Goal: Task Accomplishment & Management: Use online tool/utility

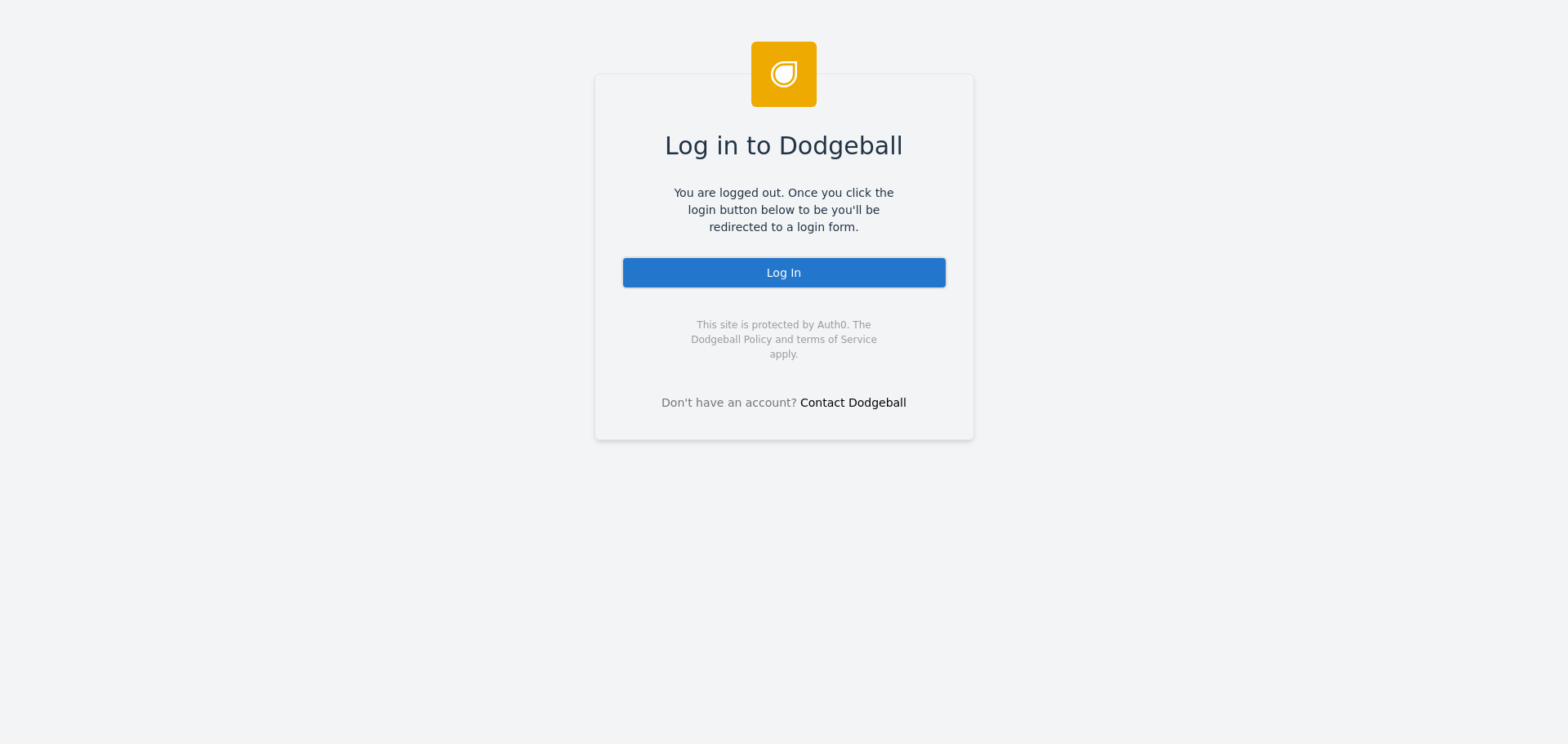
click at [720, 270] on div "Log In" at bounding box center [784, 273] width 326 height 33
click at [790, 275] on div "Log In" at bounding box center [784, 273] width 326 height 33
drag, startPoint x: 787, startPoint y: 273, endPoint x: 591, endPoint y: 216, distance: 204.1
click at [787, 273] on div "Log In" at bounding box center [784, 273] width 326 height 33
click at [724, 267] on div "Log In" at bounding box center [784, 273] width 326 height 33
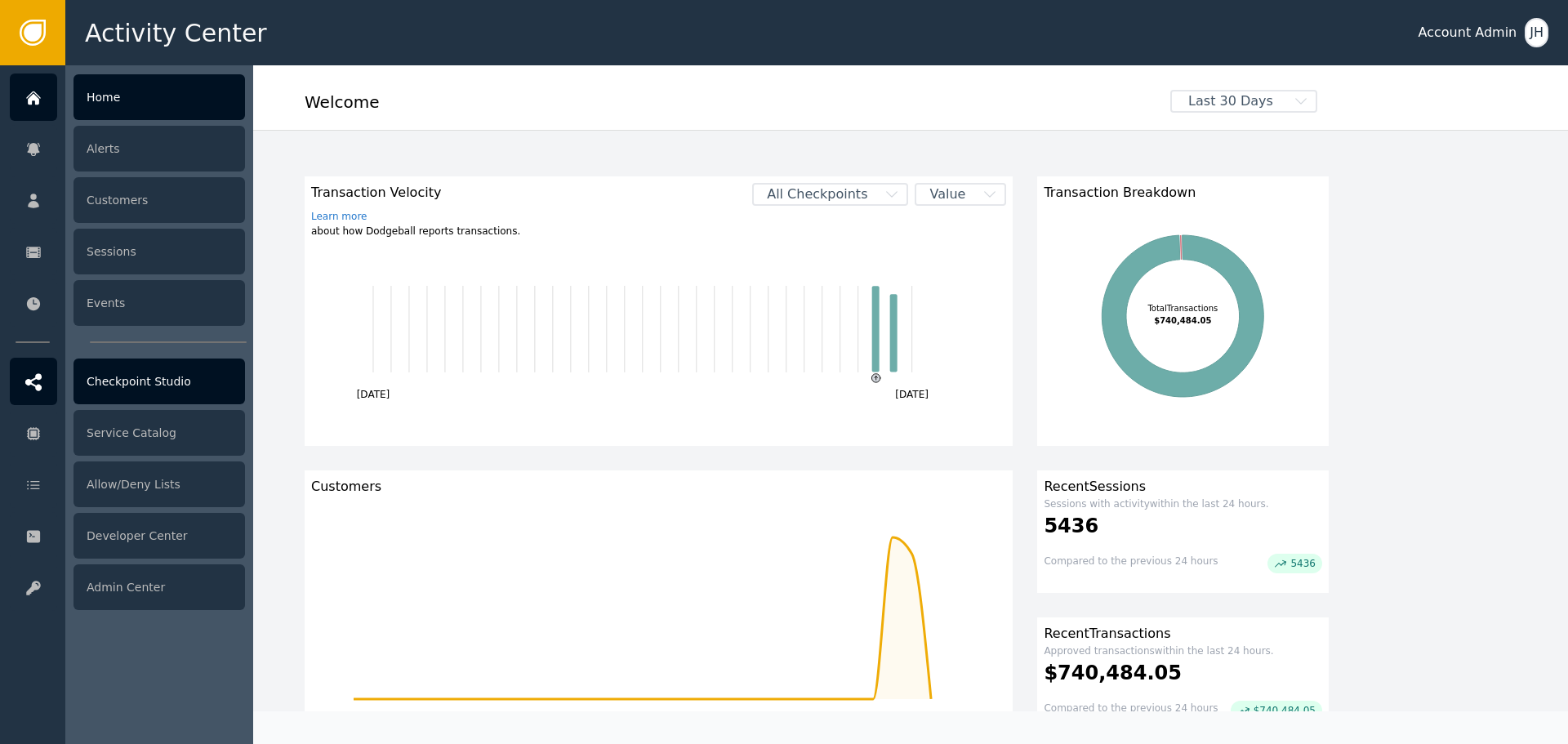
click at [156, 386] on div "Checkpoint Studio" at bounding box center [160, 381] width 172 height 46
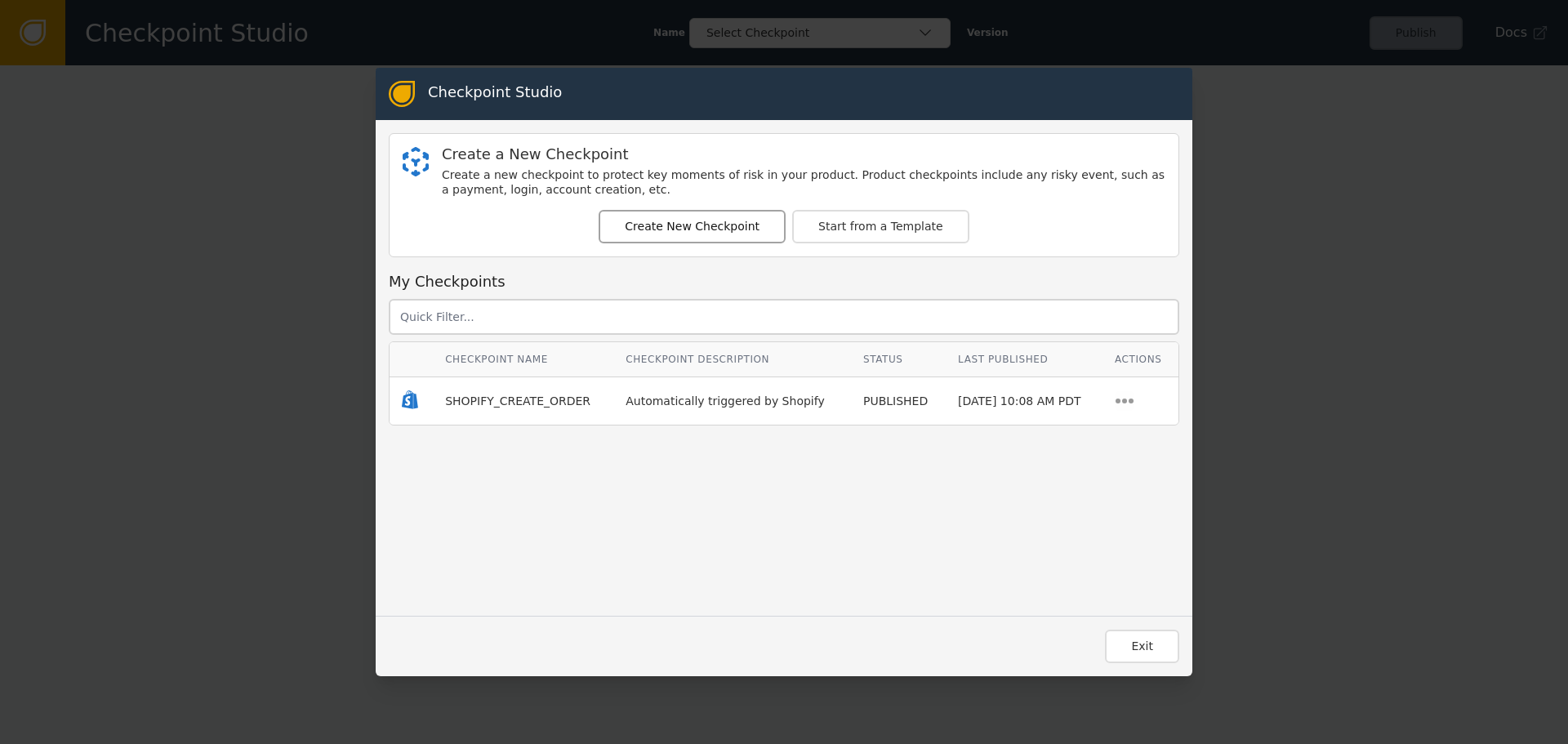
click at [686, 229] on button "Create New Checkpoint" at bounding box center [692, 226] width 187 height 34
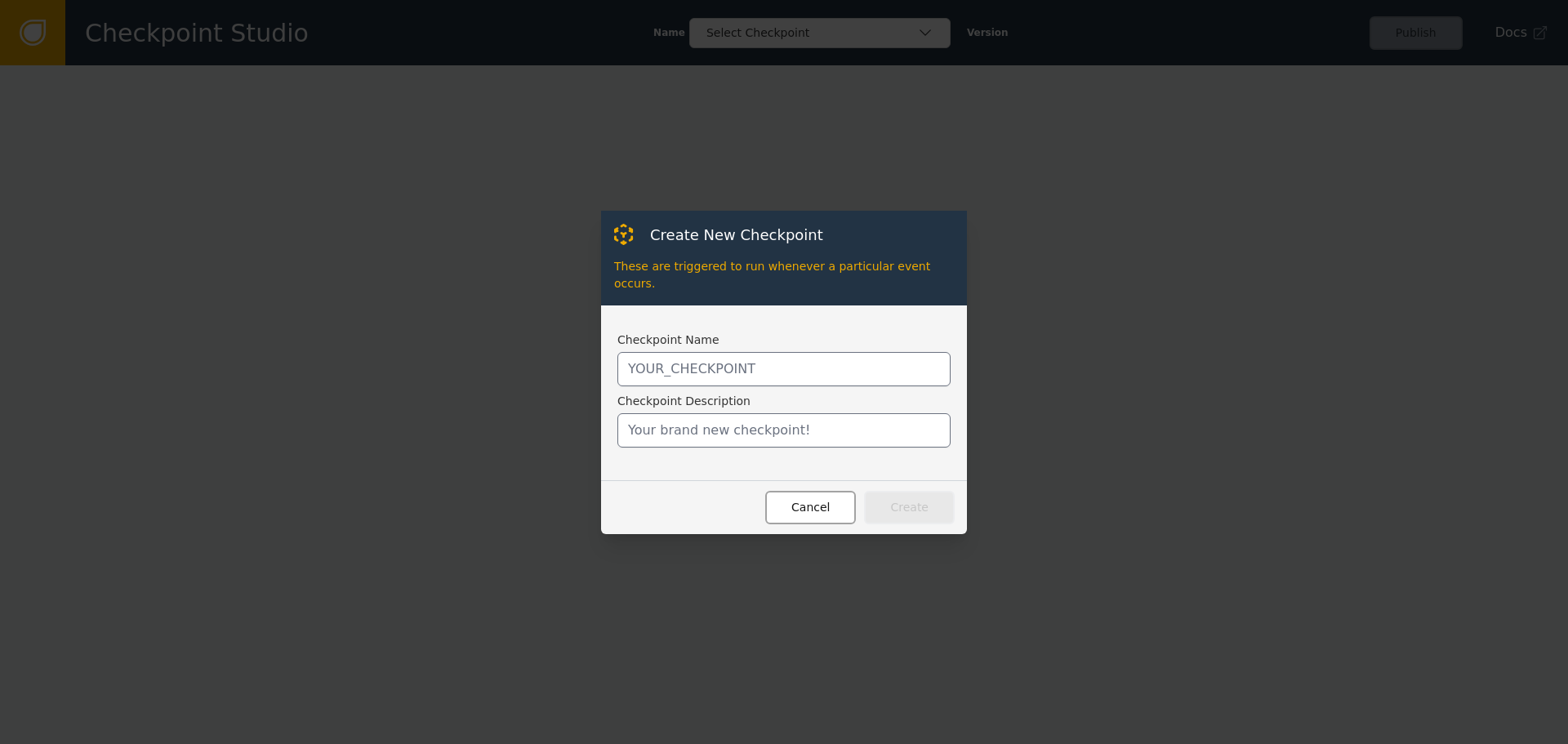
click at [814, 498] on button "Cancel" at bounding box center [810, 507] width 90 height 34
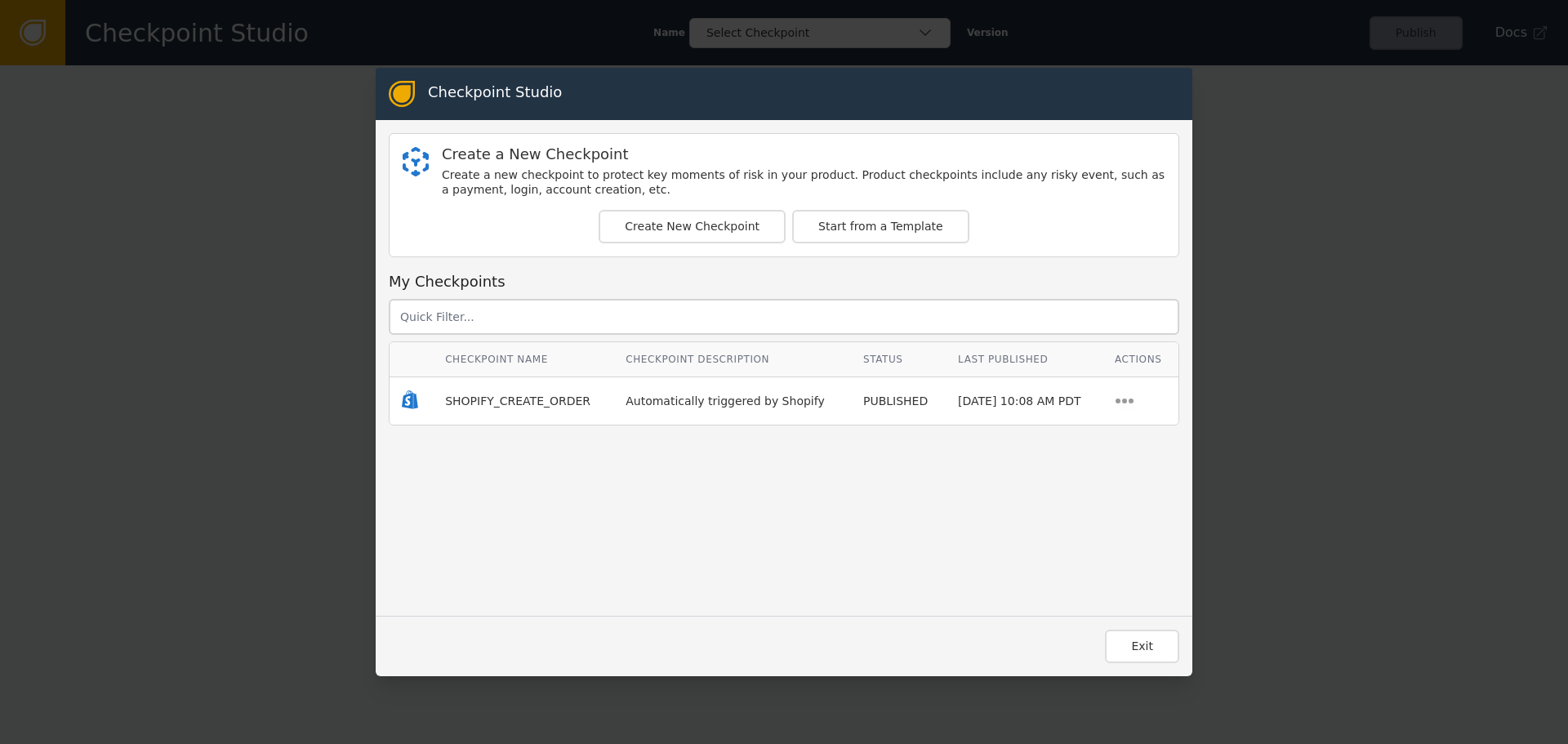
click at [493, 413] on td "SHOPIFY_CREATE_ORDER" at bounding box center [524, 401] width 181 height 47
click at [506, 402] on span "SHOPIFY_CREATE_ORDER" at bounding box center [518, 401] width 145 height 13
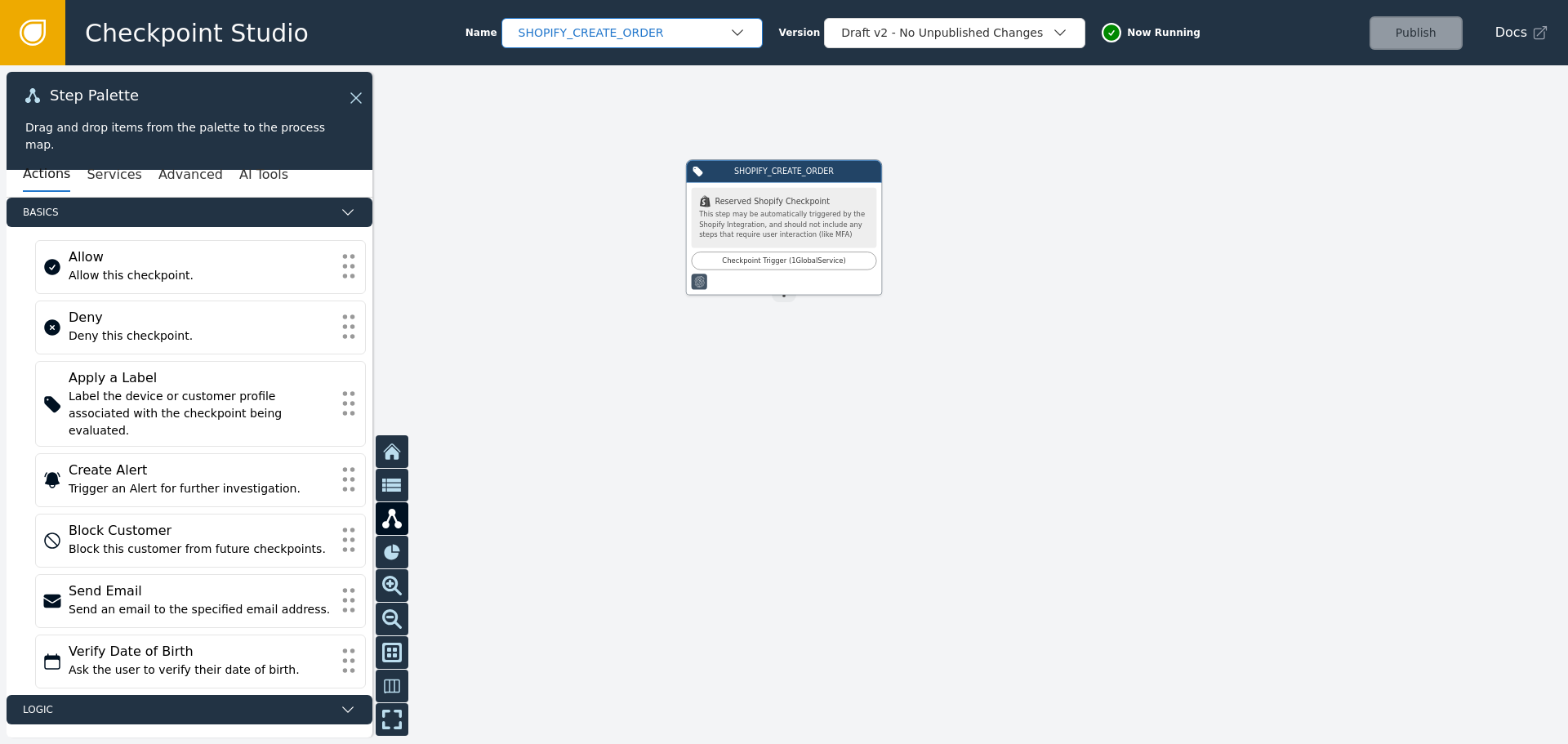
click at [680, 41] on div "SHOPIFY_CREATE_ORDER" at bounding box center [623, 34] width 211 height 17
click at [682, 41] on div "SHOPIFY_CREATE_ORDER" at bounding box center [623, 34] width 211 height 17
click at [156, 25] on span "Checkpoint Studio" at bounding box center [197, 33] width 224 height 37
click at [49, 26] on link at bounding box center [33, 33] width 65 height 65
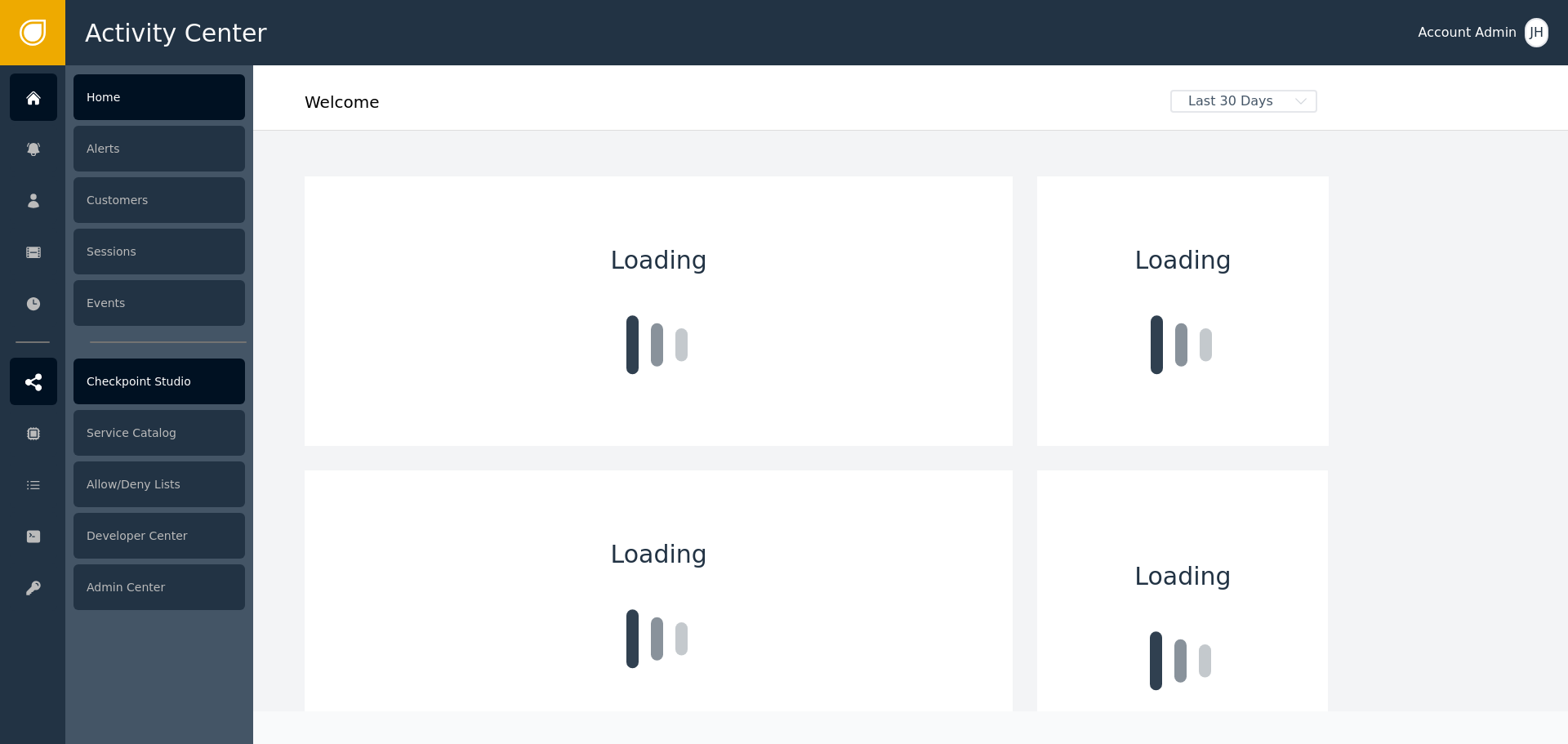
click at [190, 397] on div "Checkpoint Studio" at bounding box center [160, 381] width 172 height 46
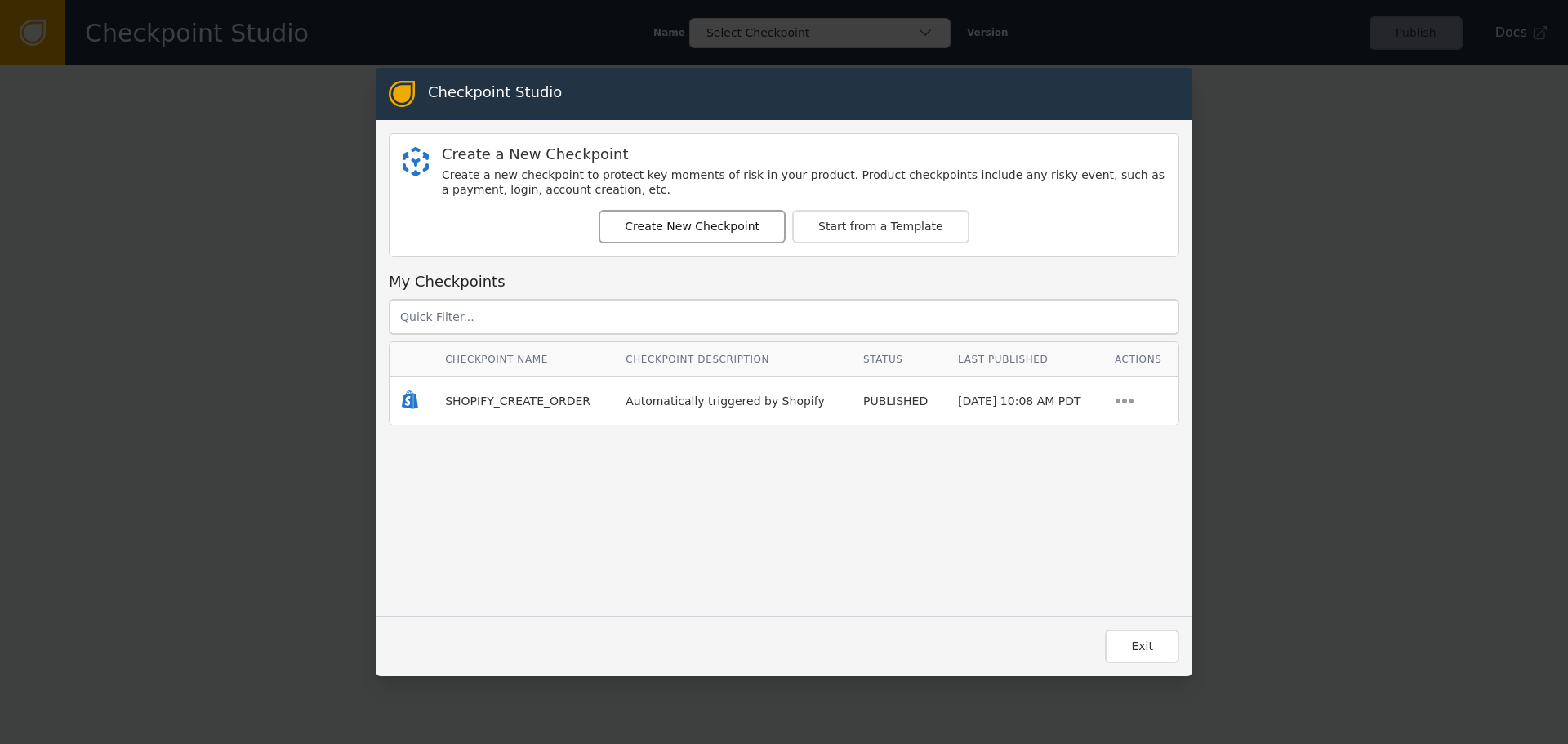
click at [674, 235] on button "Create New Checkpoint" at bounding box center [692, 226] width 187 height 34
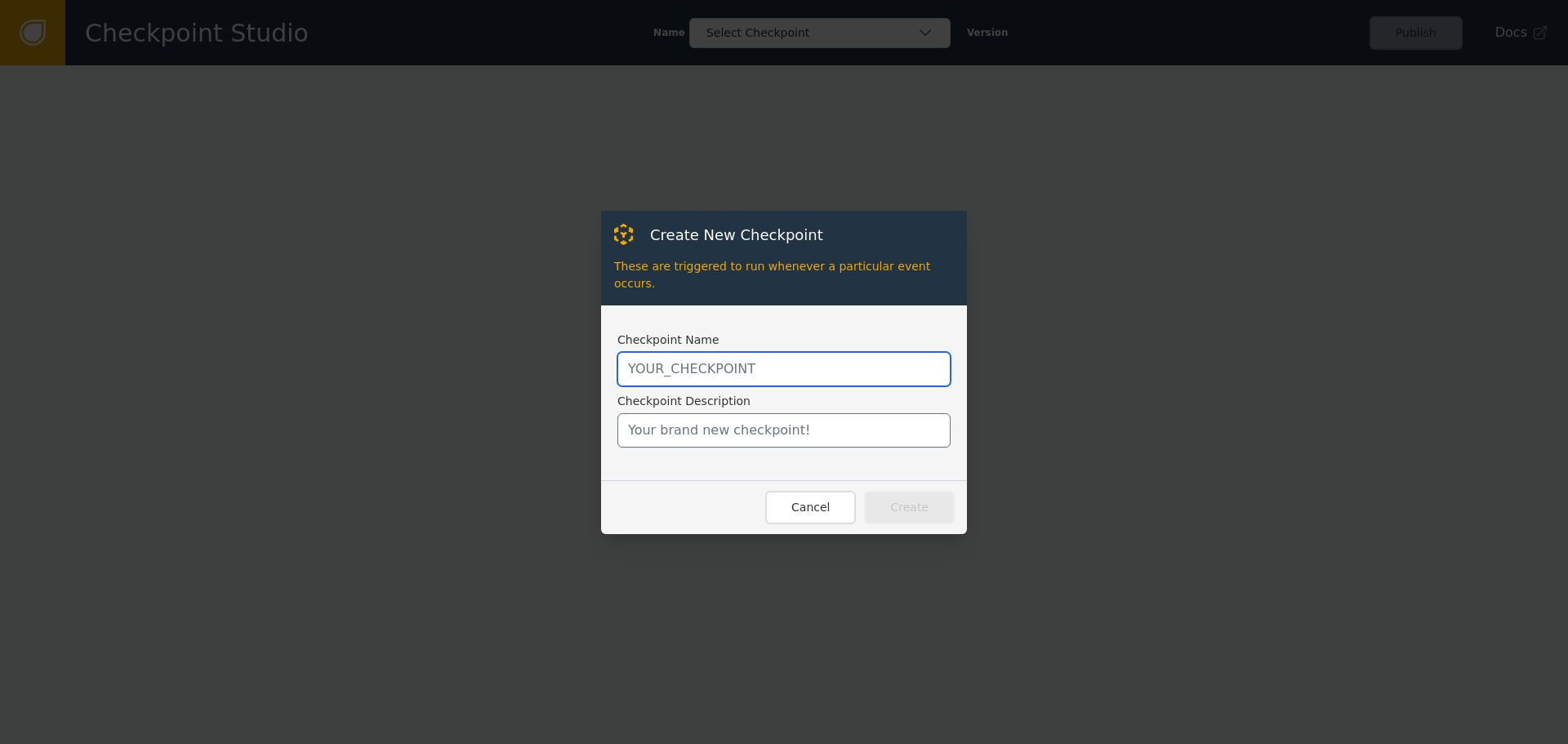
click at [756, 365] on input "text" at bounding box center [784, 369] width 334 height 34
click at [431, 228] on div "Create New Checkpoint These are triggered to run whenever a particular event oc…" at bounding box center [784, 372] width 1568 height 744
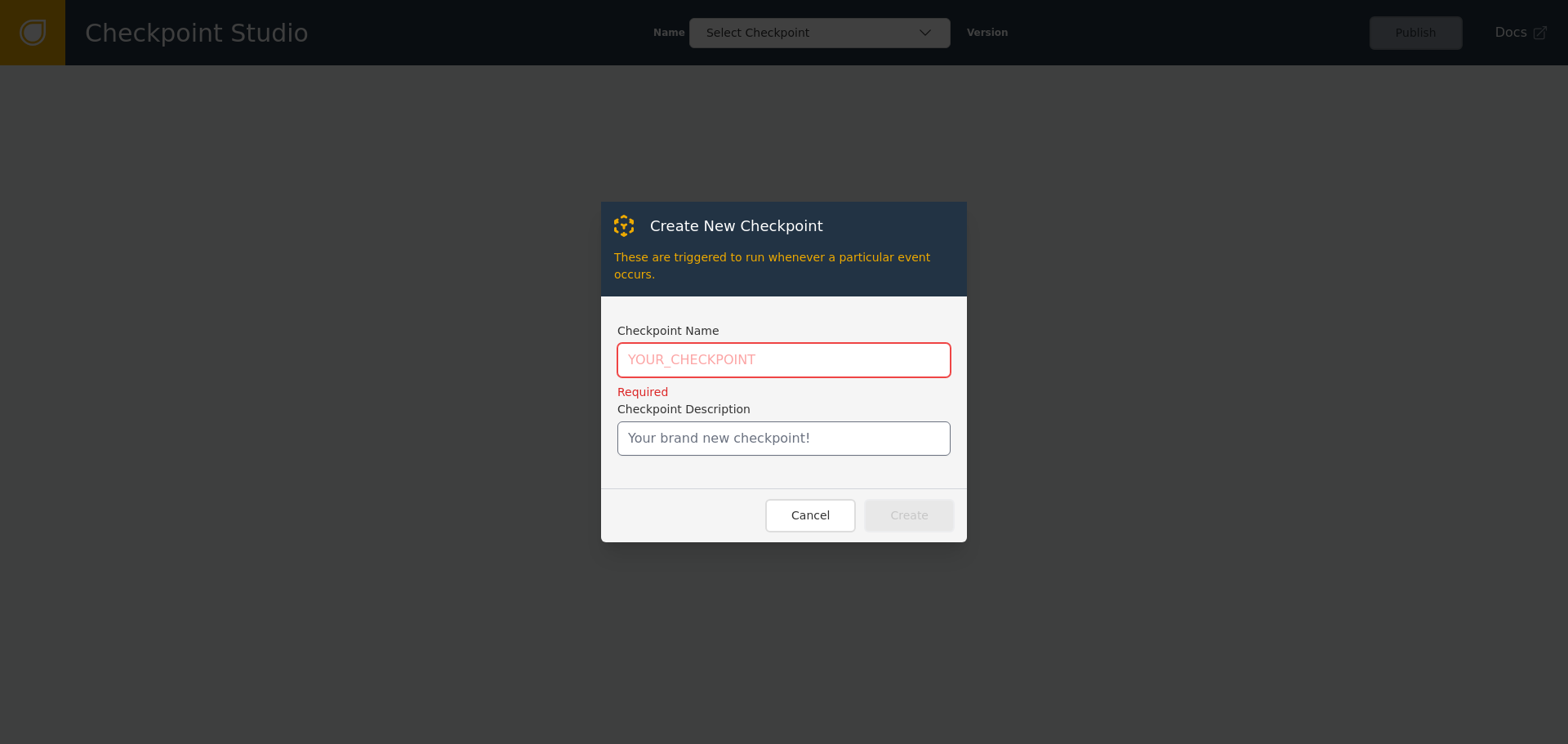
click at [743, 343] on input "text" at bounding box center [784, 360] width 334 height 34
type input "J"
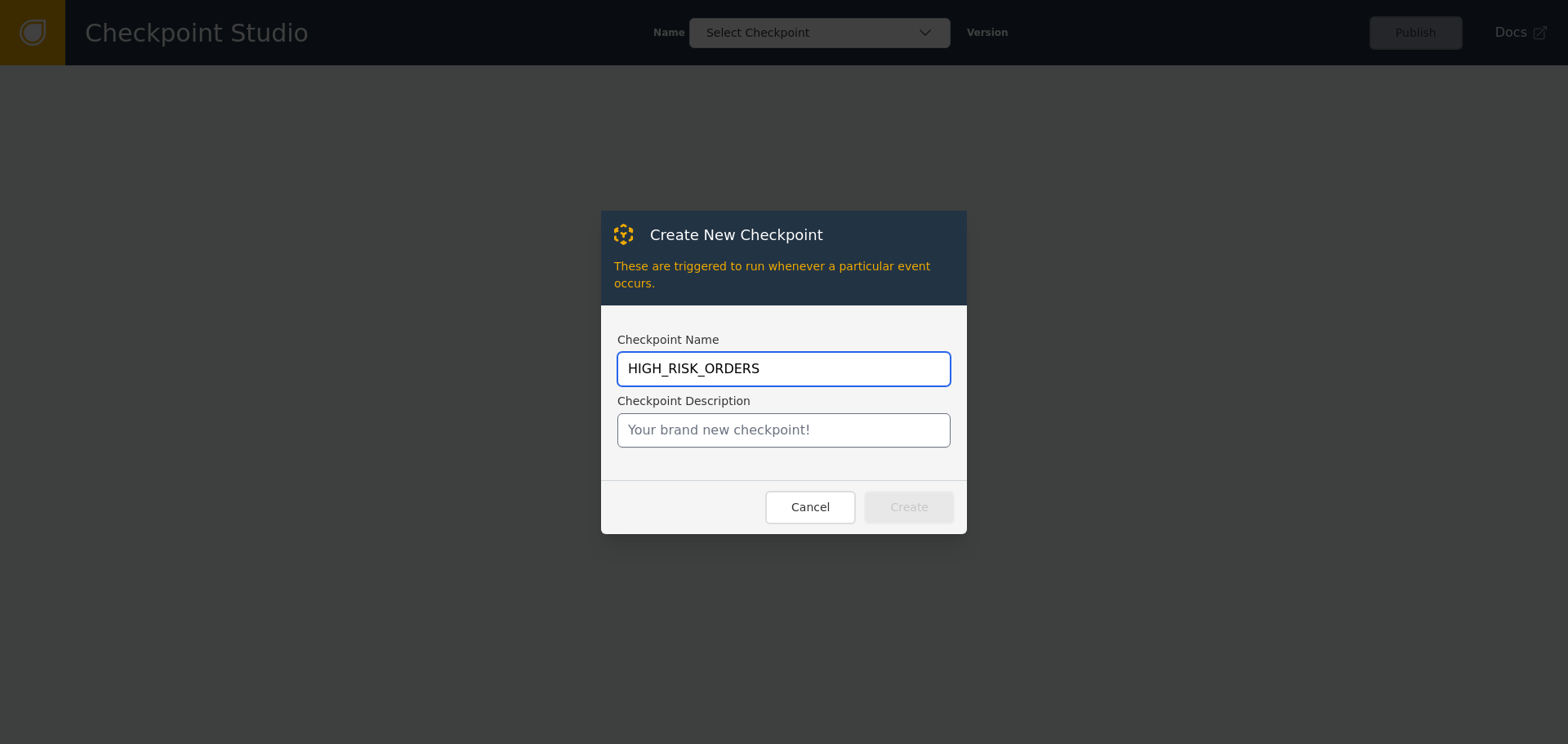
type input "HIGH_RISK_ORDERS"
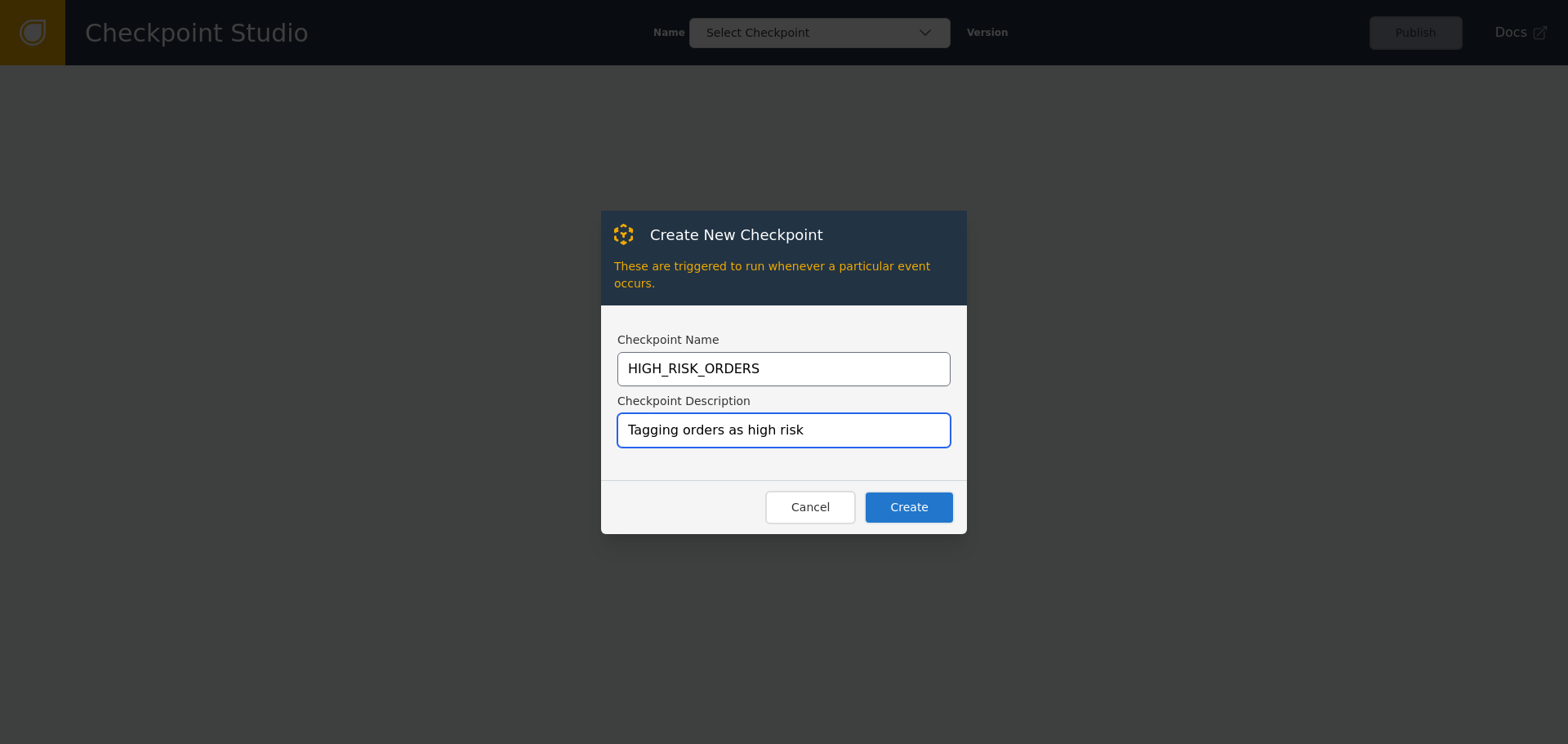
type input "Tagging orders as high risk"
click at [895, 503] on button "Create" at bounding box center [909, 507] width 90 height 34
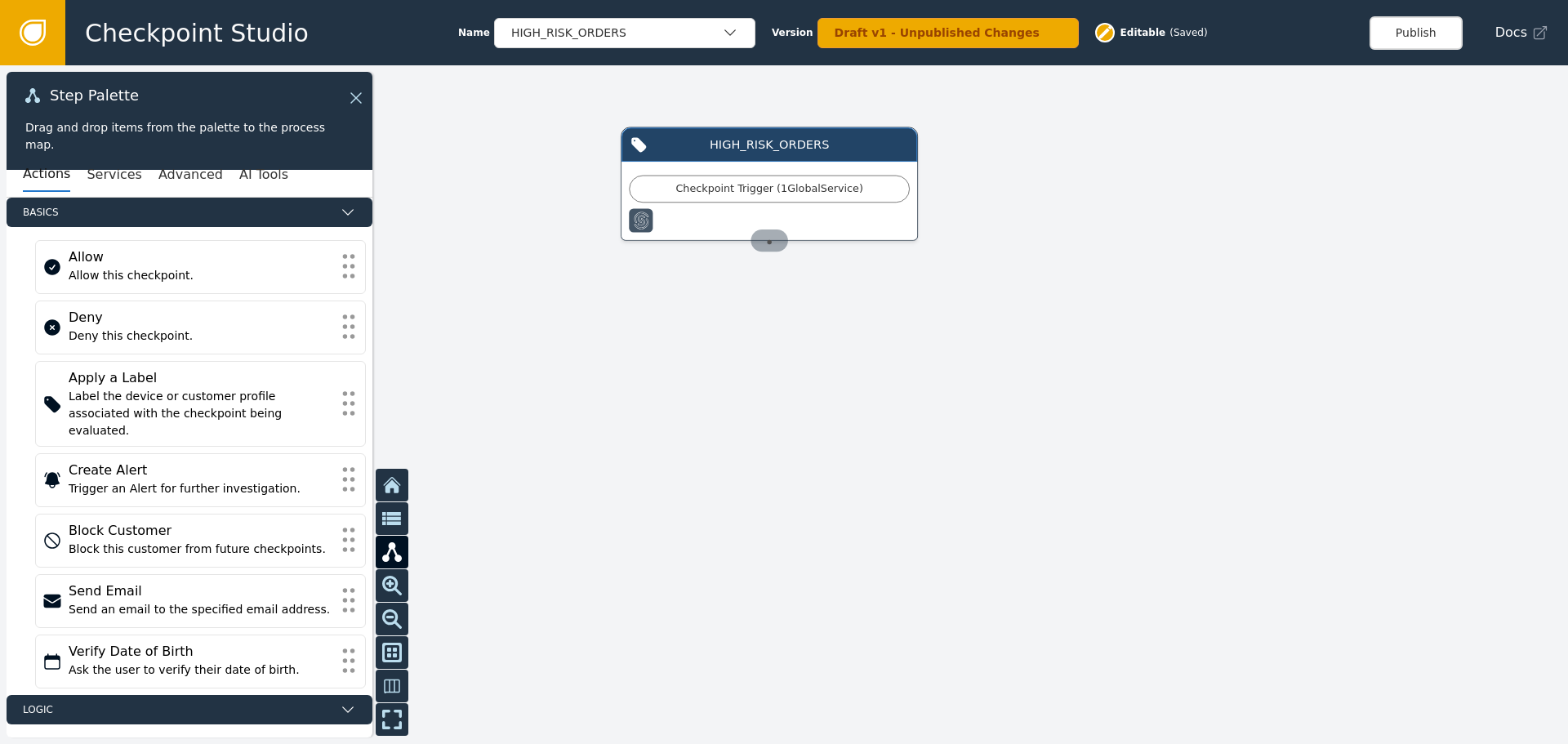
click at [766, 246] on div "Source Handle for step TRIGGER-HIGH_RISK_ORDERS-undefined" at bounding box center [769, 241] width 37 height 22
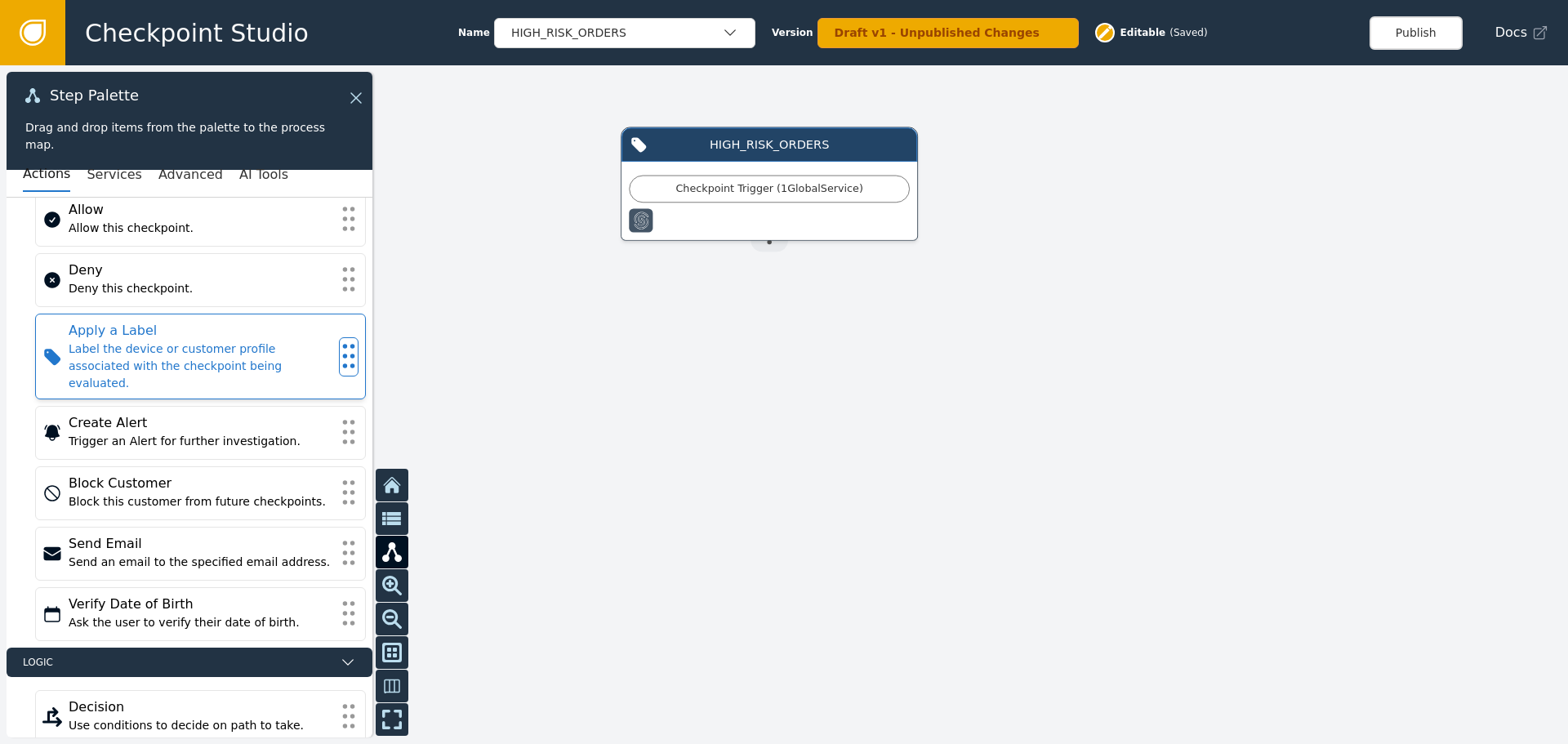
scroll to position [97, 0]
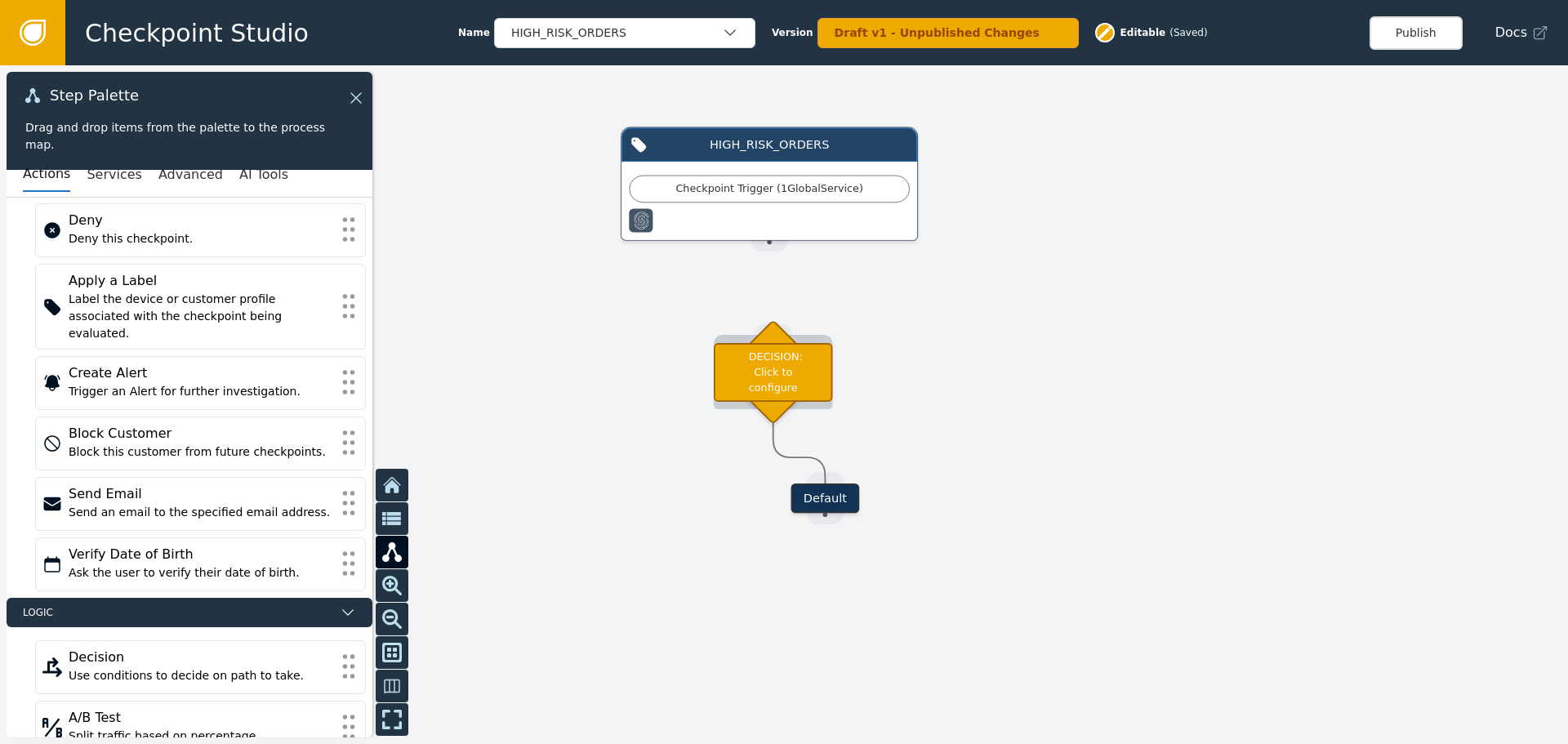
click at [782, 361] on div "DECISION: Click to configure" at bounding box center [773, 372] width 119 height 58
click at [782, 360] on div "DECISION: Click to configure" at bounding box center [773, 365] width 119 height 58
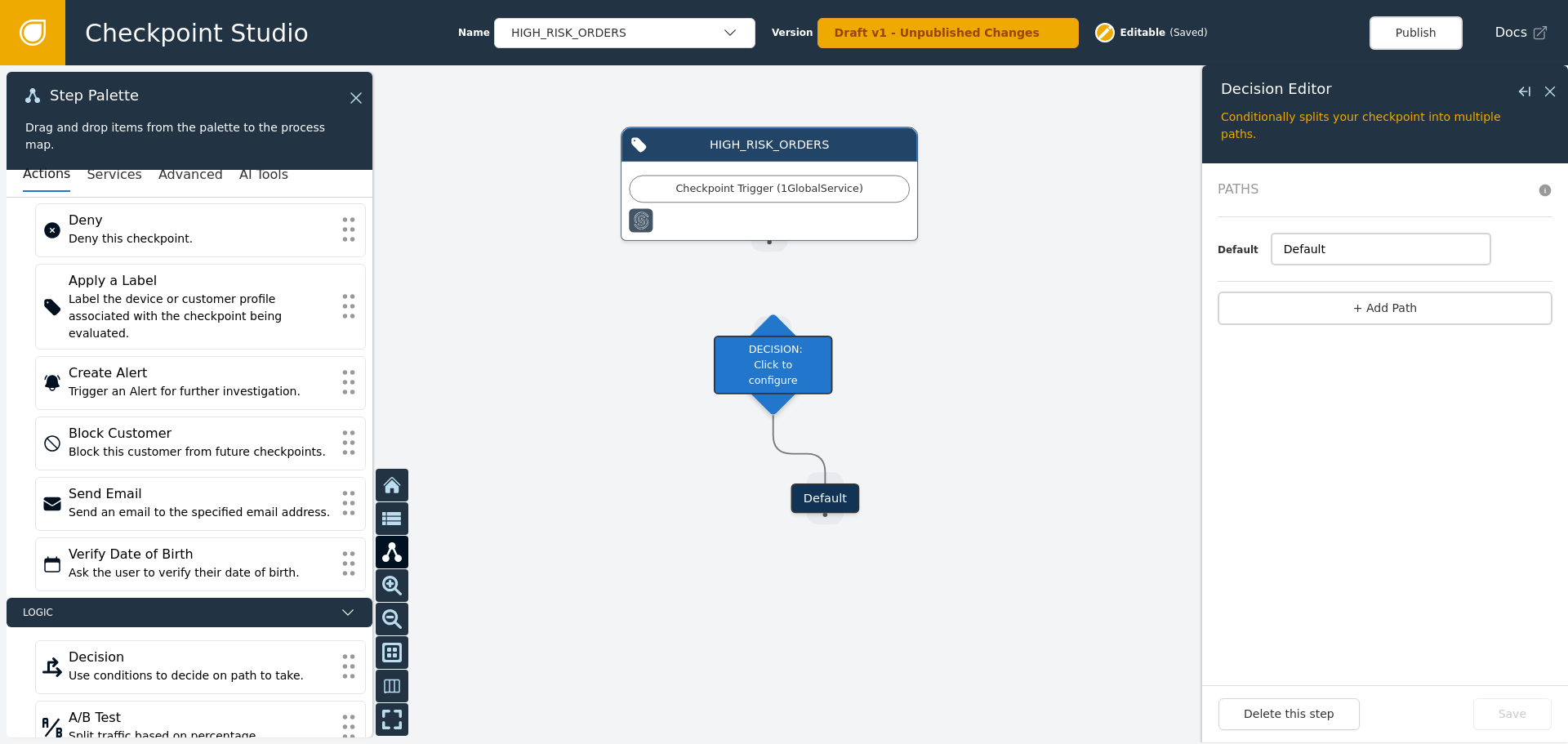
click at [1420, 244] on input "Default" at bounding box center [1381, 249] width 219 height 31
drag, startPoint x: 1405, startPoint y: 248, endPoint x: 1198, endPoint y: 236, distance: 207.3
click at [1198, 236] on div "Target Handle for step Default Source Handle for step HIGH_RISK_ORDERS Checkpoi…" at bounding box center [784, 404] width 1568 height 679
type input "Risk Definition"
click at [1389, 315] on button "+ Add Path" at bounding box center [1385, 308] width 335 height 34
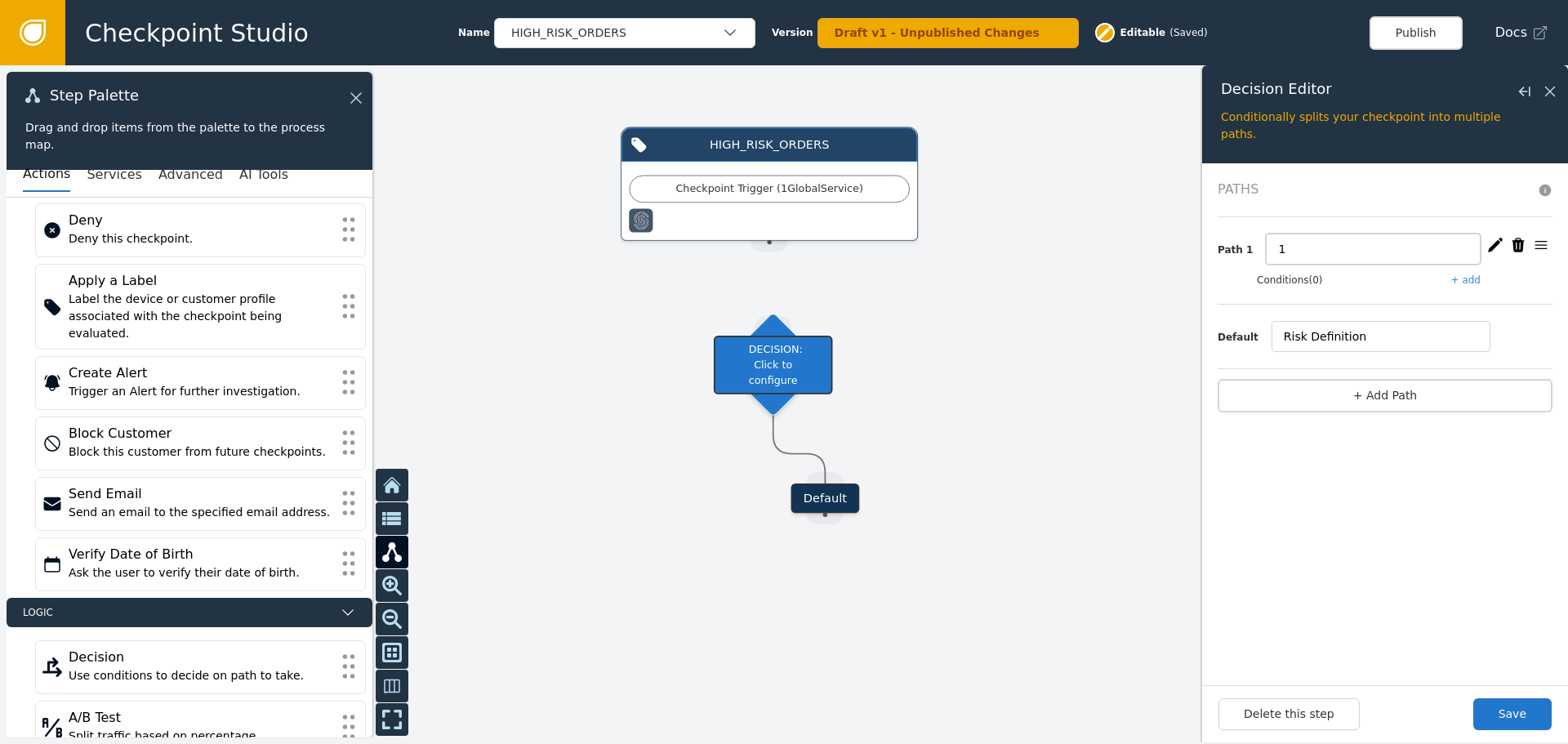
click at [1320, 238] on input "1" at bounding box center [1374, 249] width 215 height 31
click at [1353, 344] on input "Risk Definition" at bounding box center [1381, 336] width 219 height 31
click at [830, 494] on div "Default" at bounding box center [825, 498] width 69 height 29
click at [1279, 722] on button "Delete this step" at bounding box center [1289, 714] width 141 height 32
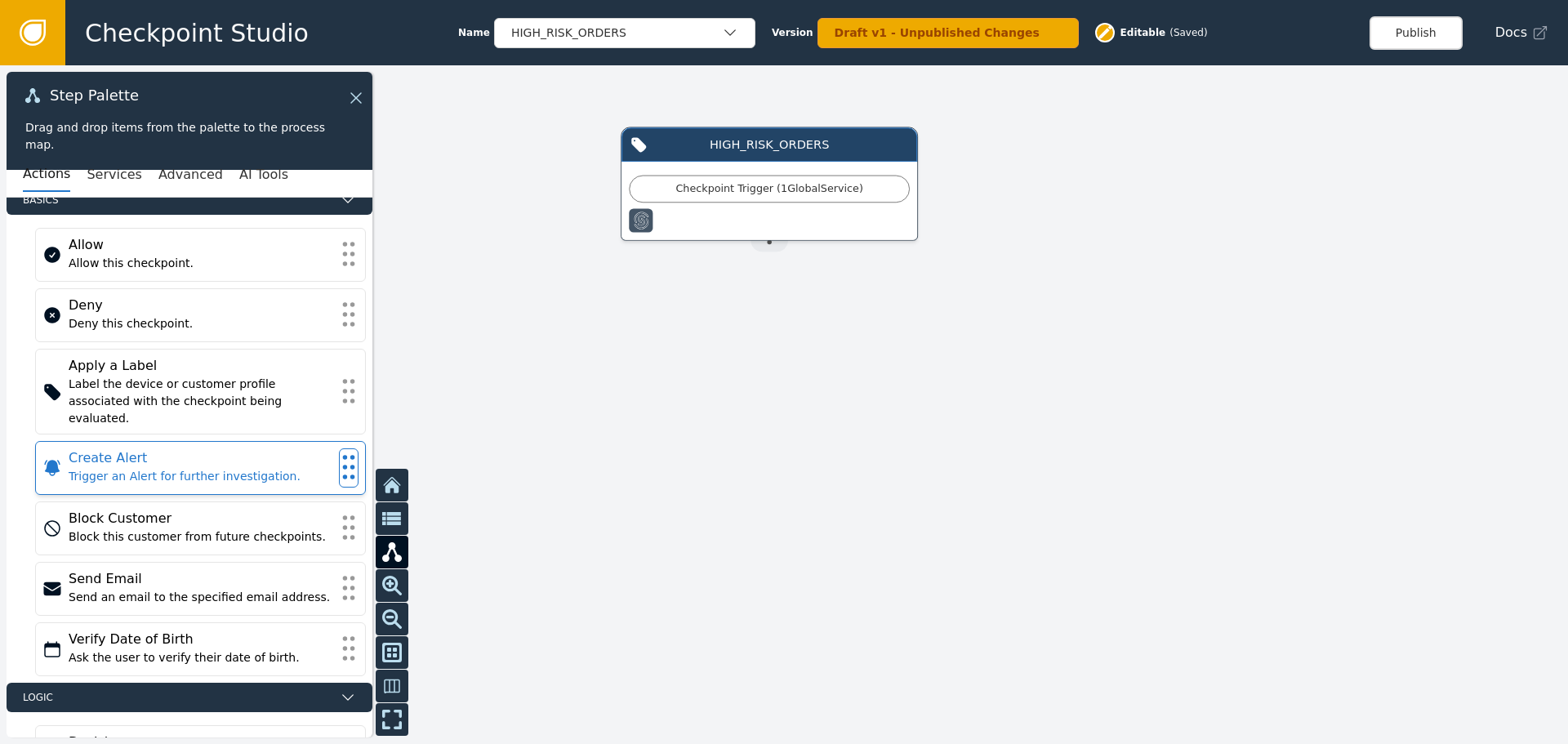
scroll to position [0, 0]
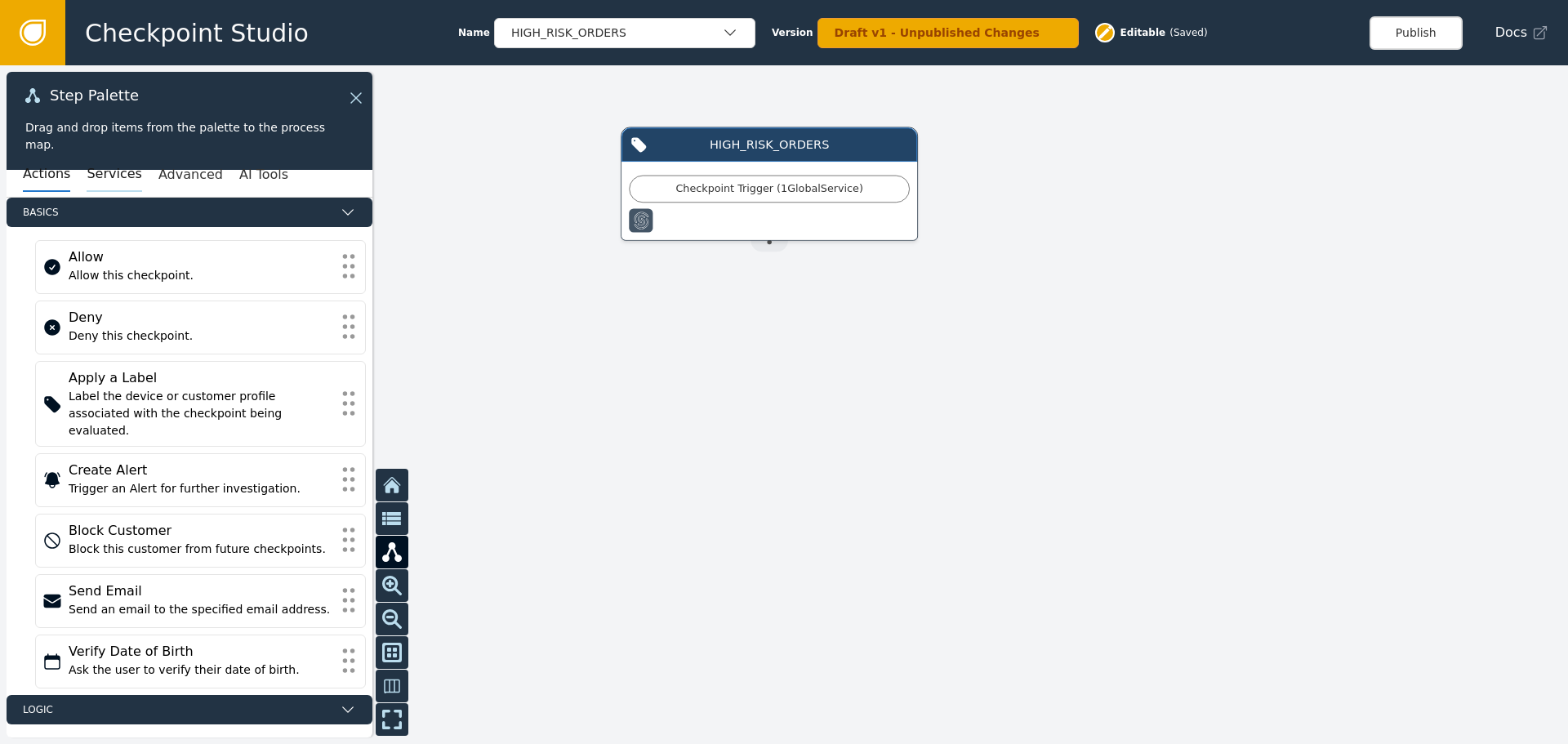
click at [87, 167] on button "Services" at bounding box center [114, 175] width 55 height 34
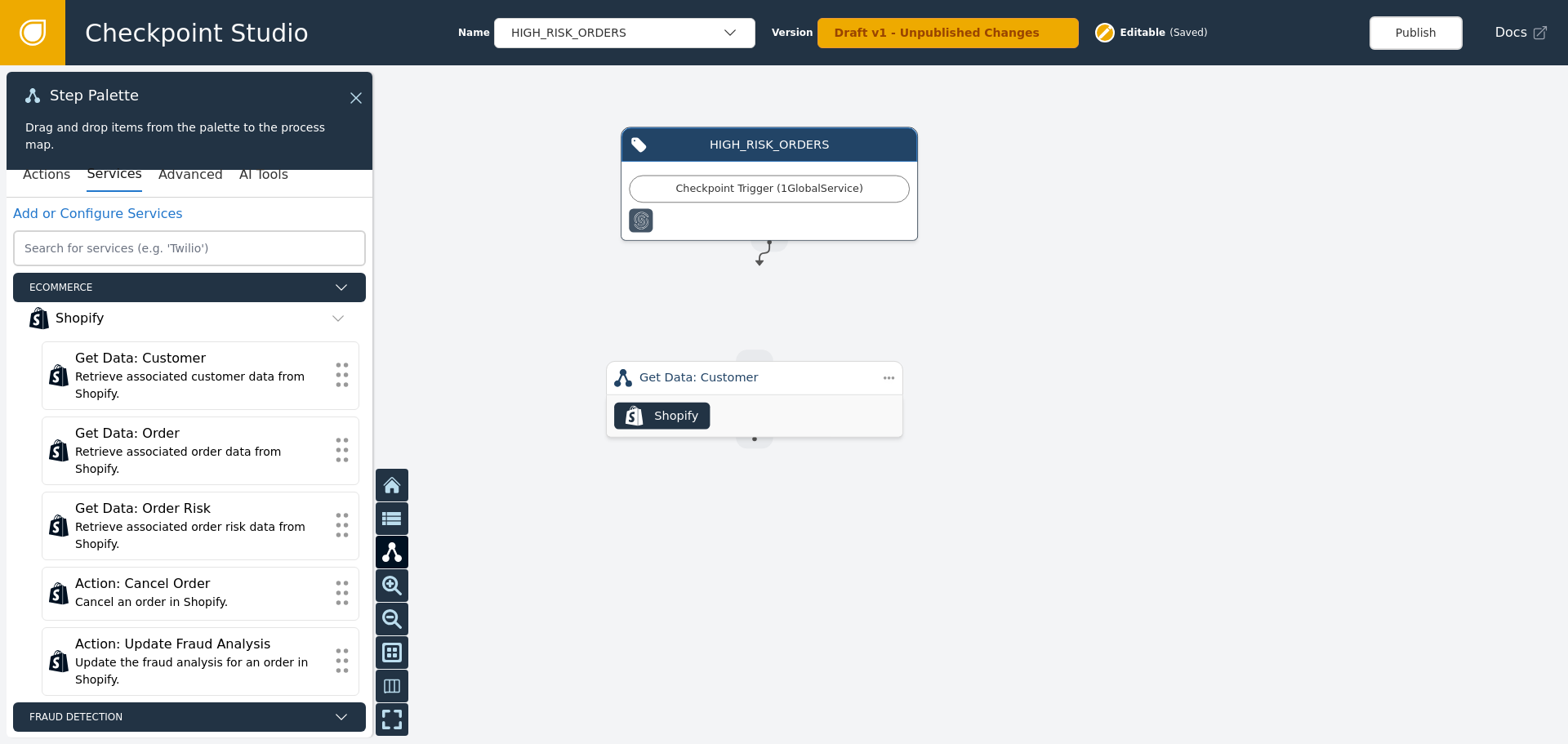
drag, startPoint x: 769, startPoint y: 245, endPoint x: 766, endPoint y: 291, distance: 46.1
click at [760, 268] on div "HIGH_RISK_ORDERS Checkpoint Trigger ( 1 Global Service ) Source Handle for step…" at bounding box center [784, 404] width 1568 height 679
drag, startPoint x: 769, startPoint y: 372, endPoint x: 776, endPoint y: 356, distance: 17.5
click at [776, 356] on div "Get Data: Customer" at bounding box center [762, 363] width 230 height 18
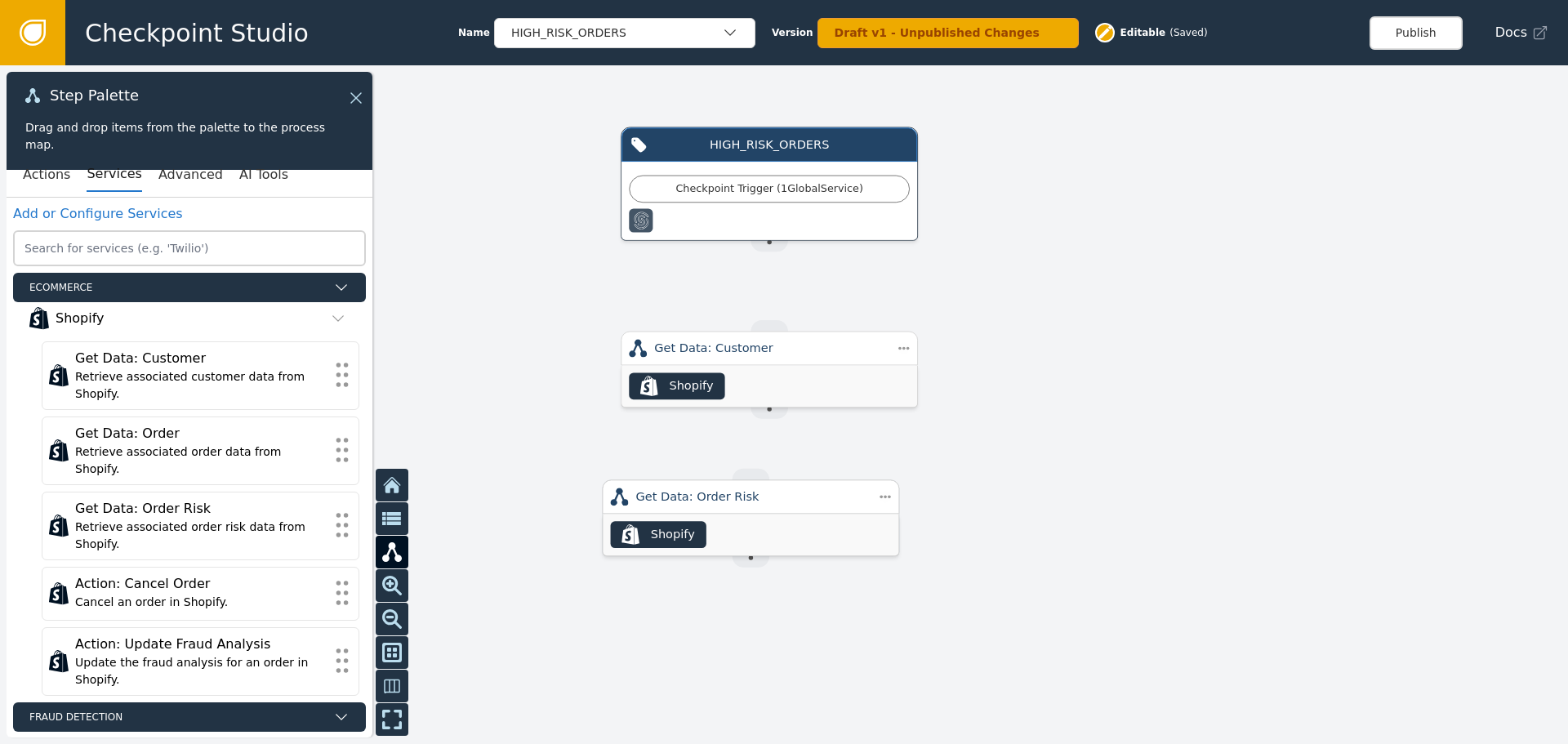
drag, startPoint x: 742, startPoint y: 537, endPoint x: 748, endPoint y: 499, distance: 38.5
click at [748, 499] on div "Get Data: Order Risk" at bounding box center [750, 496] width 230 height 18
click at [739, 349] on div "Get Data: Customer" at bounding box center [769, 348] width 230 height 18
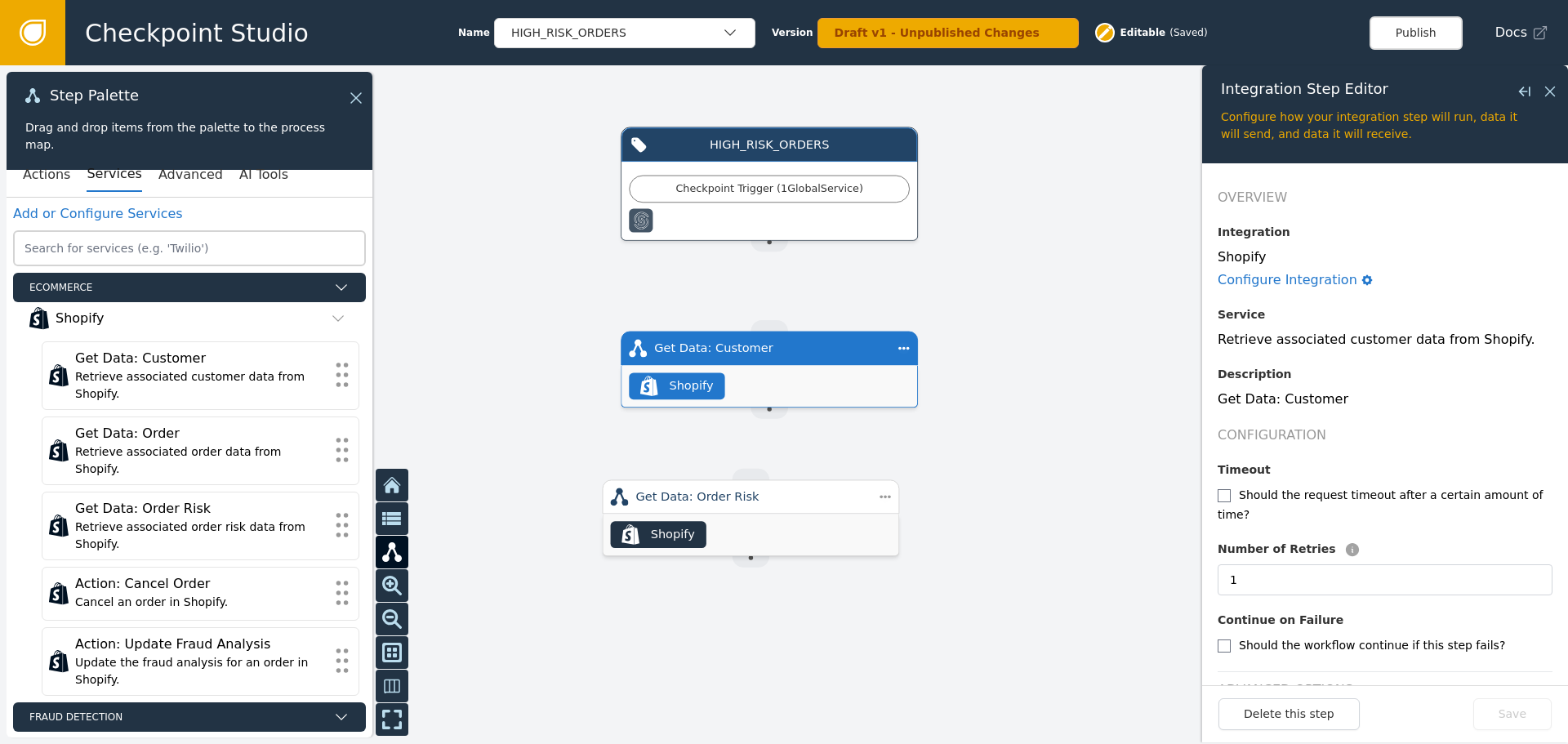
scroll to position [20, 0]
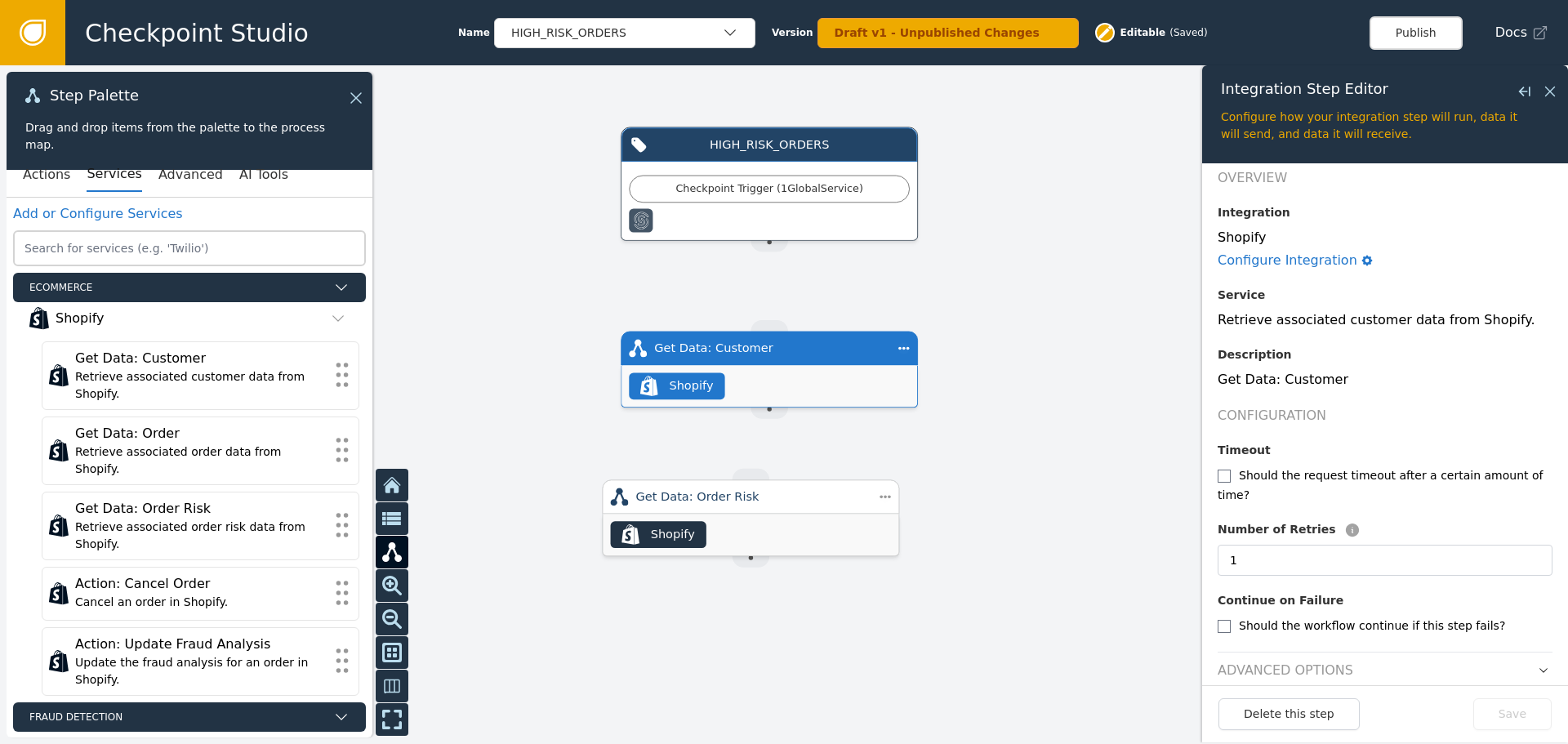
click at [817, 506] on div "Get Data: Order Risk" at bounding box center [750, 496] width 230 height 18
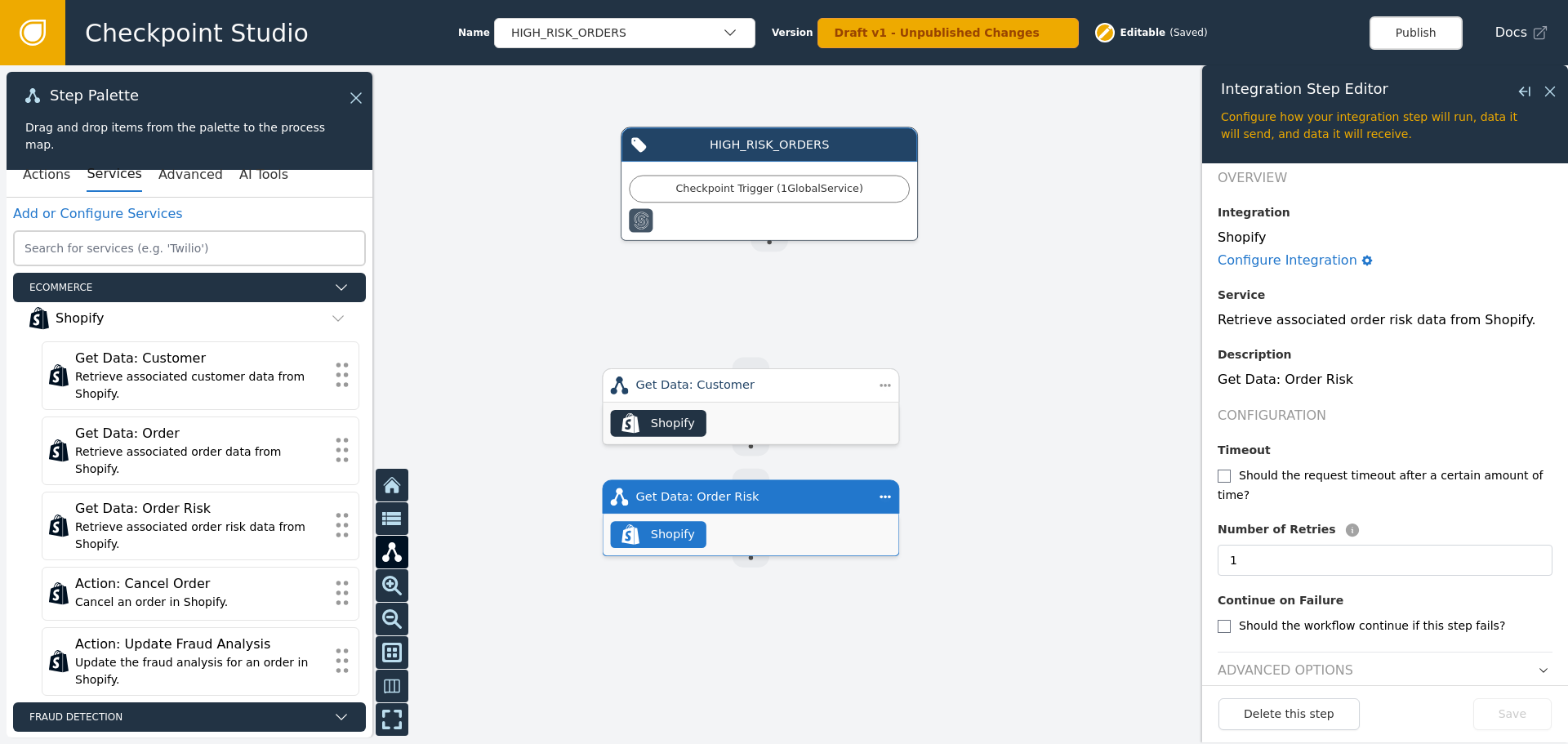
drag, startPoint x: 723, startPoint y: 351, endPoint x: 706, endPoint y: 389, distance: 41.6
click at [706, 389] on div "Get Data: Customer" at bounding box center [750, 385] width 230 height 18
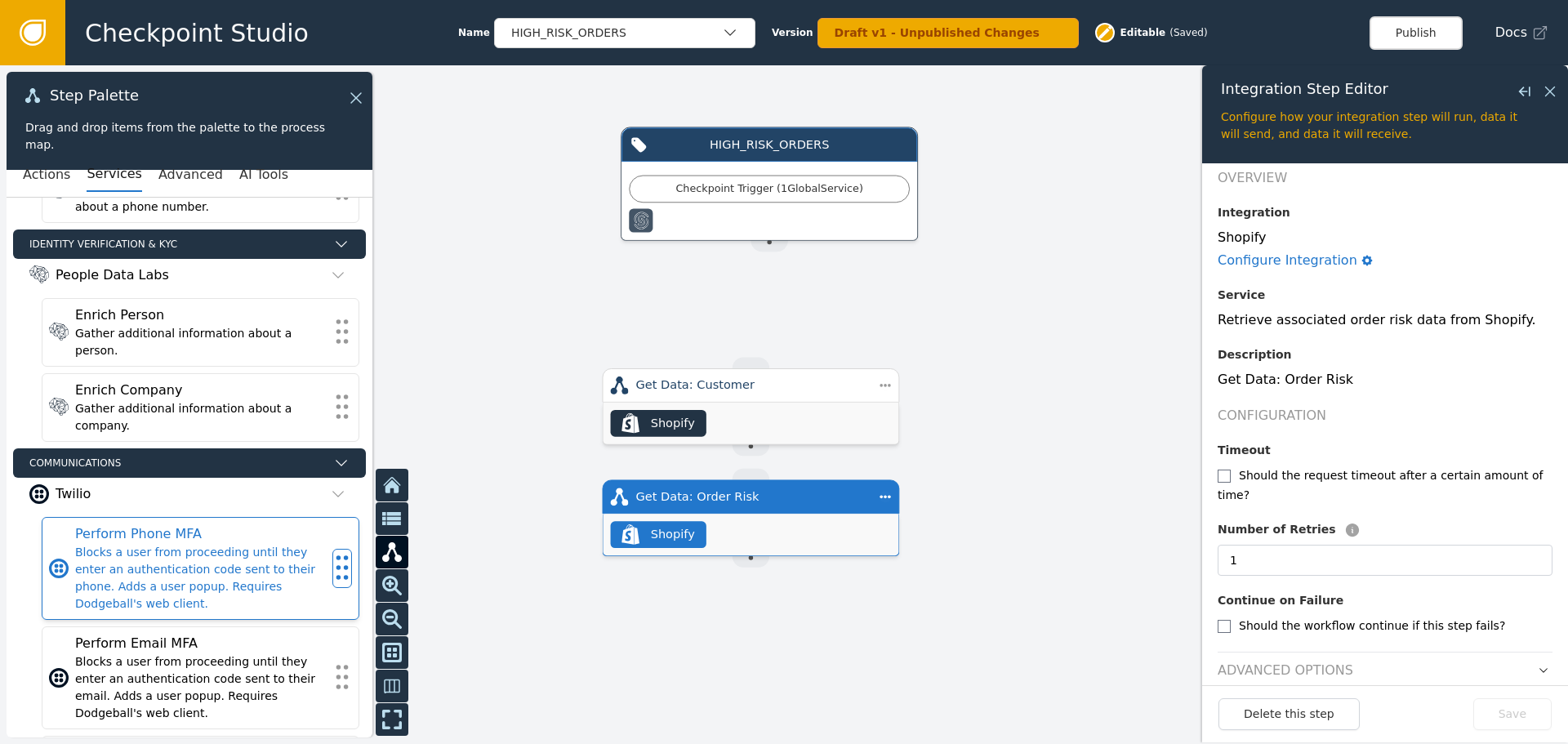
scroll to position [1147, 0]
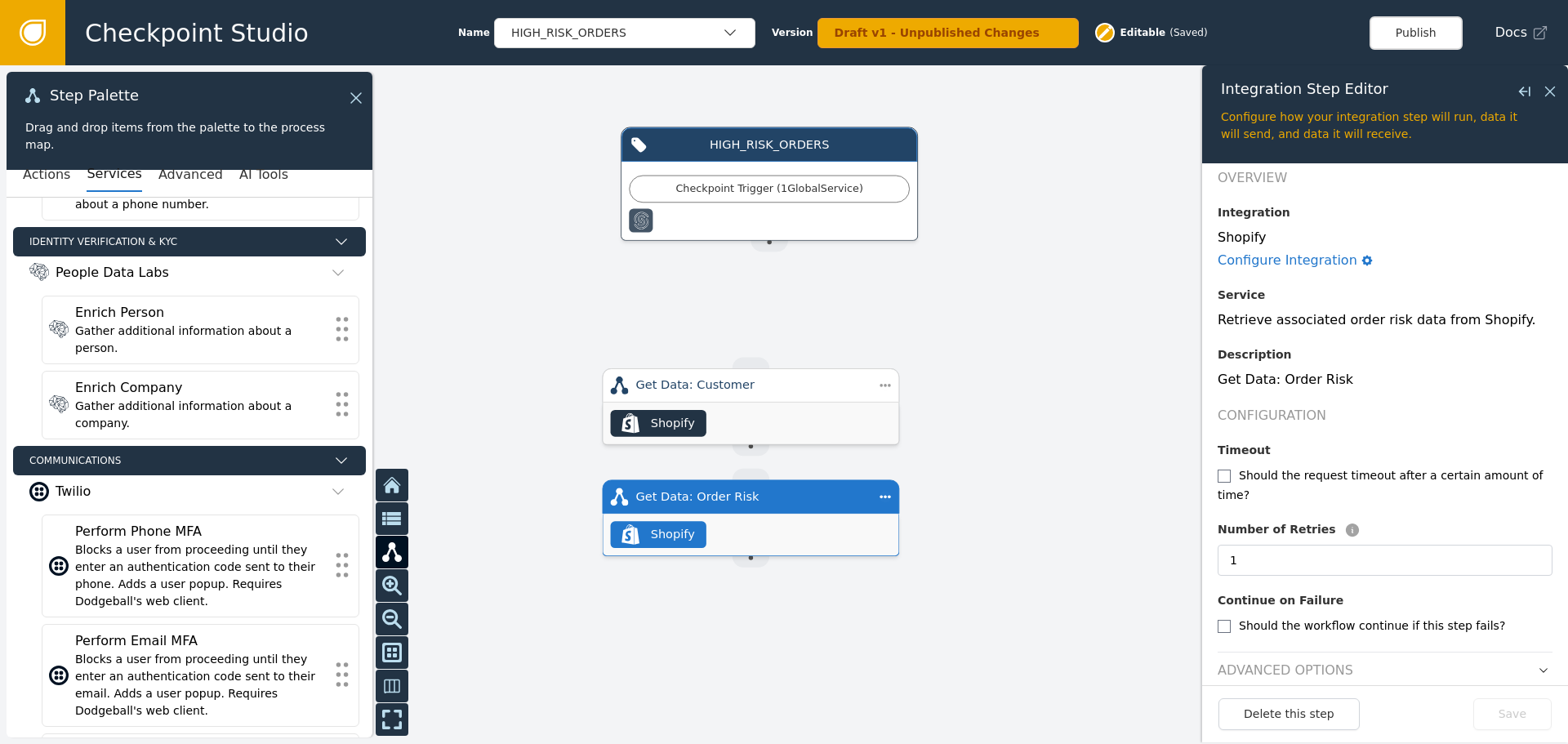
click at [798, 410] on div ".shopify-icon_svg__st0{fill:currentColor} Shopify" at bounding box center [750, 423] width 296 height 41
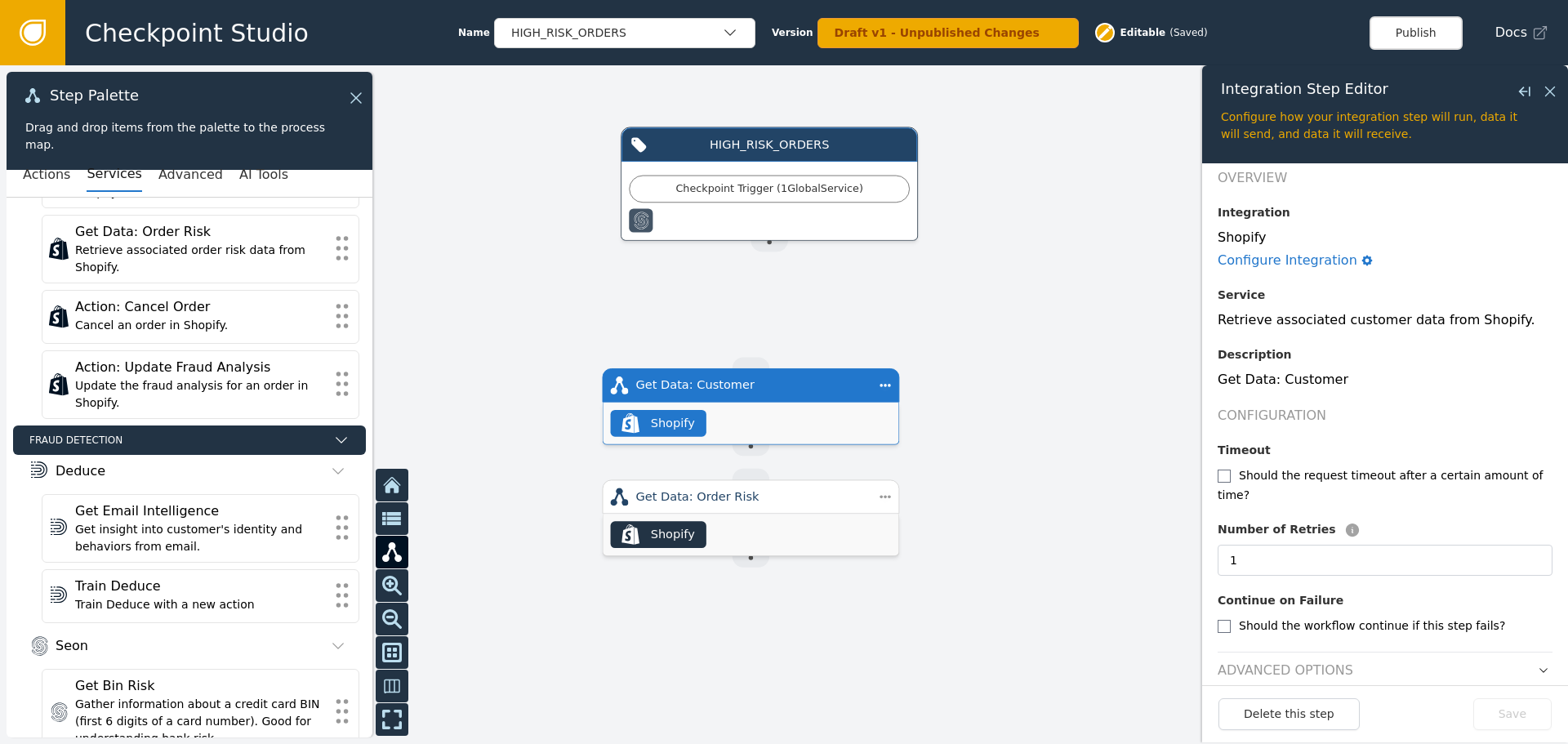
scroll to position [0, 0]
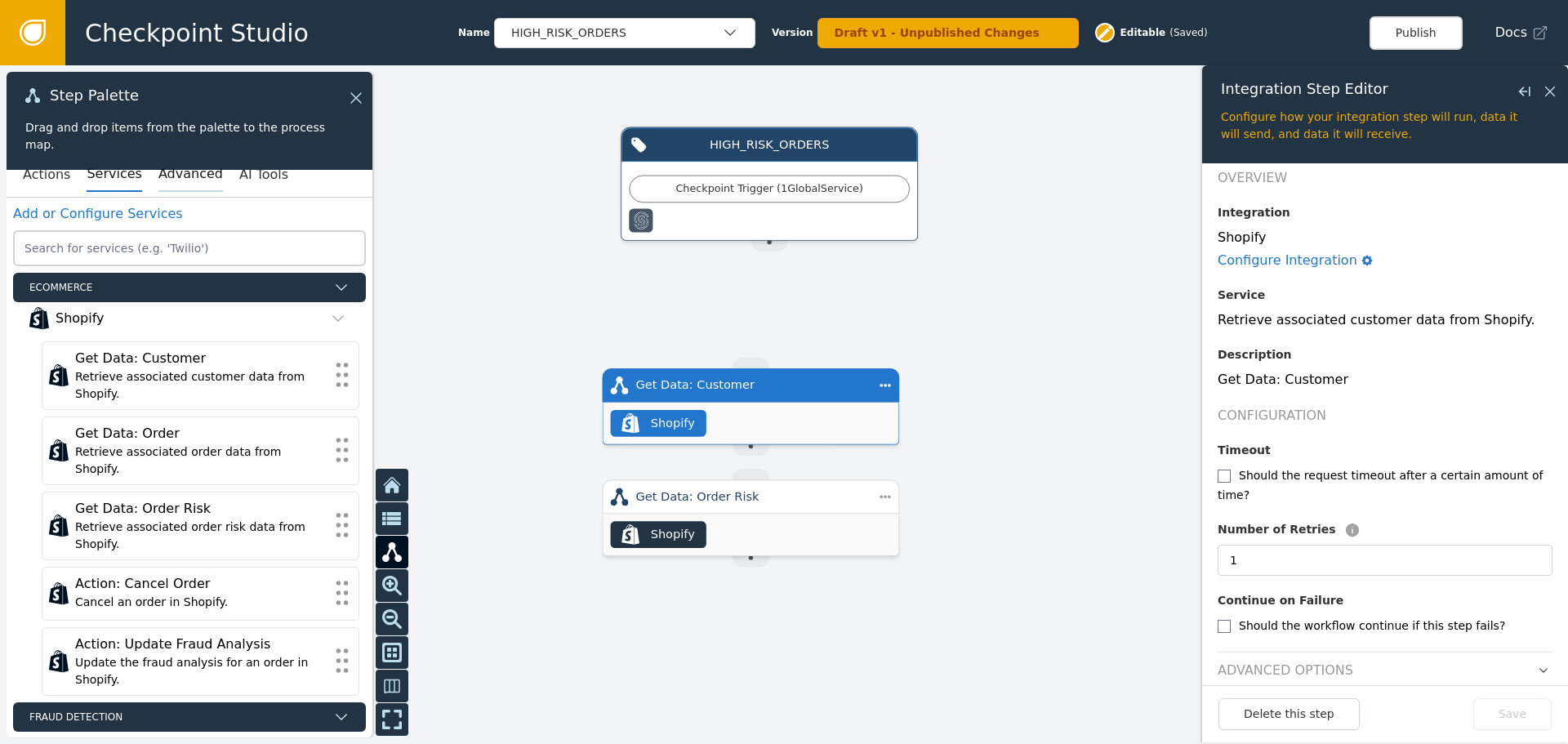
click at [158, 171] on button "Advanced" at bounding box center [190, 175] width 64 height 34
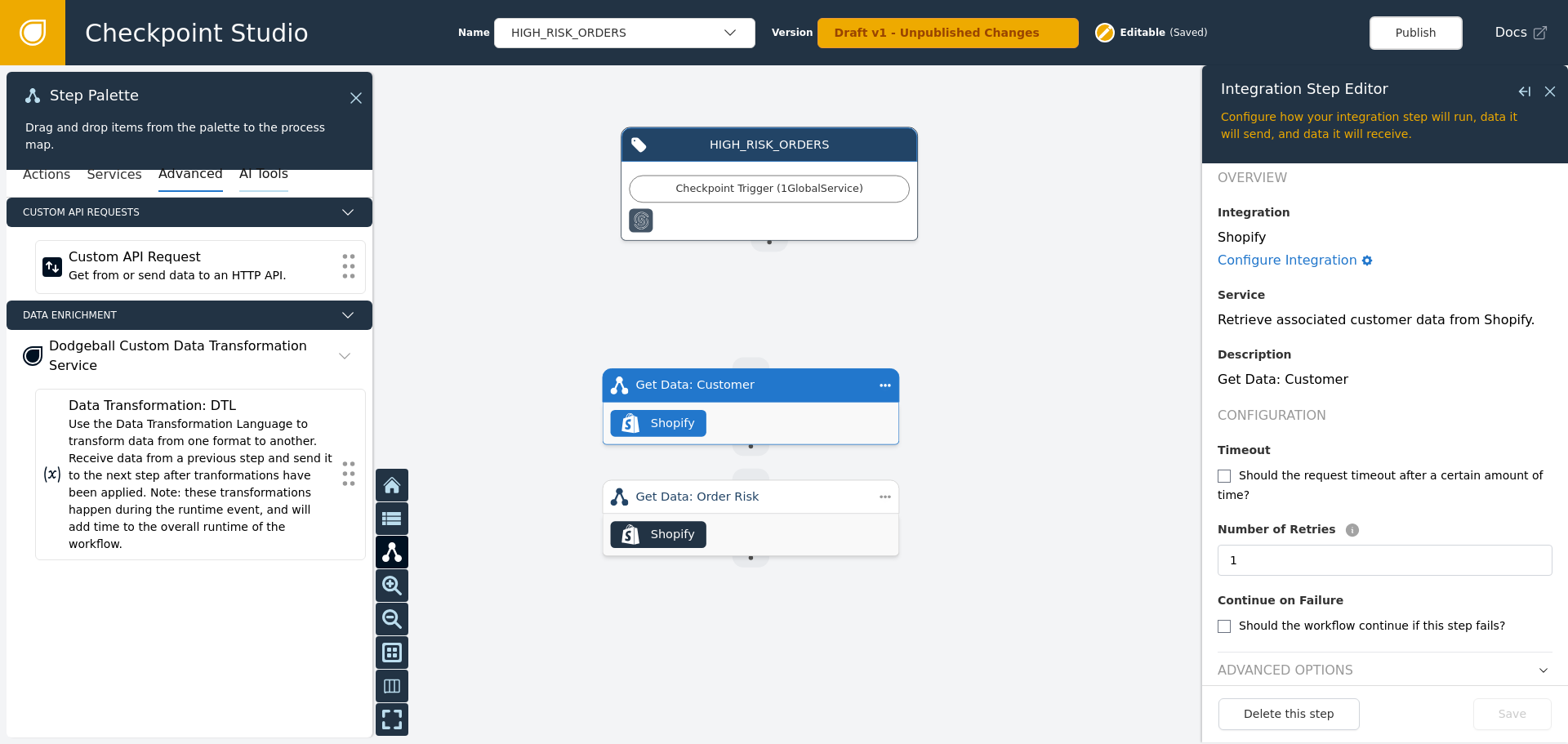
click at [239, 167] on button "AI Tools" at bounding box center [263, 175] width 49 height 34
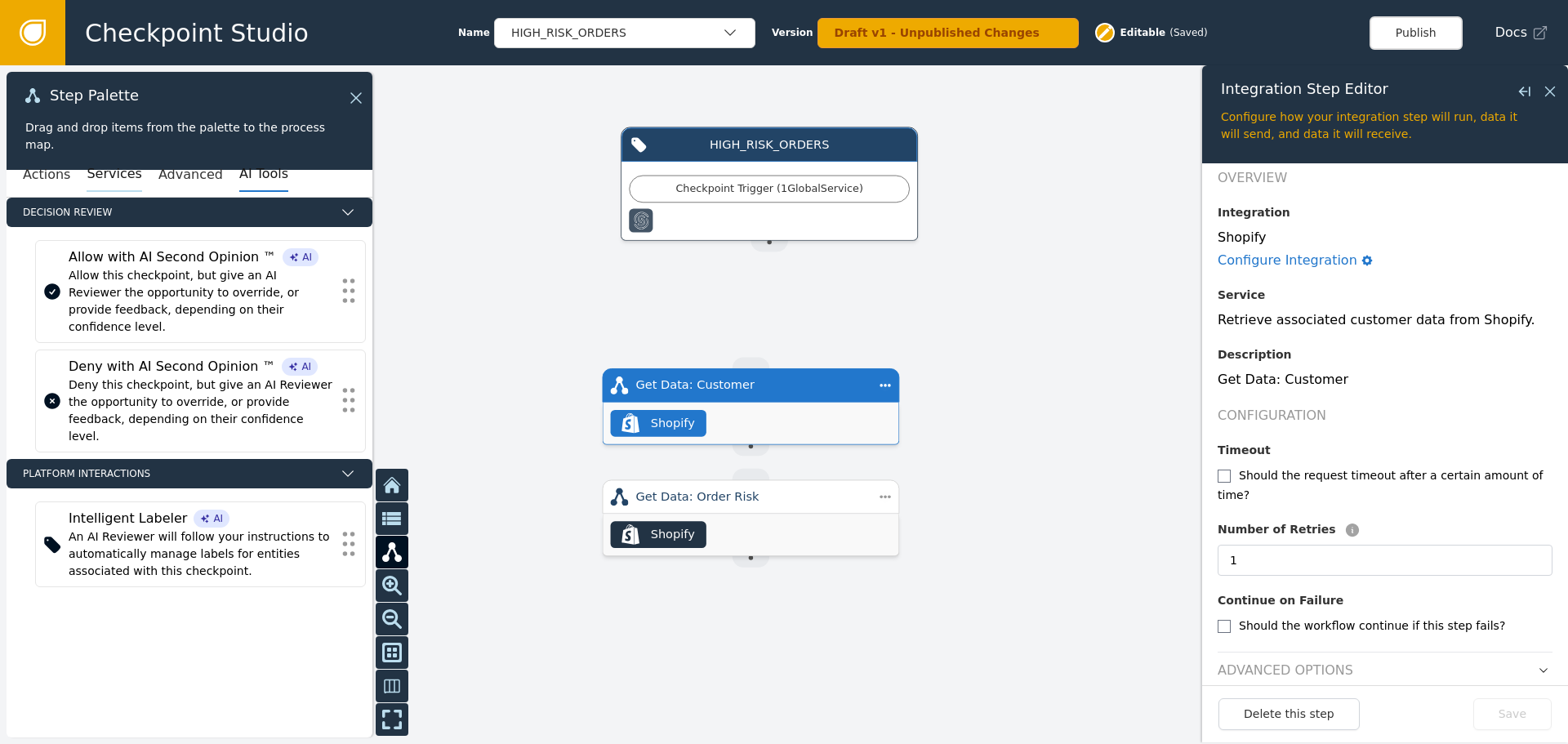
click at [87, 175] on button "Services" at bounding box center [114, 175] width 55 height 34
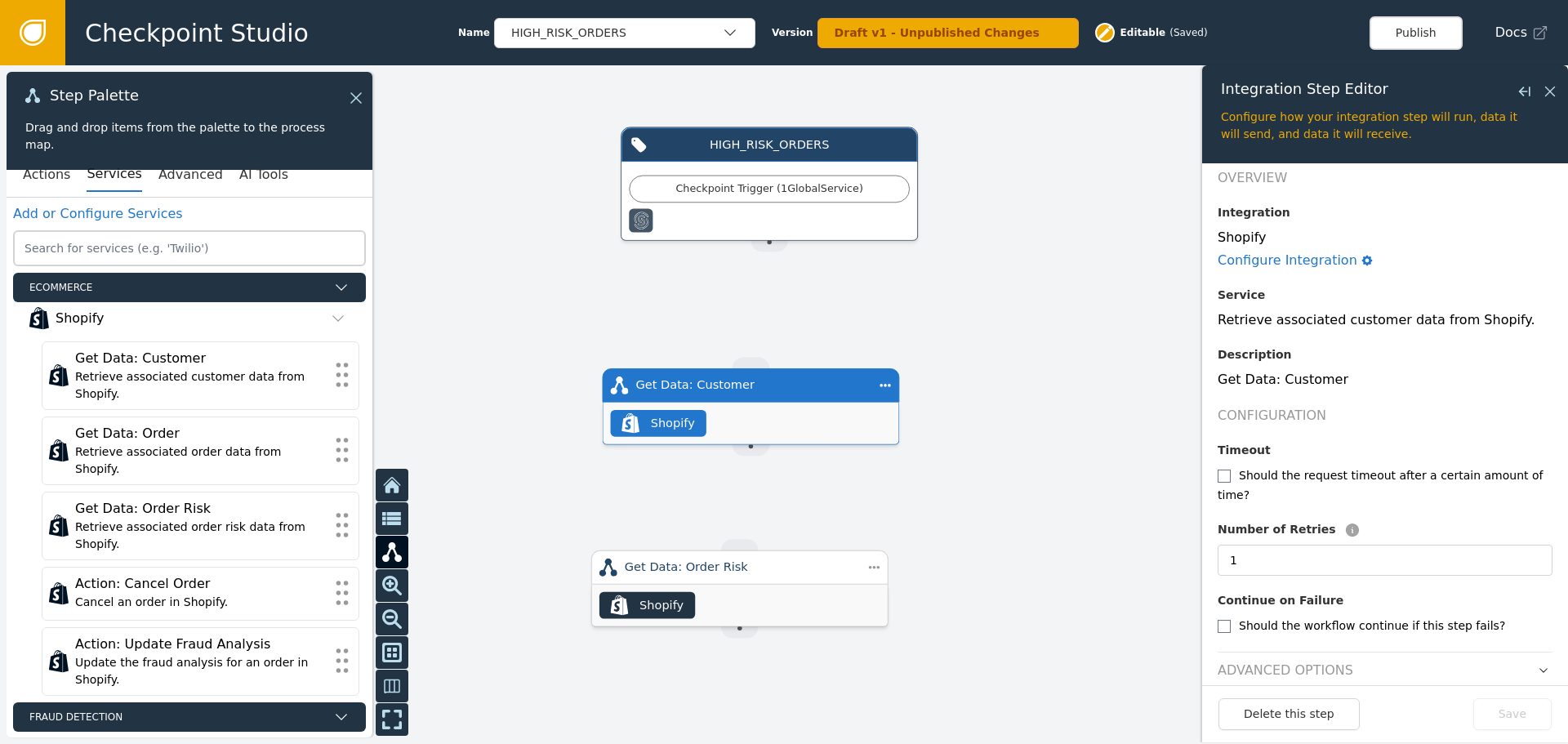
drag, startPoint x: 738, startPoint y: 504, endPoint x: 727, endPoint y: 576, distance: 72.8
click at [727, 576] on div "Get Data: Order Risk" at bounding box center [740, 568] width 230 height 18
click at [745, 378] on div "Get Data: Customer" at bounding box center [750, 385] width 230 height 18
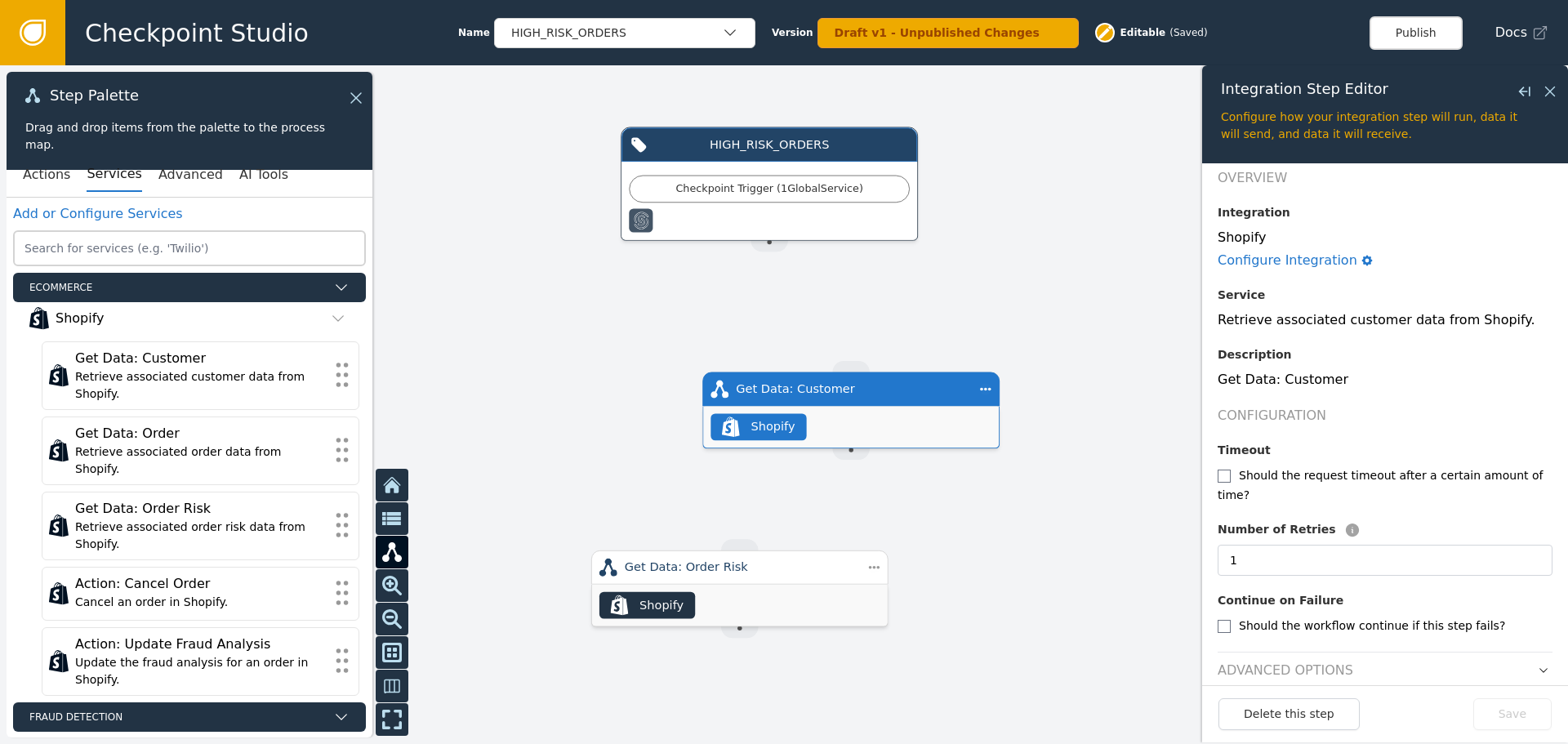
drag, startPoint x: 789, startPoint y: 385, endPoint x: 879, endPoint y: 391, distance: 90.2
click at [879, 391] on div "Get Data: Customer" at bounding box center [851, 390] width 230 height 18
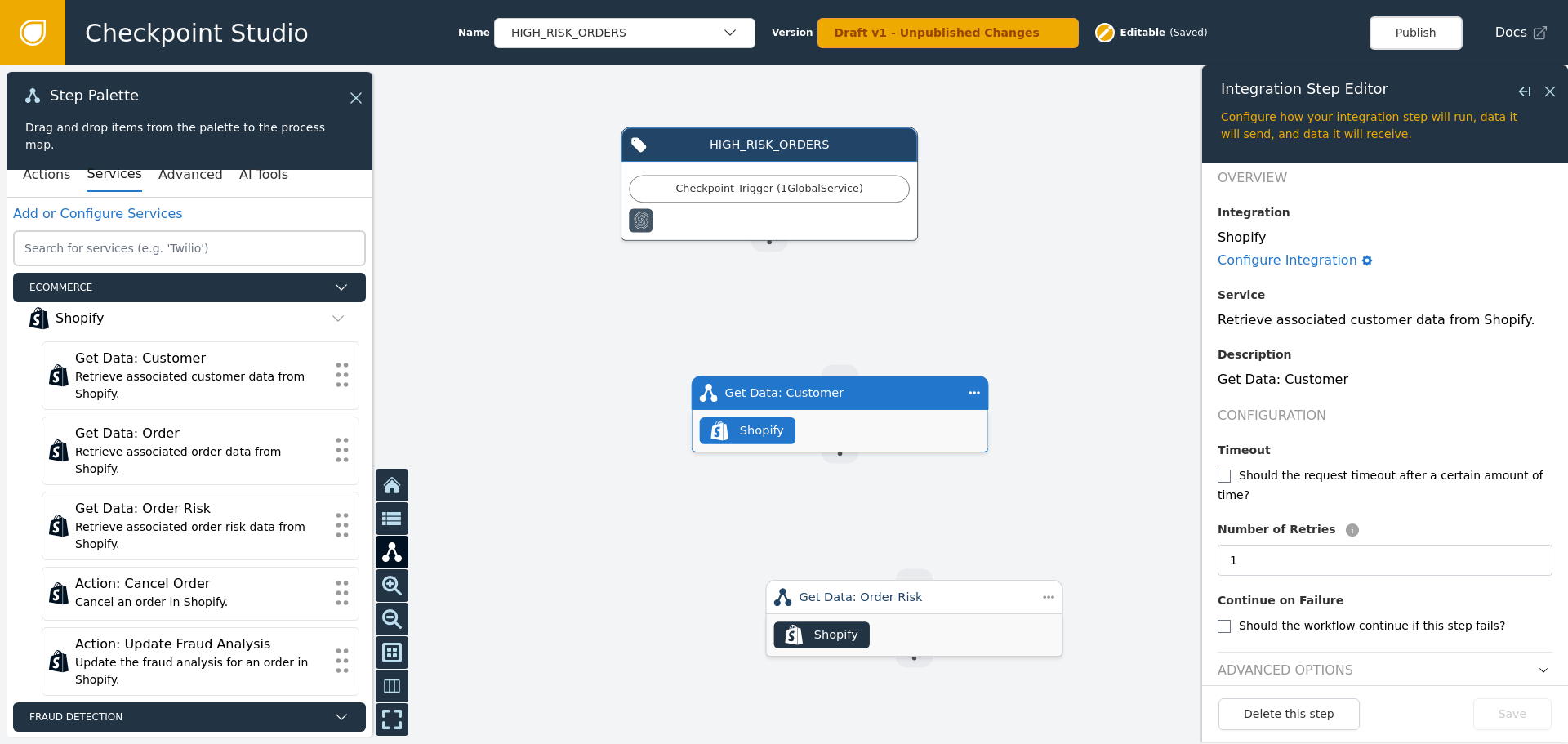
drag, startPoint x: 763, startPoint y: 562, endPoint x: 939, endPoint y: 593, distance: 178.7
click at [939, 593] on div "Get Data: Order Risk" at bounding box center [915, 597] width 230 height 18
click at [52, 179] on button "Actions" at bounding box center [46, 175] width 47 height 34
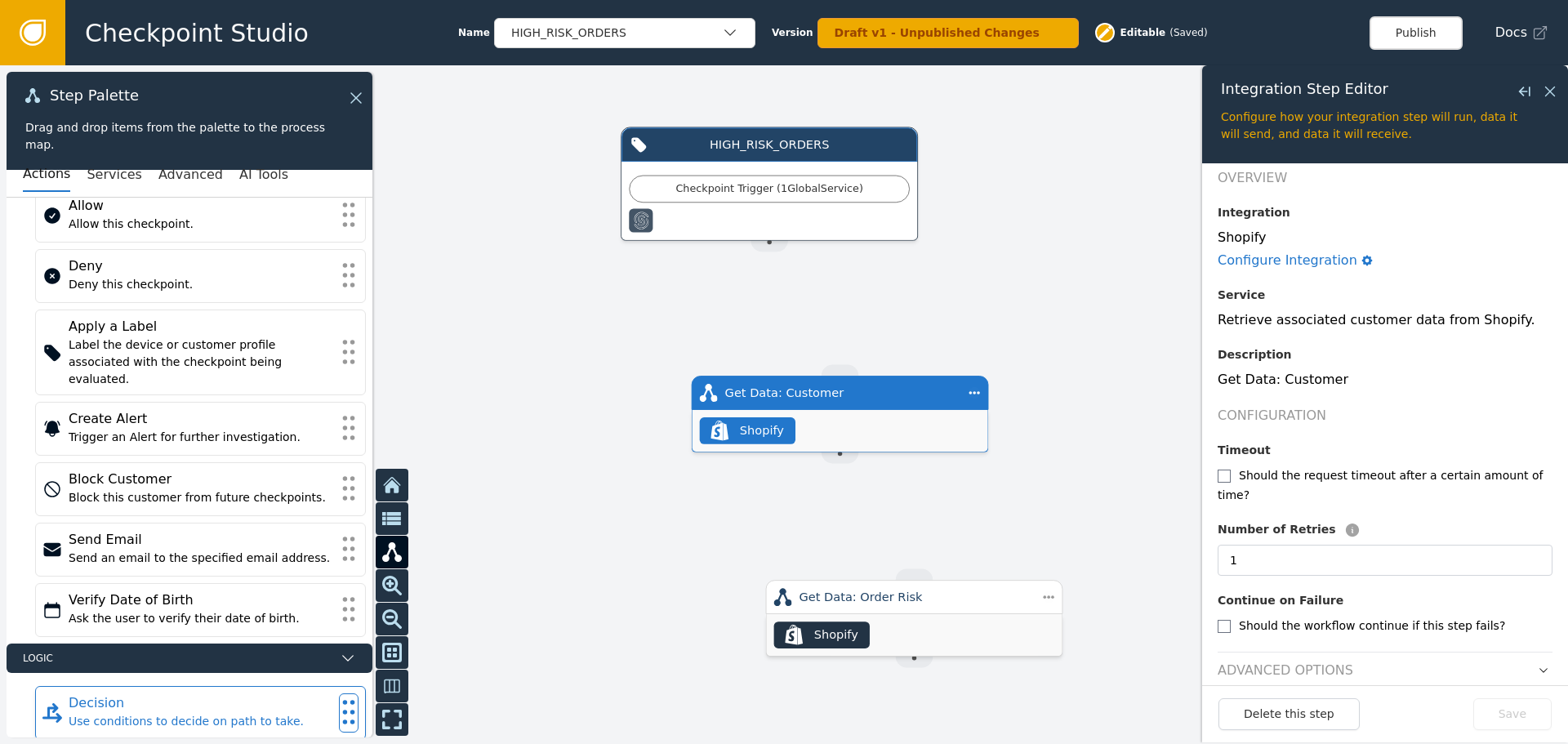
scroll to position [97, 0]
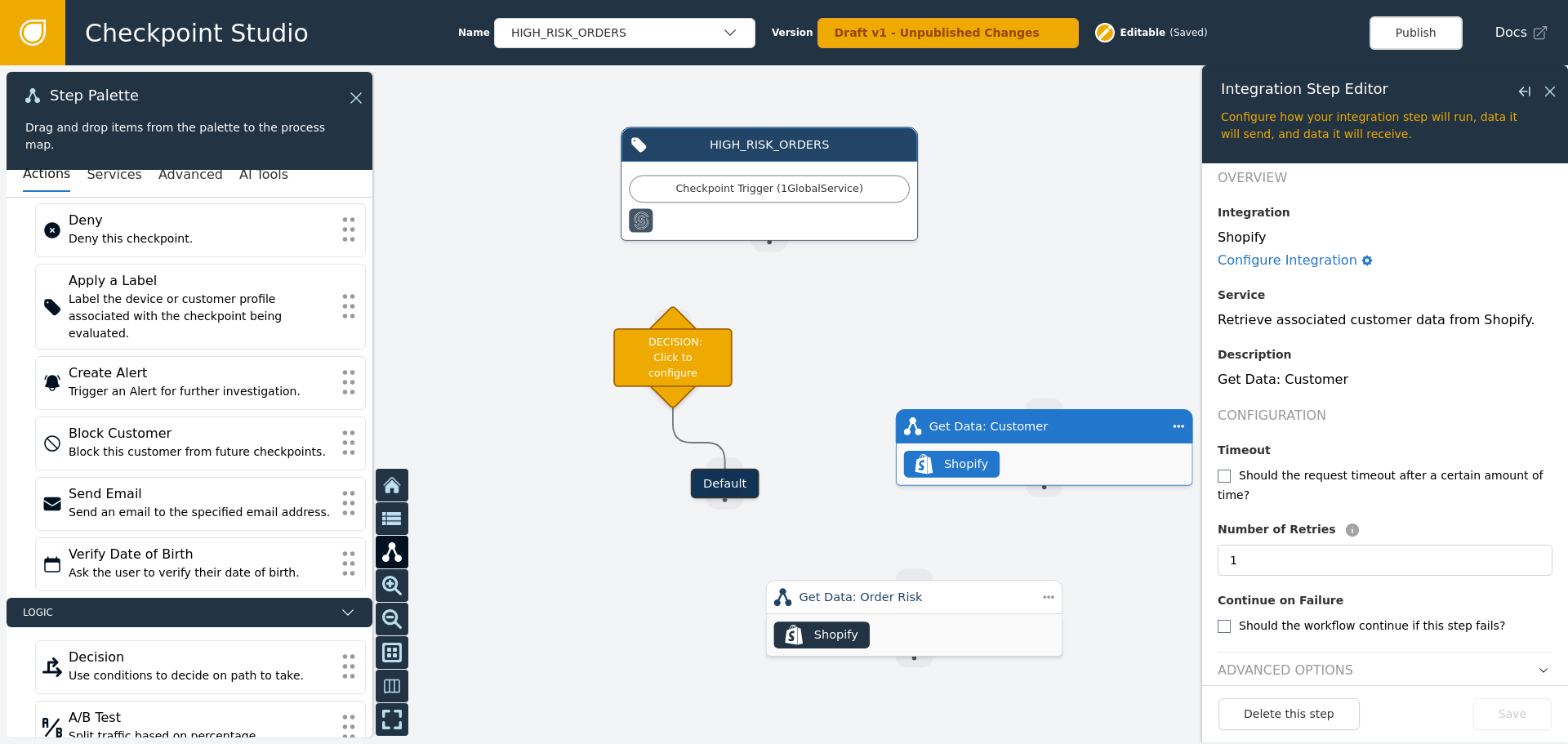
drag, startPoint x: 832, startPoint y: 395, endPoint x: 1035, endPoint y: 427, distance: 205.5
click at [1035, 427] on div "Get Data: Customer" at bounding box center [1044, 426] width 230 height 18
drag, startPoint x: 716, startPoint y: 497, endPoint x: 1040, endPoint y: 487, distance: 324.2
click at [1040, 487] on div "Target Handle for step Default Source Handle for step HIGH_RISK_ORDERS Checkpoi…" at bounding box center [1482, 435] width 1426 height 618
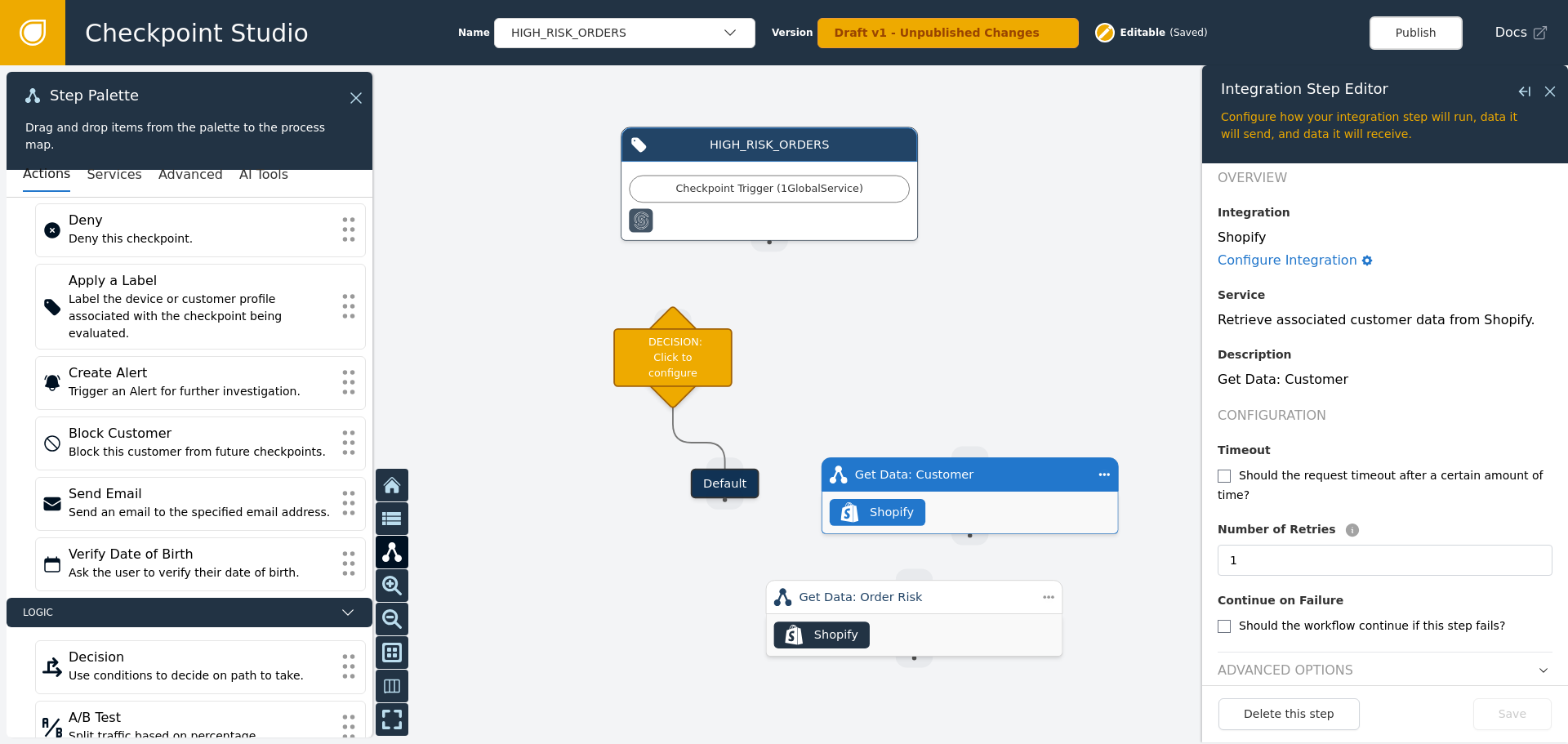
drag, startPoint x: 1054, startPoint y: 433, endPoint x: 974, endPoint y: 484, distance: 94.9
click at [974, 483] on div "Get Data: Customer" at bounding box center [971, 475] width 230 height 18
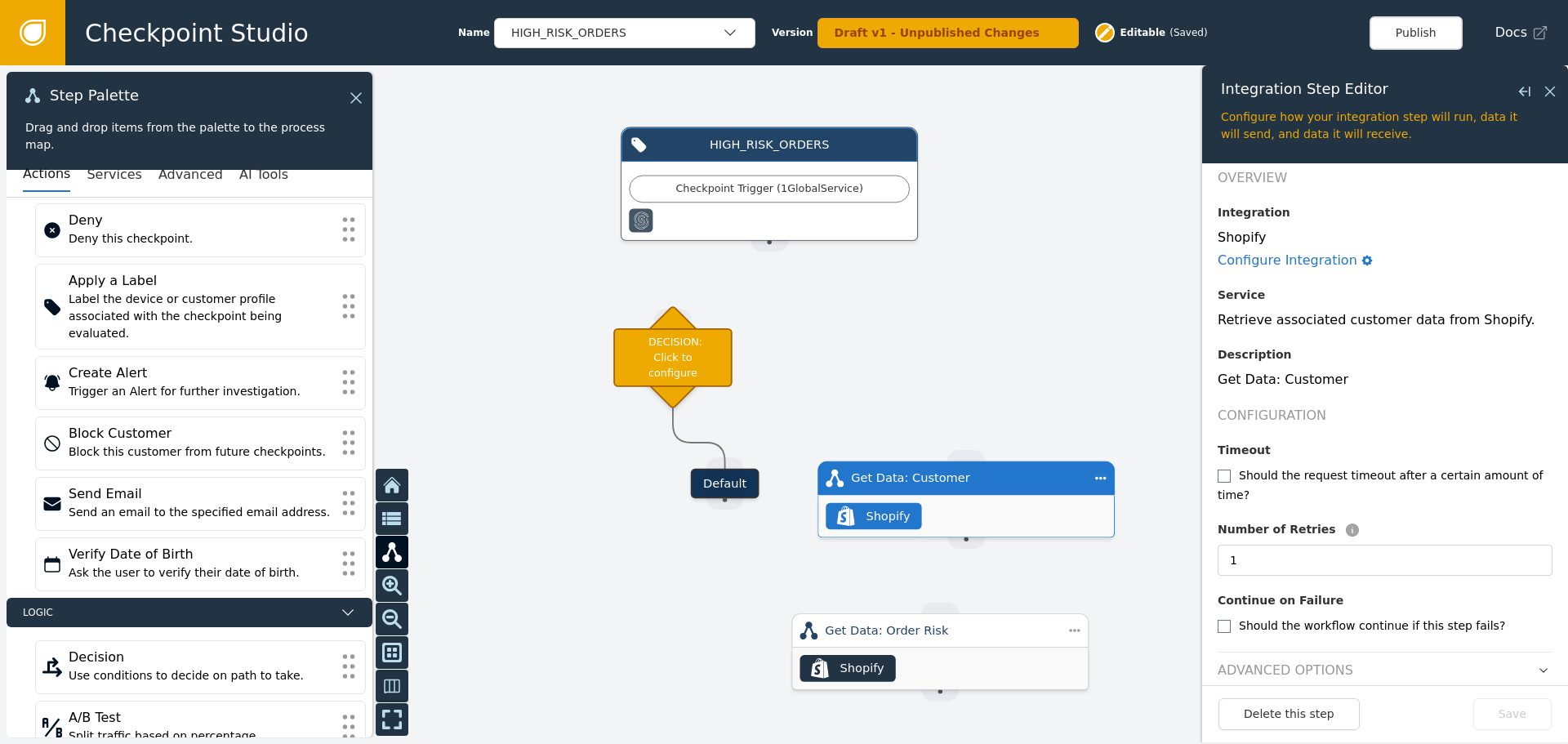
drag, startPoint x: 929, startPoint y: 606, endPoint x: 974, endPoint y: 659, distance: 69.5
click at [974, 648] on div "Get Data: Order Risk" at bounding box center [940, 630] width 297 height 34
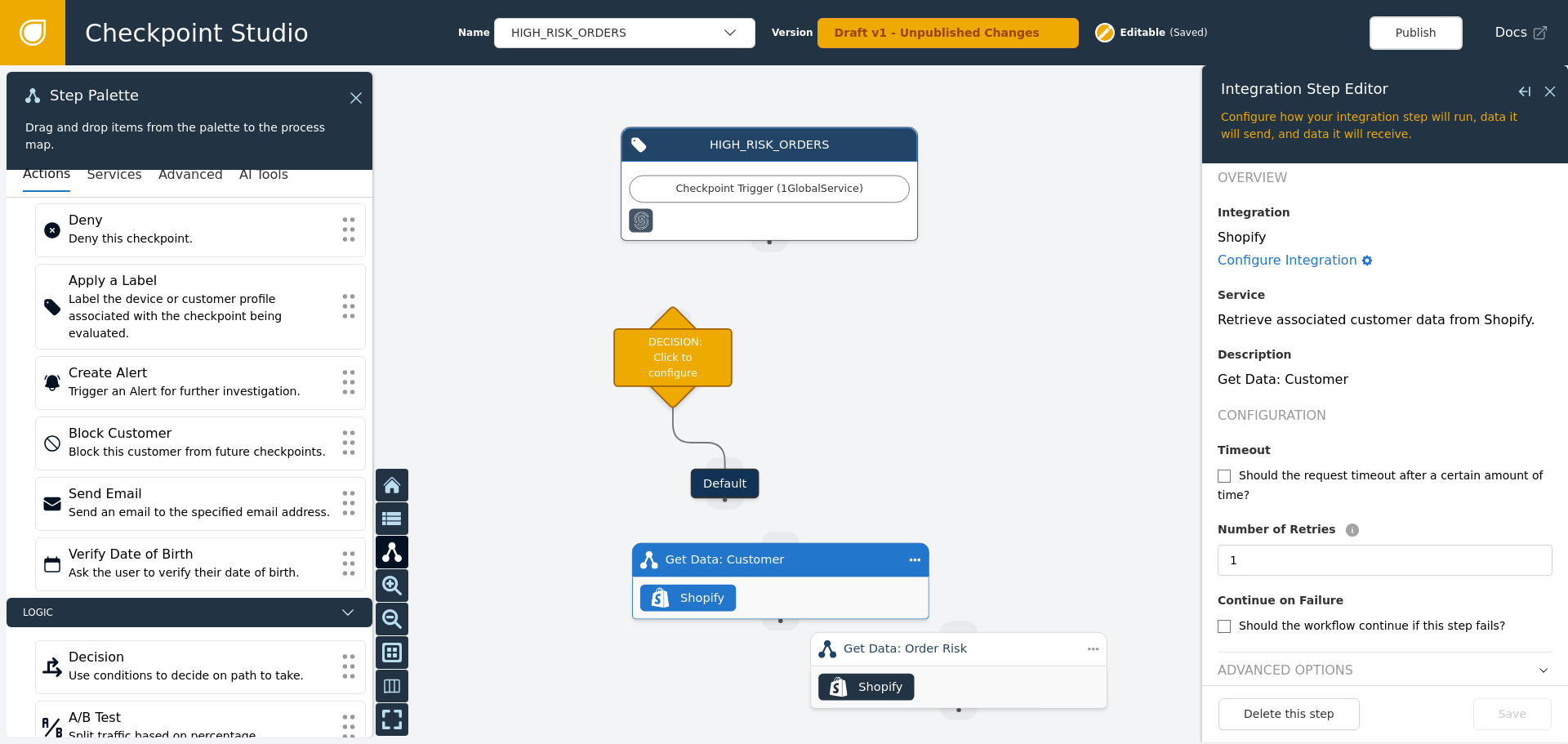
drag, startPoint x: 961, startPoint y: 490, endPoint x: 776, endPoint y: 559, distance: 197.4
click at [775, 556] on div "Get Data: Customer" at bounding box center [781, 561] width 297 height 34
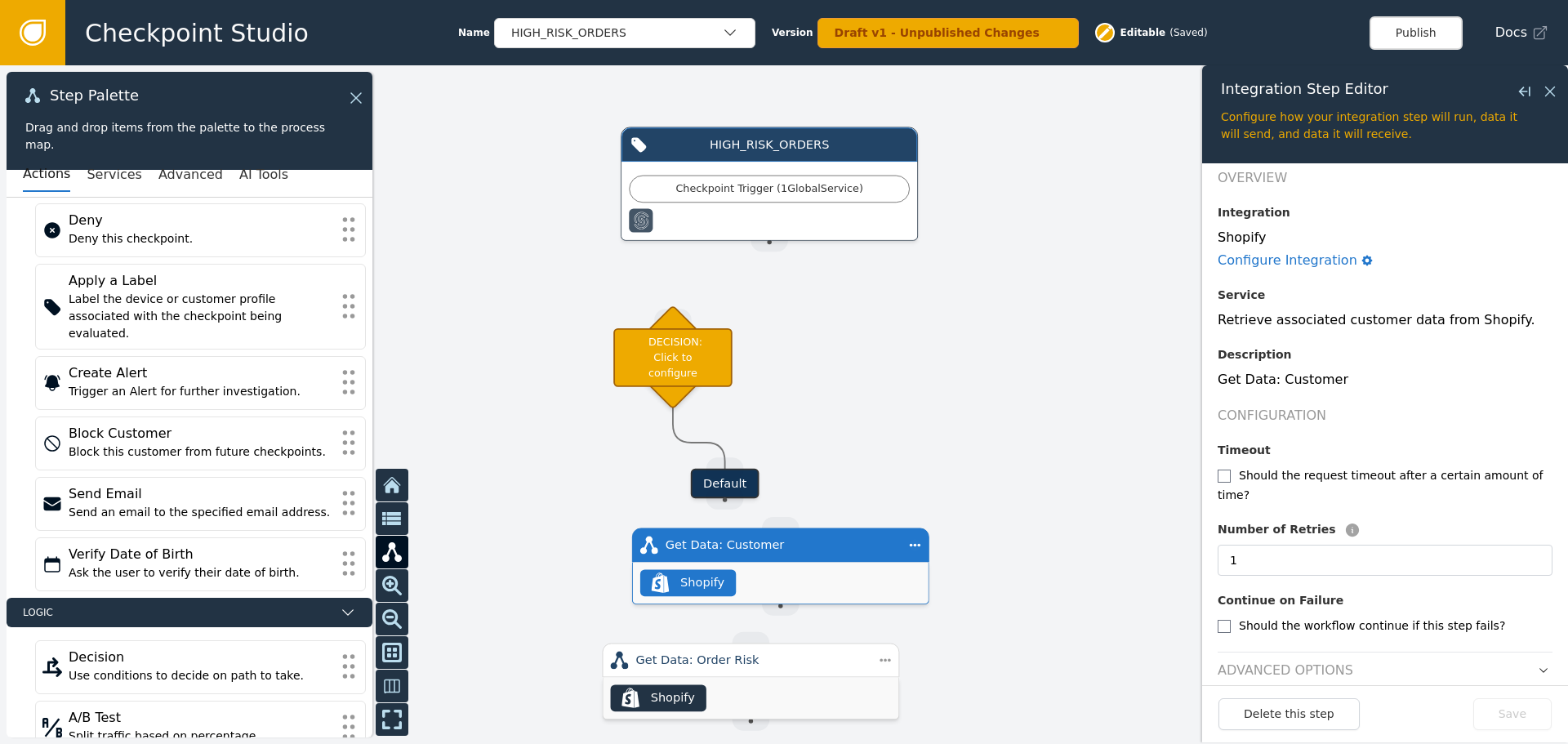
drag, startPoint x: 936, startPoint y: 655, endPoint x: 901, endPoint y: 564, distance: 97.5
click at [742, 664] on div "Get Data: Order Risk" at bounding box center [750, 661] width 230 height 18
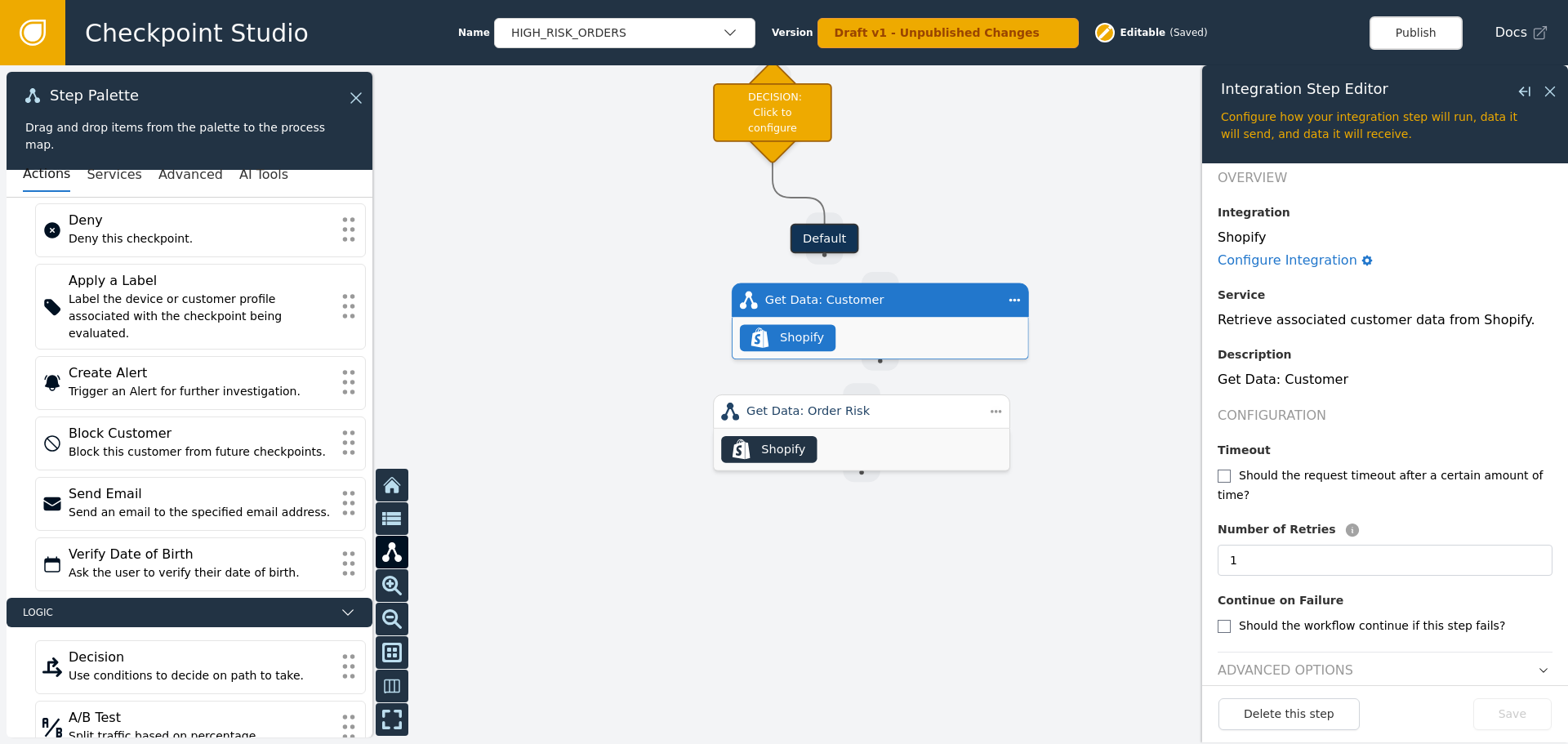
drag, startPoint x: 907, startPoint y: 504, endPoint x: 1028, endPoint y: 222, distance: 306.9
click at [1028, 222] on div at bounding box center [784, 404] width 1568 height 679
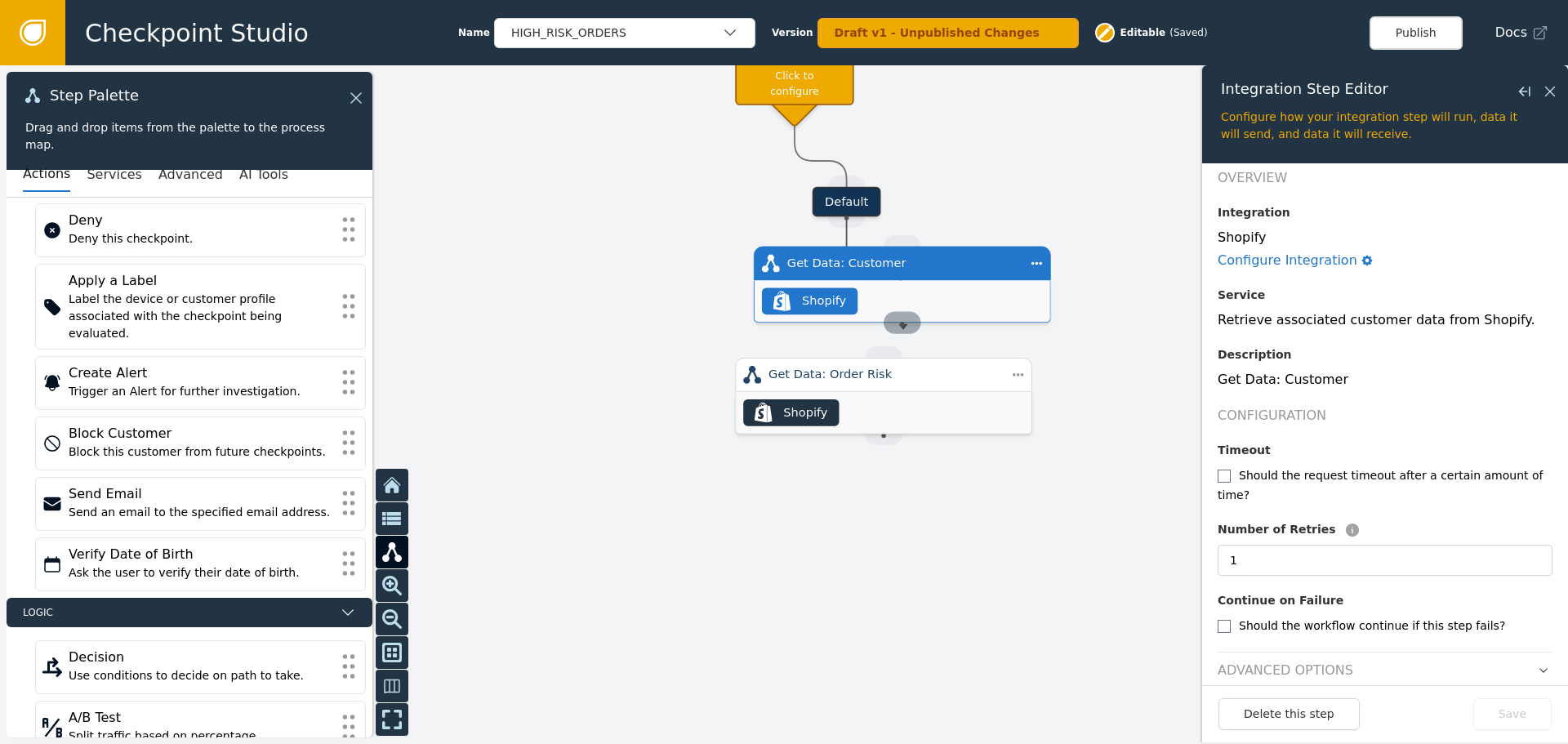
drag, startPoint x: 851, startPoint y: 218, endPoint x: 903, endPoint y: 329, distance: 122.6
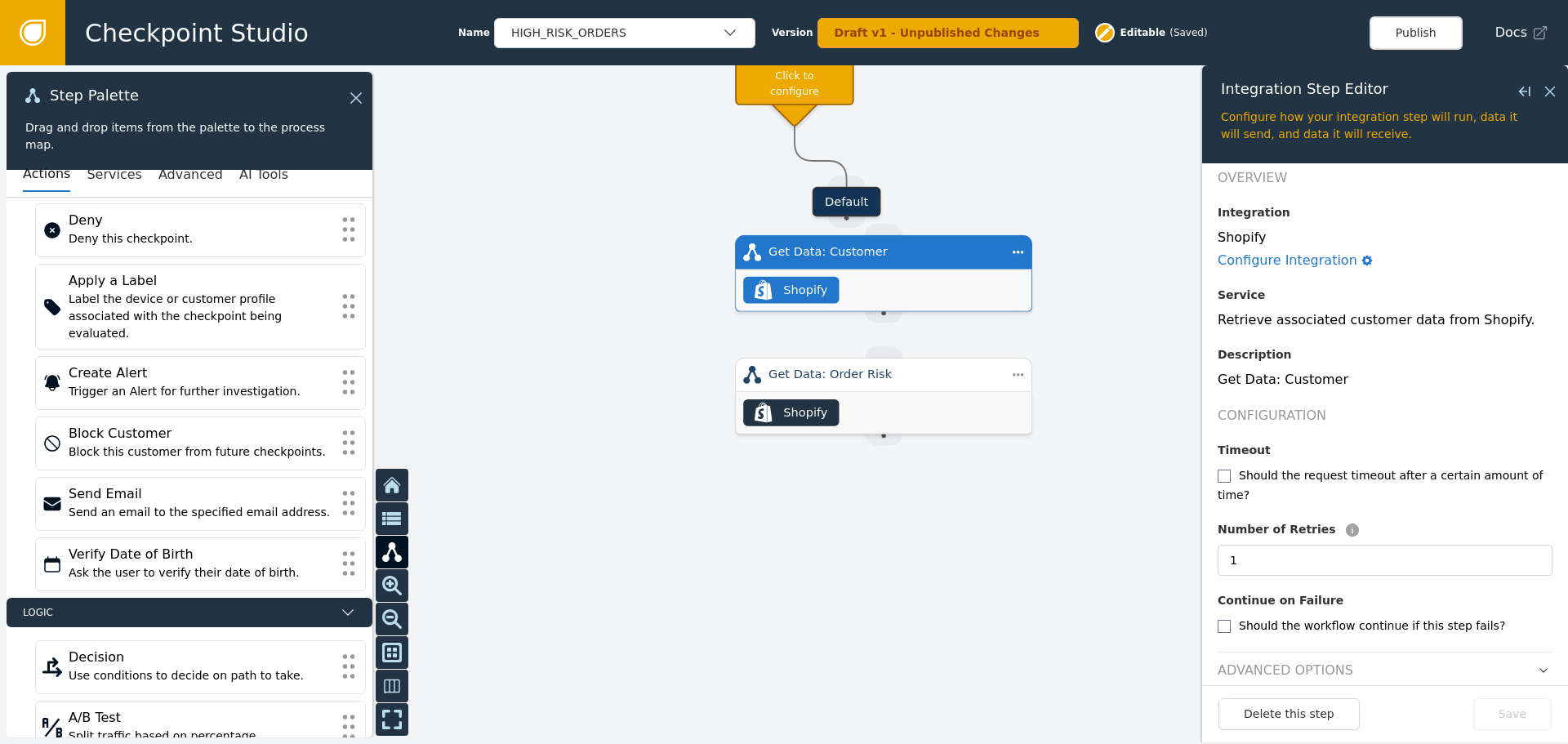
drag, startPoint x: 914, startPoint y: 270, endPoint x: 891, endPoint y: 268, distance: 23.1
click at [891, 260] on div "Get Data: Customer" at bounding box center [884, 252] width 230 height 18
drag, startPoint x: 881, startPoint y: 313, endPoint x: 883, endPoint y: 442, distance: 129.0
drag, startPoint x: 879, startPoint y: 317, endPoint x: 848, endPoint y: 218, distance: 103.7
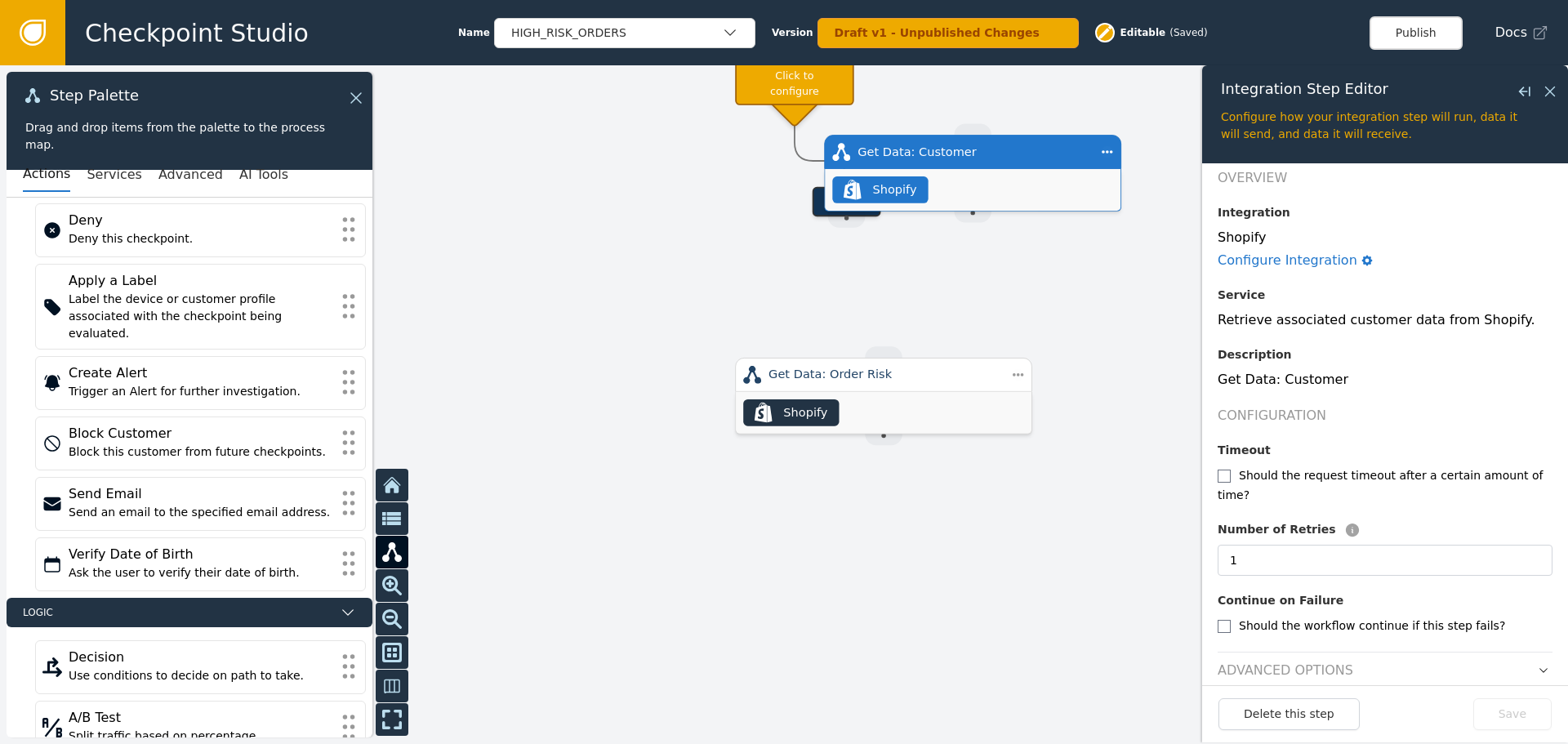
drag, startPoint x: 907, startPoint y: 257, endPoint x: 1007, endPoint y: 151, distance: 145.7
click at [1007, 151] on div "Get Data: Customer" at bounding box center [973, 151] width 230 height 18
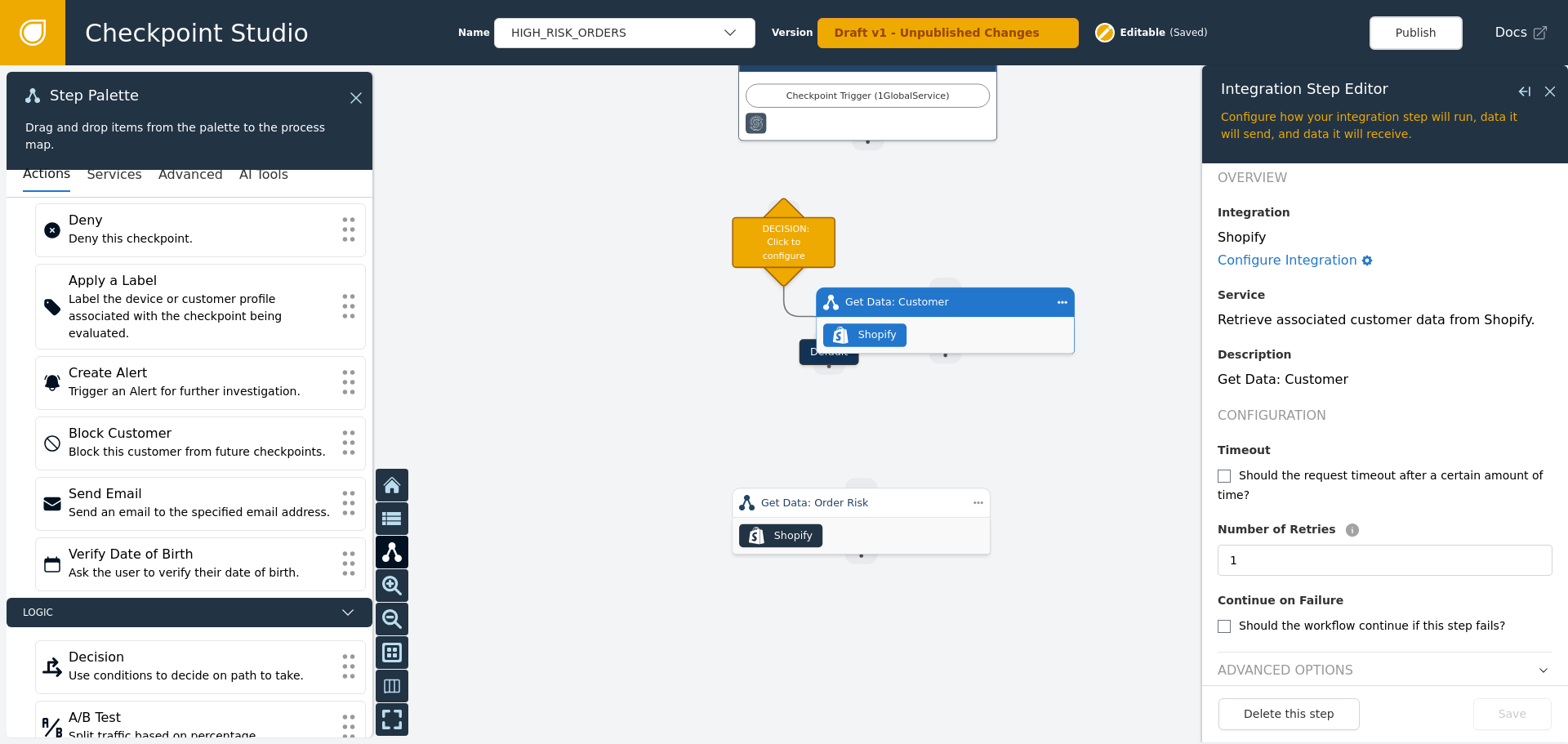
drag, startPoint x: 695, startPoint y: 188, endPoint x: 698, endPoint y: 350, distance: 162.0
click at [698, 350] on div at bounding box center [784, 404] width 1568 height 679
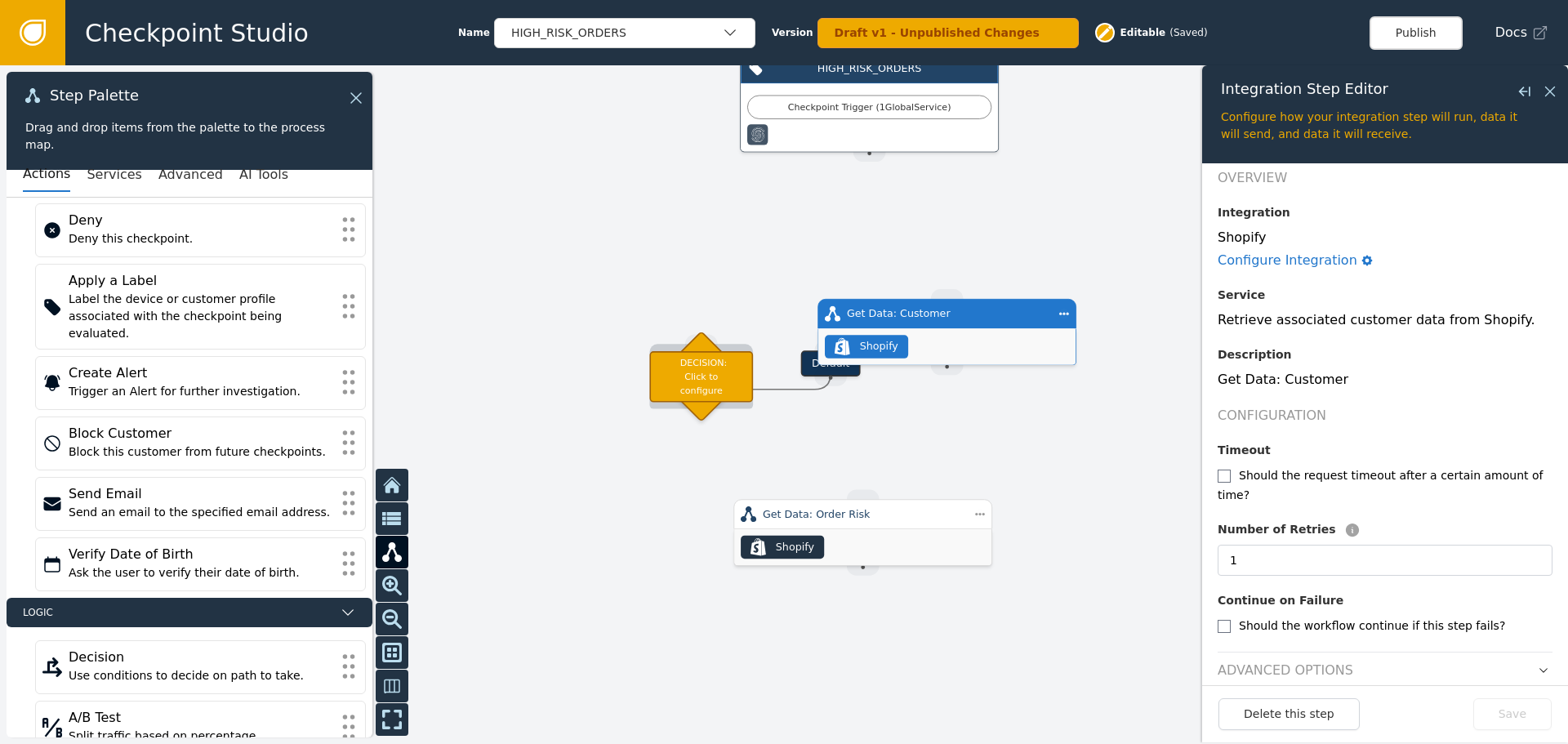
drag, startPoint x: 775, startPoint y: 254, endPoint x: 685, endPoint y: 390, distance: 163.1
click at [685, 390] on div "DECISION: Click to configure" at bounding box center [701, 378] width 104 height 52
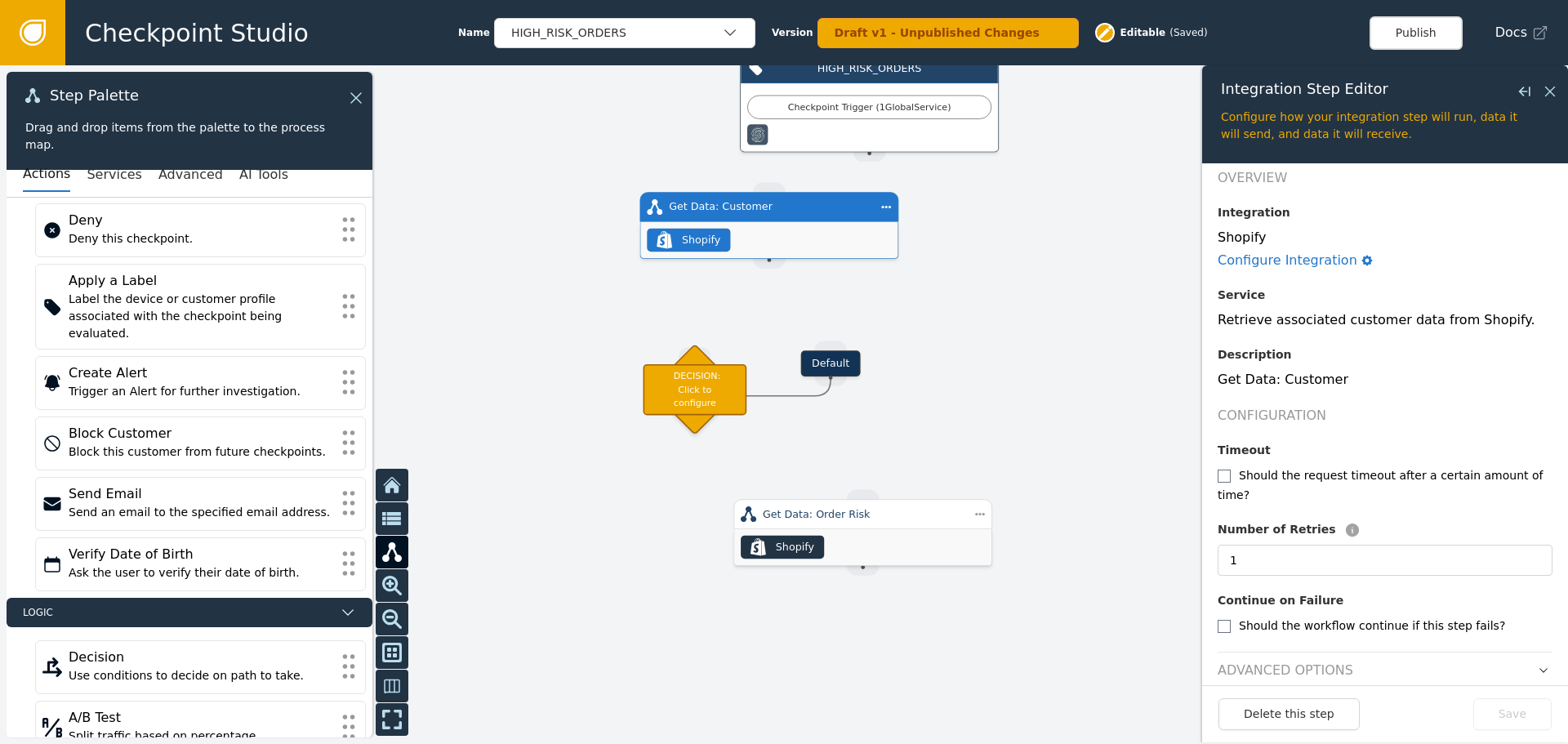
drag, startPoint x: 929, startPoint y: 308, endPoint x: 766, endPoint y: 201, distance: 195.0
click at [765, 200] on div "Get Data: Customer" at bounding box center [769, 207] width 200 height 15
drag, startPoint x: 786, startPoint y: 263, endPoint x: 695, endPoint y: 354, distance: 128.7
click at [870, 352] on div "Target Handle for step Default Source Handle for step HIGH_RISK_ORDERS Checkpoi…" at bounding box center [1491, 322] width 1241 height 538
drag, startPoint x: 832, startPoint y: 367, endPoint x: 877, endPoint y: 438, distance: 84.1
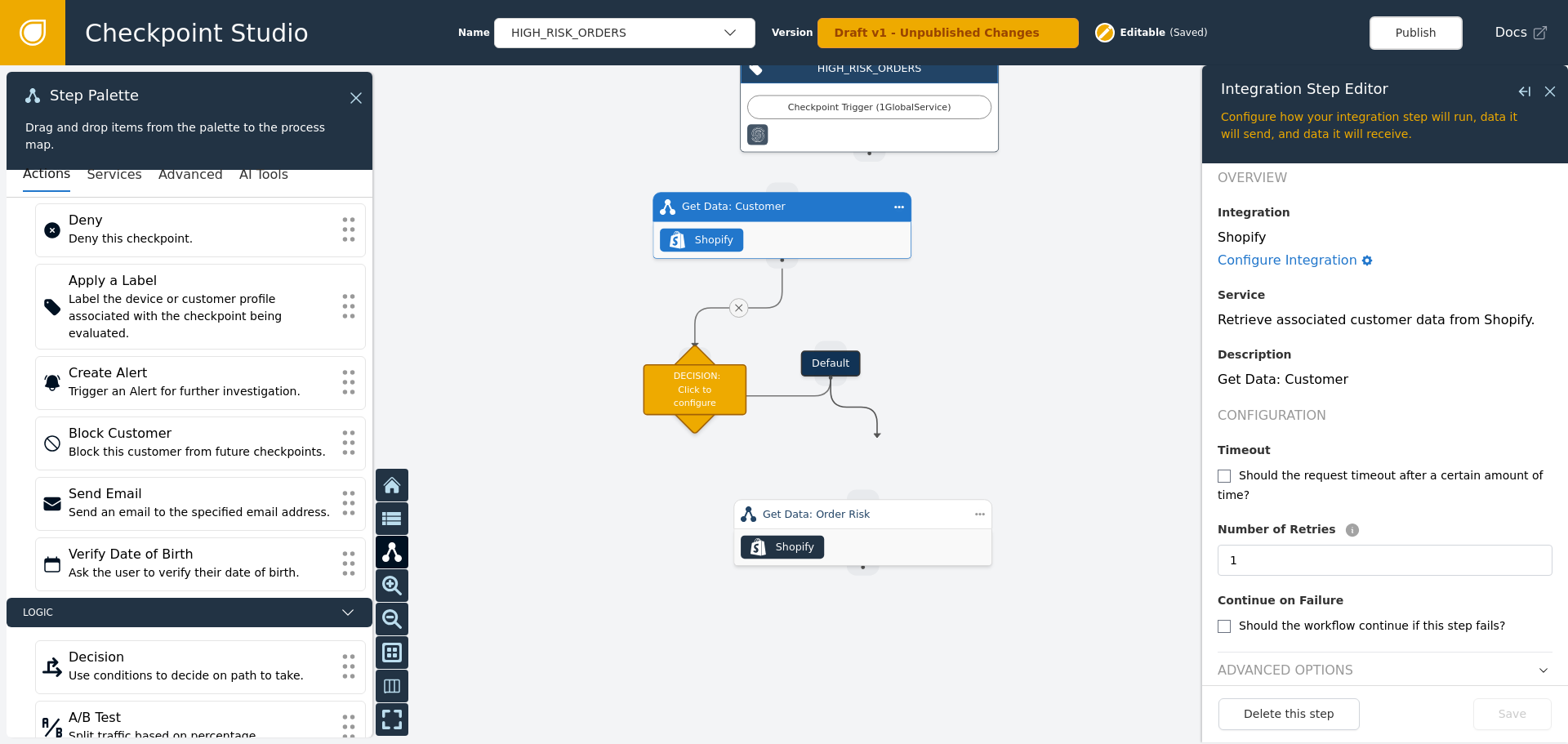
click at [877, 438] on div "Target Handle for step Default Source Handle for step HIGH_RISK_ORDERS Checkpoi…" at bounding box center [784, 404] width 1568 height 679
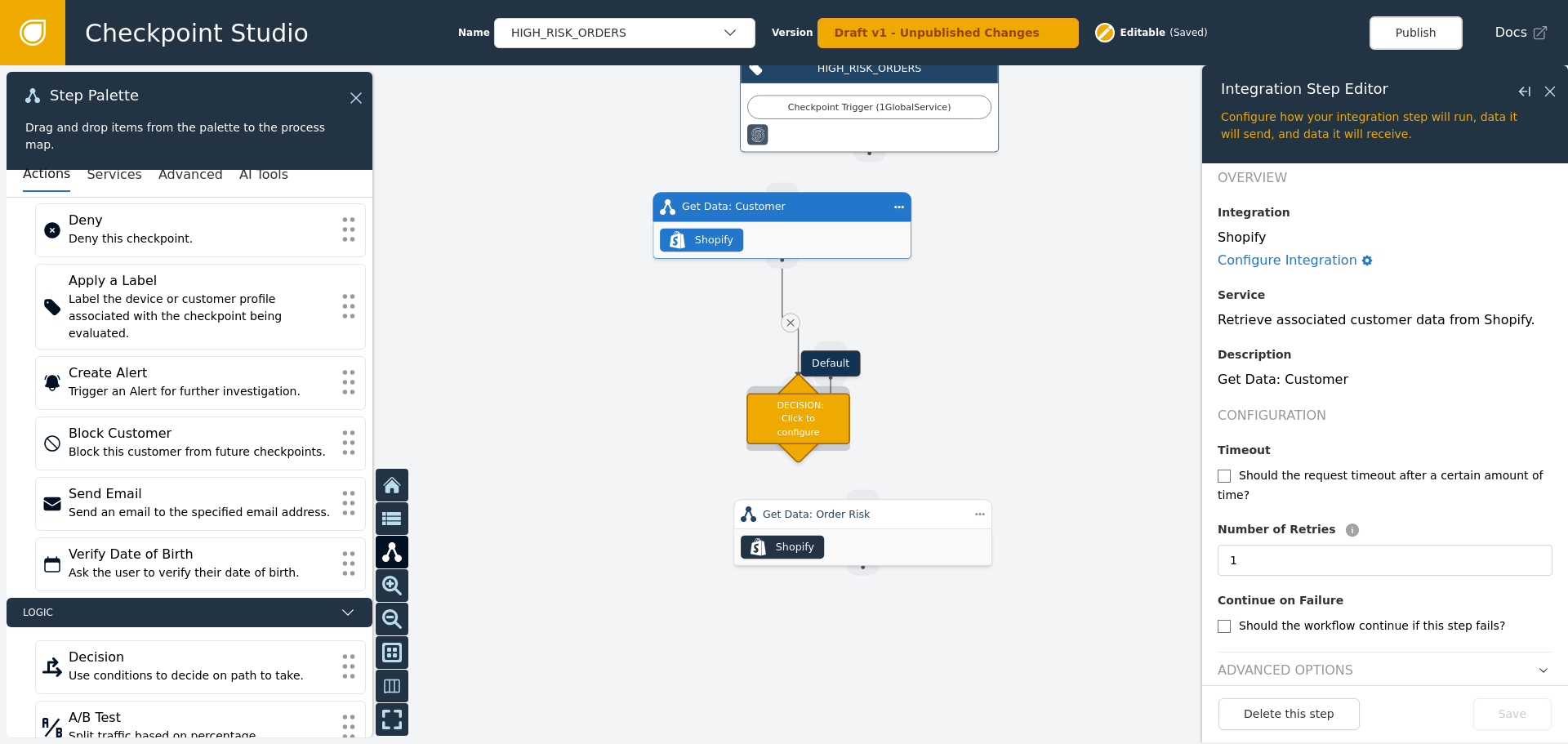
drag, startPoint x: 702, startPoint y: 392, endPoint x: 780, endPoint y: 409, distance: 79.8
click at [780, 409] on div "DECISION: Click to configure" at bounding box center [798, 419] width 104 height 52
click at [831, 381] on div "Source Handle for step" at bounding box center [830, 377] width 33 height 20
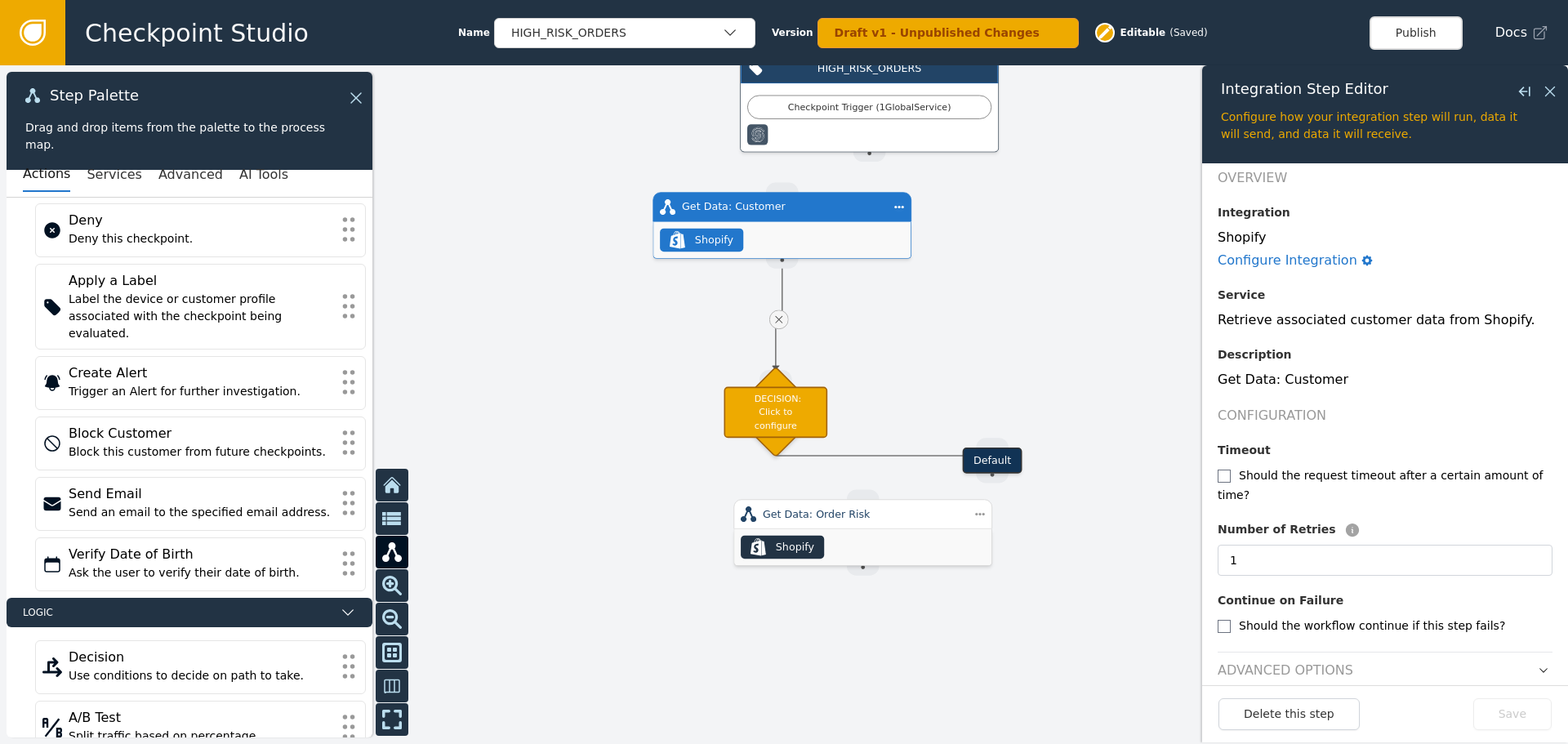
drag, startPoint x: 833, startPoint y: 360, endPoint x: 988, endPoint y: 464, distance: 186.7
click at [988, 464] on div "Default" at bounding box center [991, 461] width 59 height 26
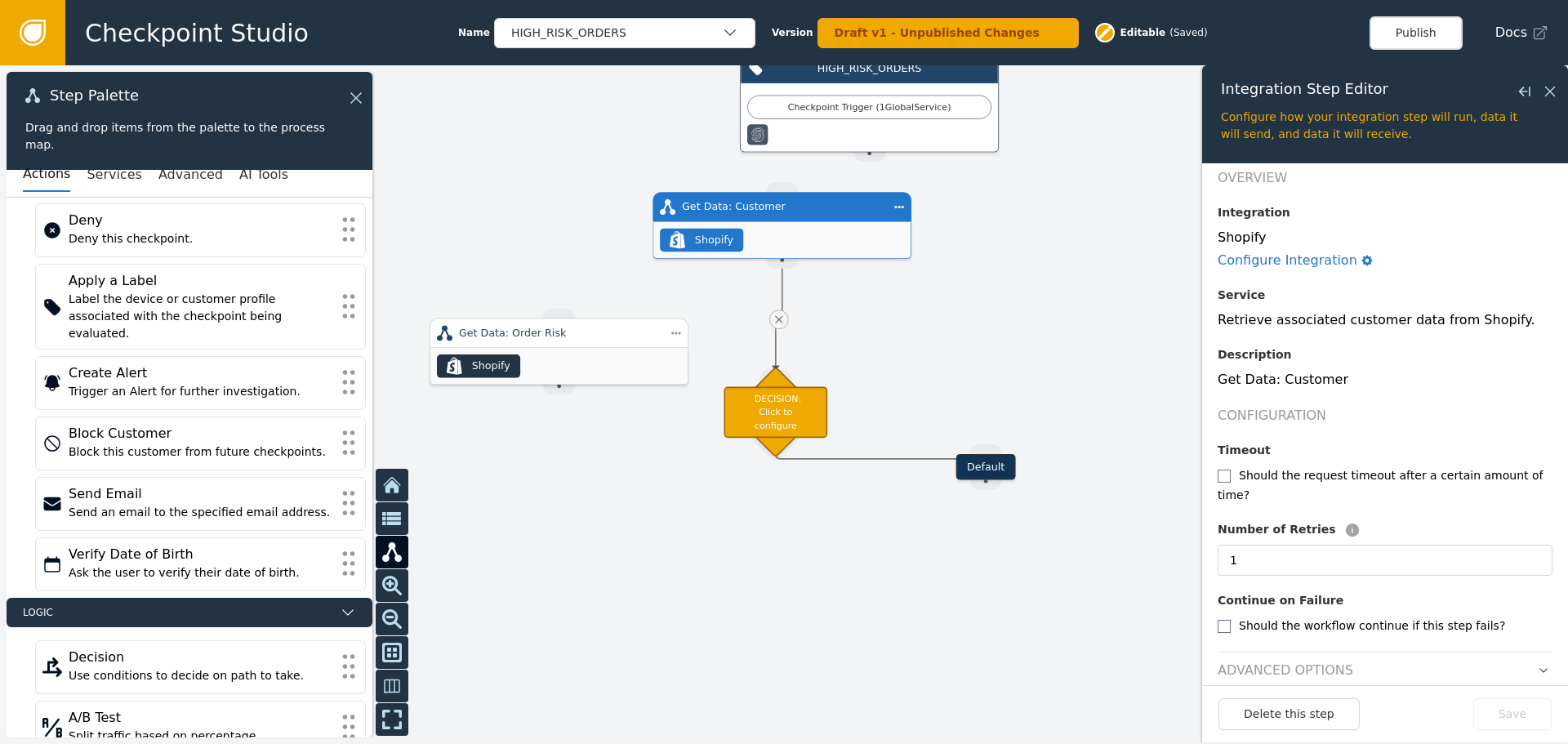
drag, startPoint x: 868, startPoint y: 520, endPoint x: 564, endPoint y: 339, distance: 353.8
click at [564, 339] on div "Get Data: Order Risk" at bounding box center [559, 333] width 200 height 15
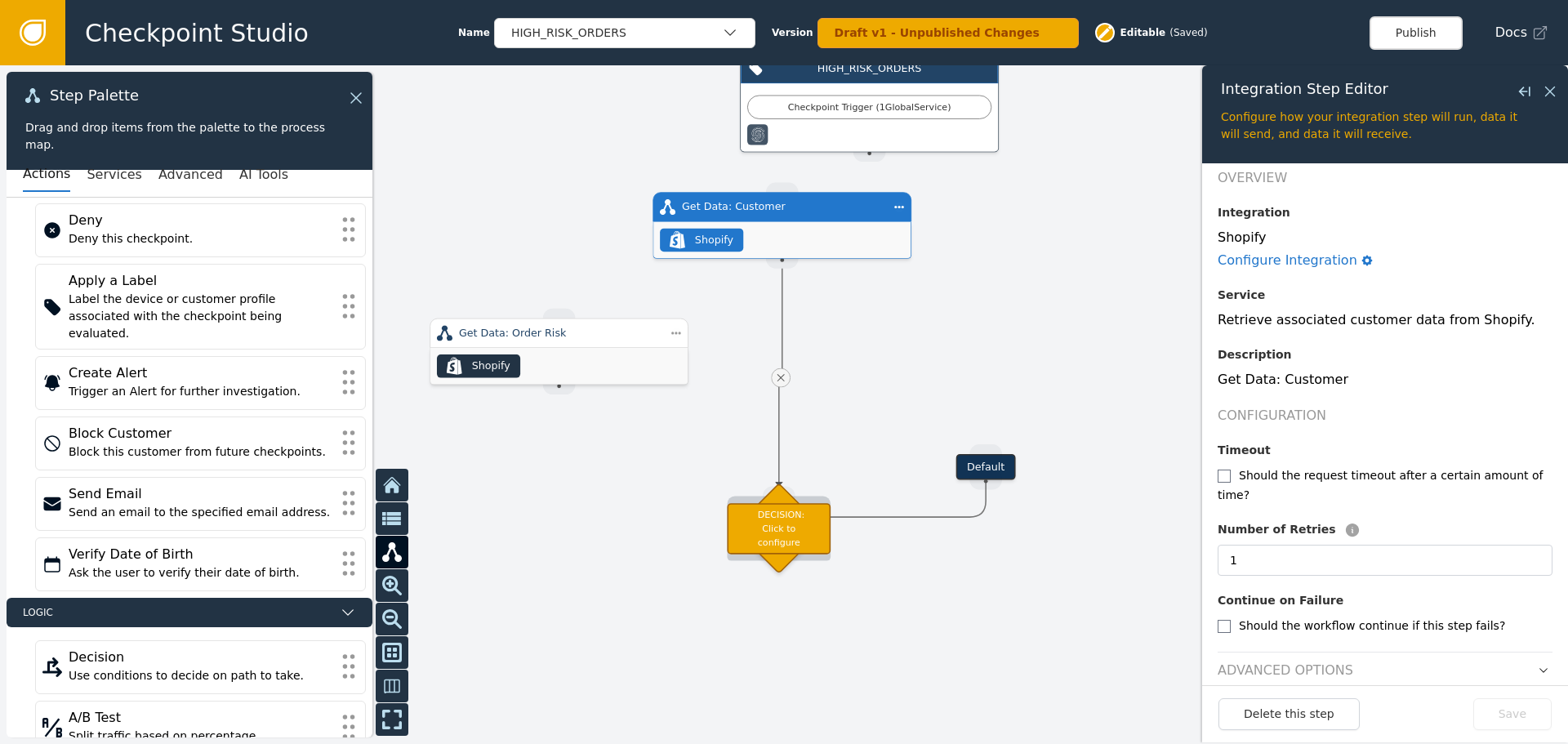
drag, startPoint x: 767, startPoint y: 392, endPoint x: 769, endPoint y: 507, distance: 115.0
click at [769, 507] on div "DECISION: Click to configure" at bounding box center [779, 529] width 104 height 52
click at [760, 212] on div "Get Data: Customer" at bounding box center [781, 207] width 200 height 15
click at [775, 383] on icon at bounding box center [781, 377] width 13 height 13
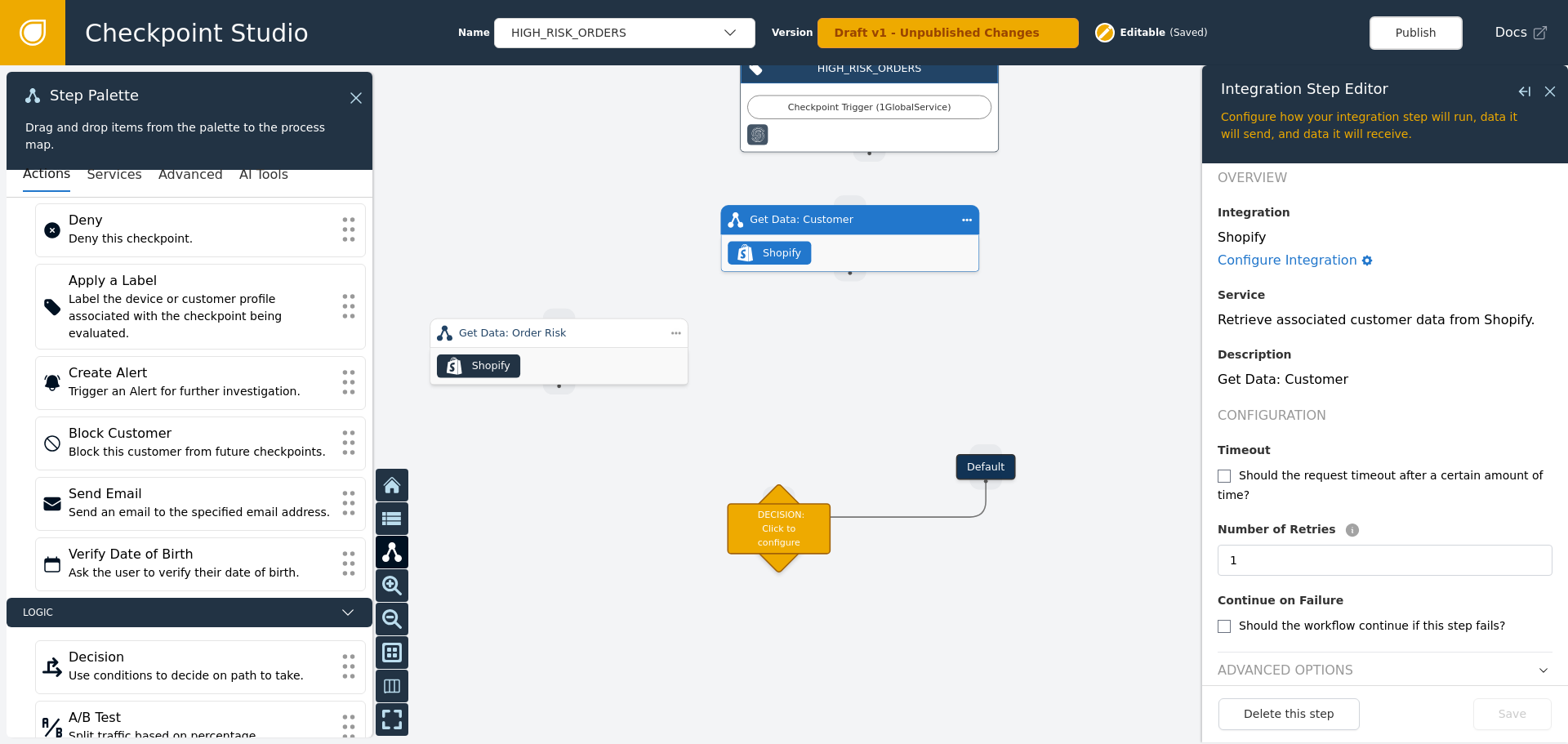
drag, startPoint x: 789, startPoint y: 208, endPoint x: 858, endPoint y: 221, distance: 70.2
click at [858, 221] on div "Get Data: Customer" at bounding box center [849, 220] width 200 height 15
drag, startPoint x: 848, startPoint y: 276, endPoint x: 561, endPoint y: 390, distance: 308.8
click at [870, 390] on div "Target Handle for step Default Source Handle for step HIGH_RISK_ORDERS Checkpoi…" at bounding box center [1491, 322] width 1241 height 538
drag, startPoint x: 853, startPoint y: 277, endPoint x: 773, endPoint y: 446, distance: 187.0
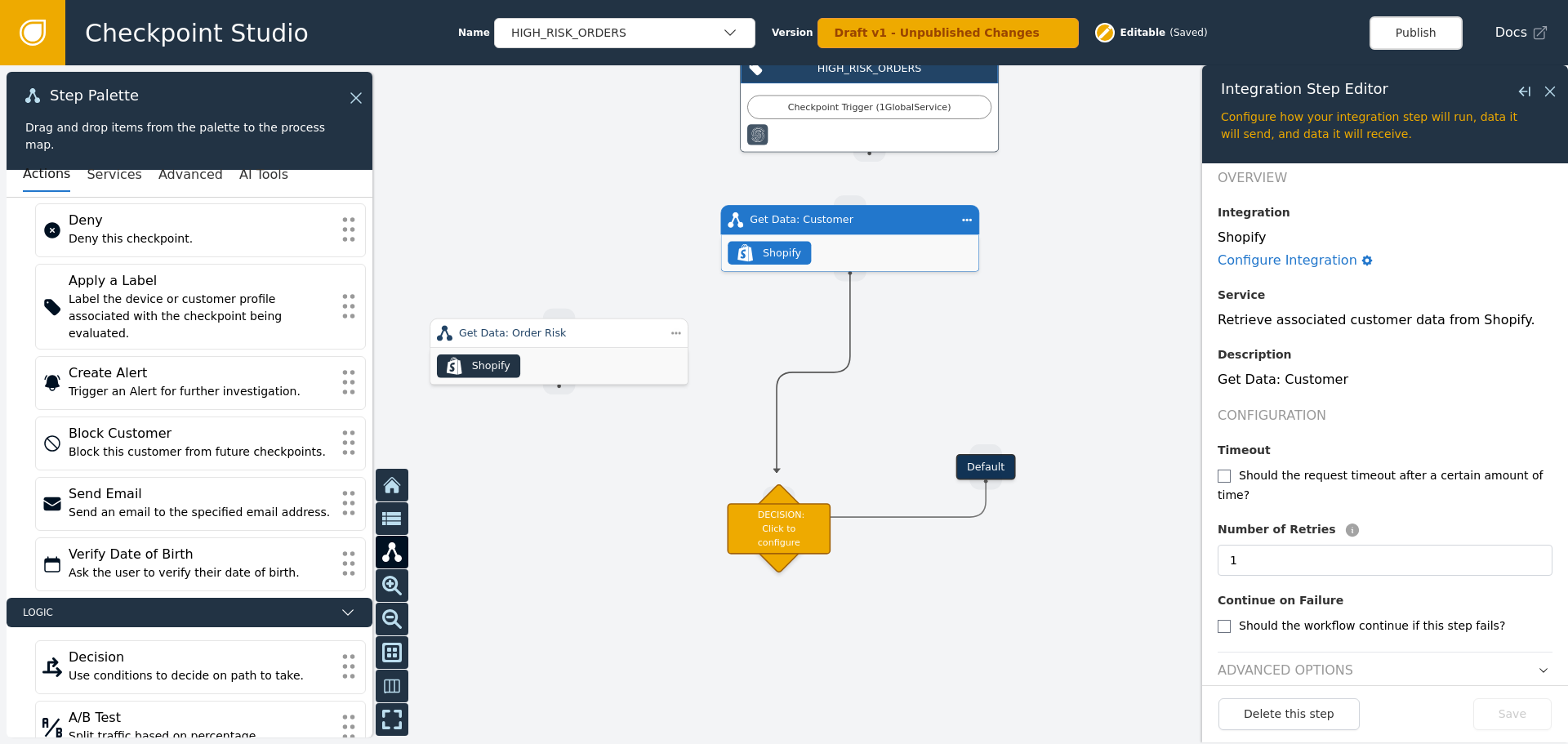
click at [773, 446] on div "Target Handle for step Default Source Handle for step HIGH_RISK_ORDERS Checkpoi…" at bounding box center [784, 404] width 1568 height 679
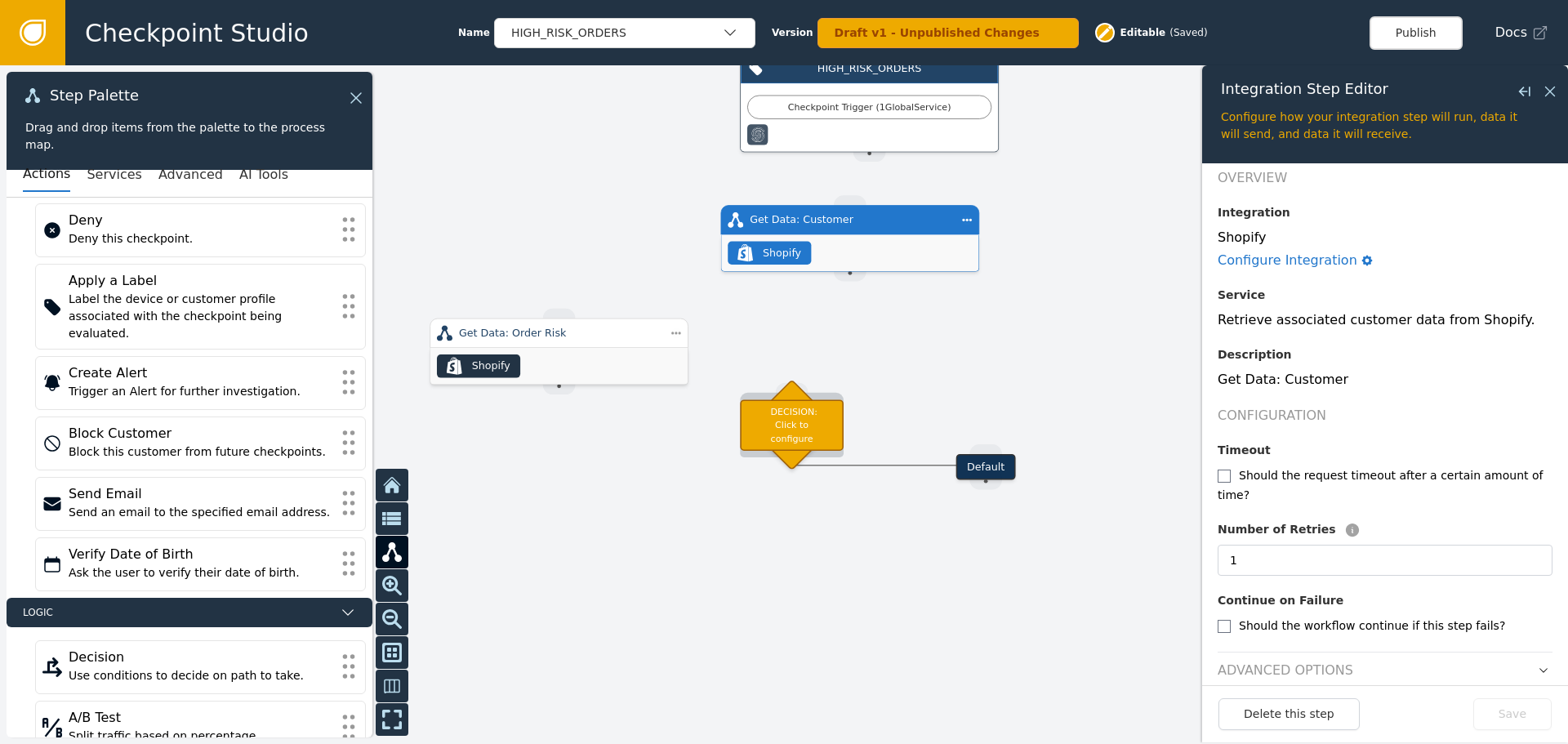
drag, startPoint x: 773, startPoint y: 508, endPoint x: 791, endPoint y: 406, distance: 103.6
click at [790, 406] on div "DECISION: Click to configure" at bounding box center [792, 426] width 104 height 52
click at [859, 226] on div "Get Data: Customer" at bounding box center [849, 220] width 200 height 15
drag, startPoint x: 851, startPoint y: 274, endPoint x: 791, endPoint y: 352, distance: 98.4
click at [789, 363] on div "Target Handle for step Default Source Handle for step HIGH_RISK_ORDERS Checkpoi…" at bounding box center [784, 404] width 1568 height 679
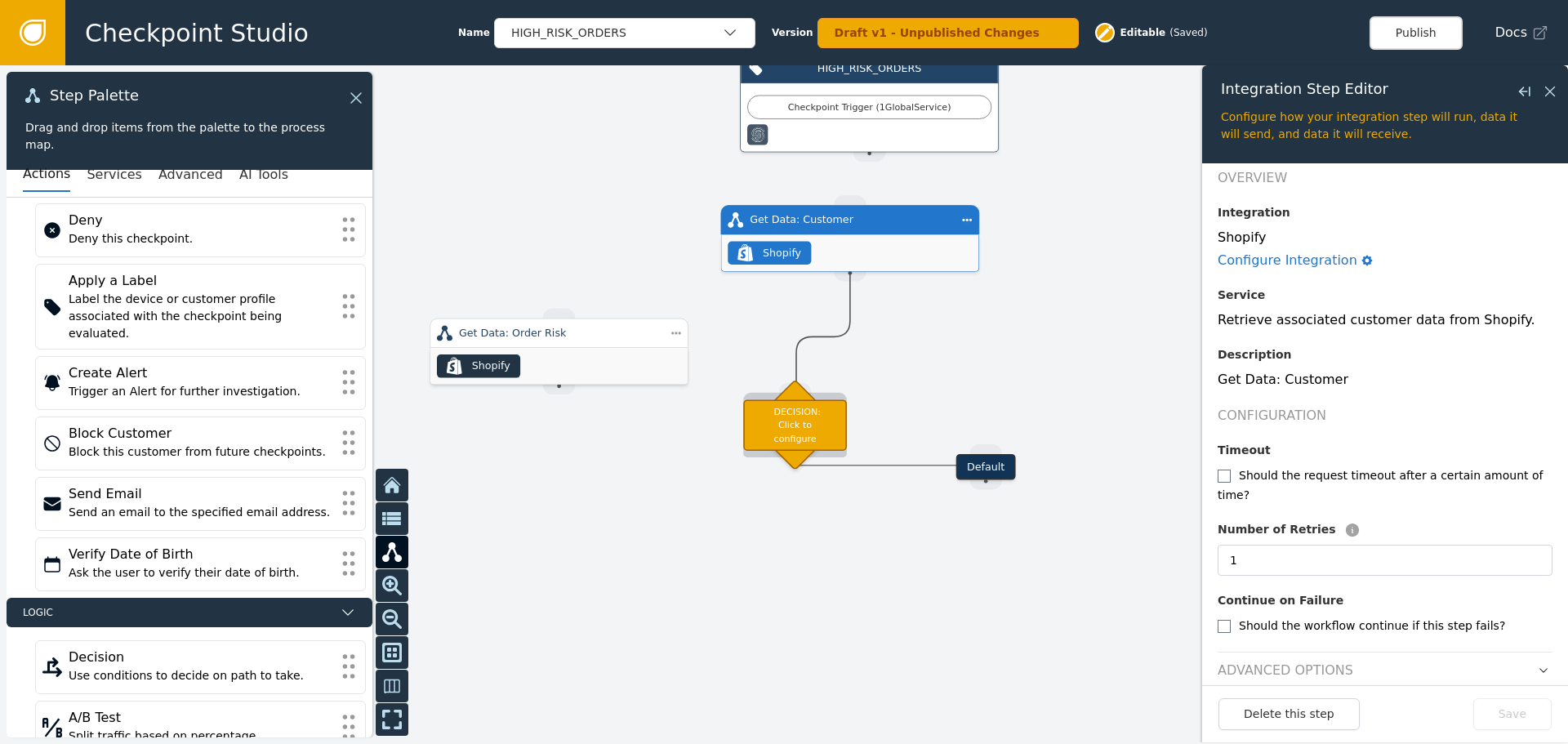
drag, startPoint x: 846, startPoint y: 278, endPoint x: 796, endPoint y: 402, distance: 133.7
click at [870, 402] on div "Target Handle for step Default Source Handle for step HIGH_RISK_ORDERS Checkpoi…" at bounding box center [1491, 322] width 1241 height 538
drag, startPoint x: 855, startPoint y: 280, endPoint x: 797, endPoint y: 386, distance: 120.8
click at [870, 385] on div "Target Handle for step Default Source Handle for step HIGH_RISK_ORDERS Checkpoi…" at bounding box center [1491, 322] width 1241 height 538
click at [677, 340] on div "Step Actions Menu Duplicate Delete" at bounding box center [743, 370] width 156 height 90
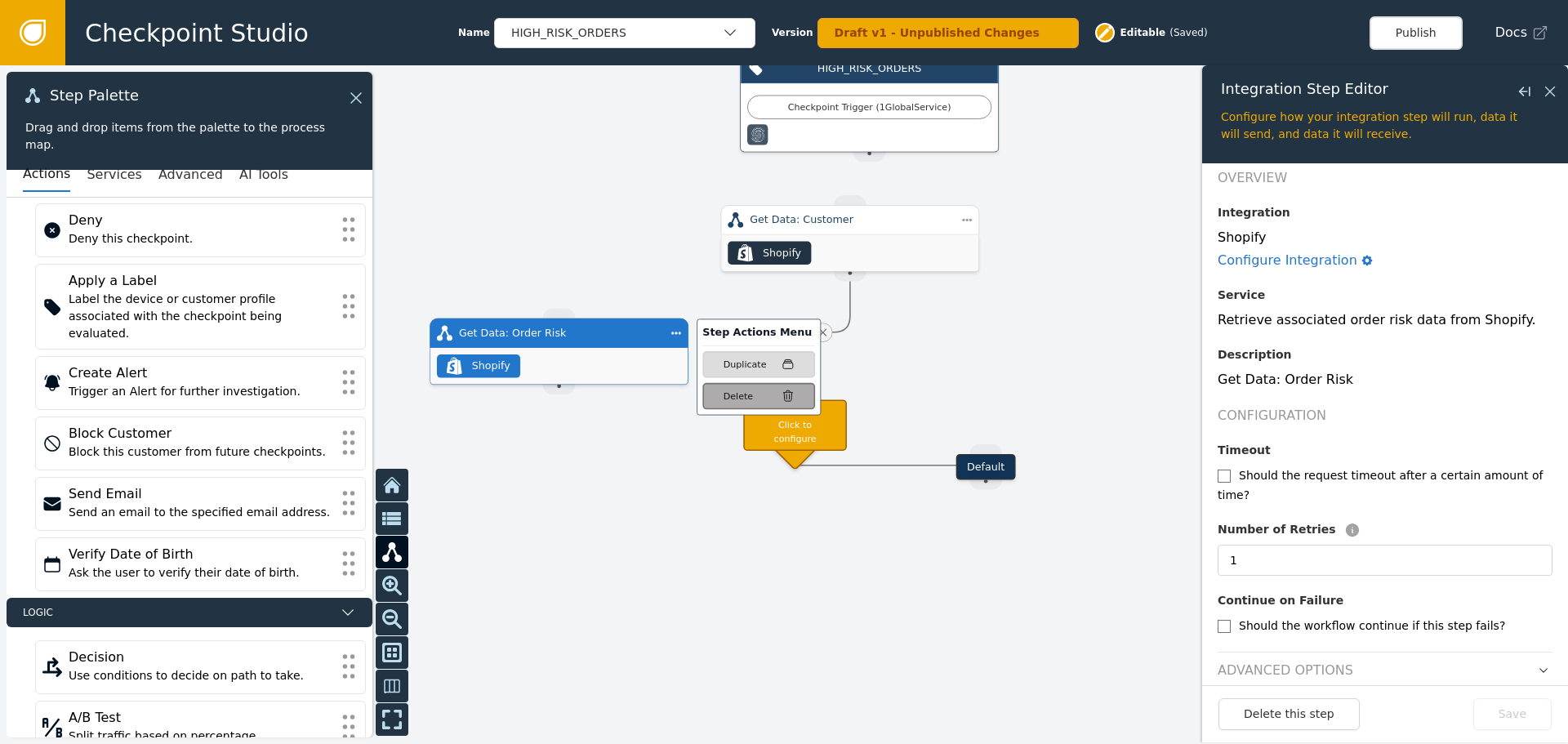
click at [761, 398] on div "Delete" at bounding box center [759, 397] width 71 height 14
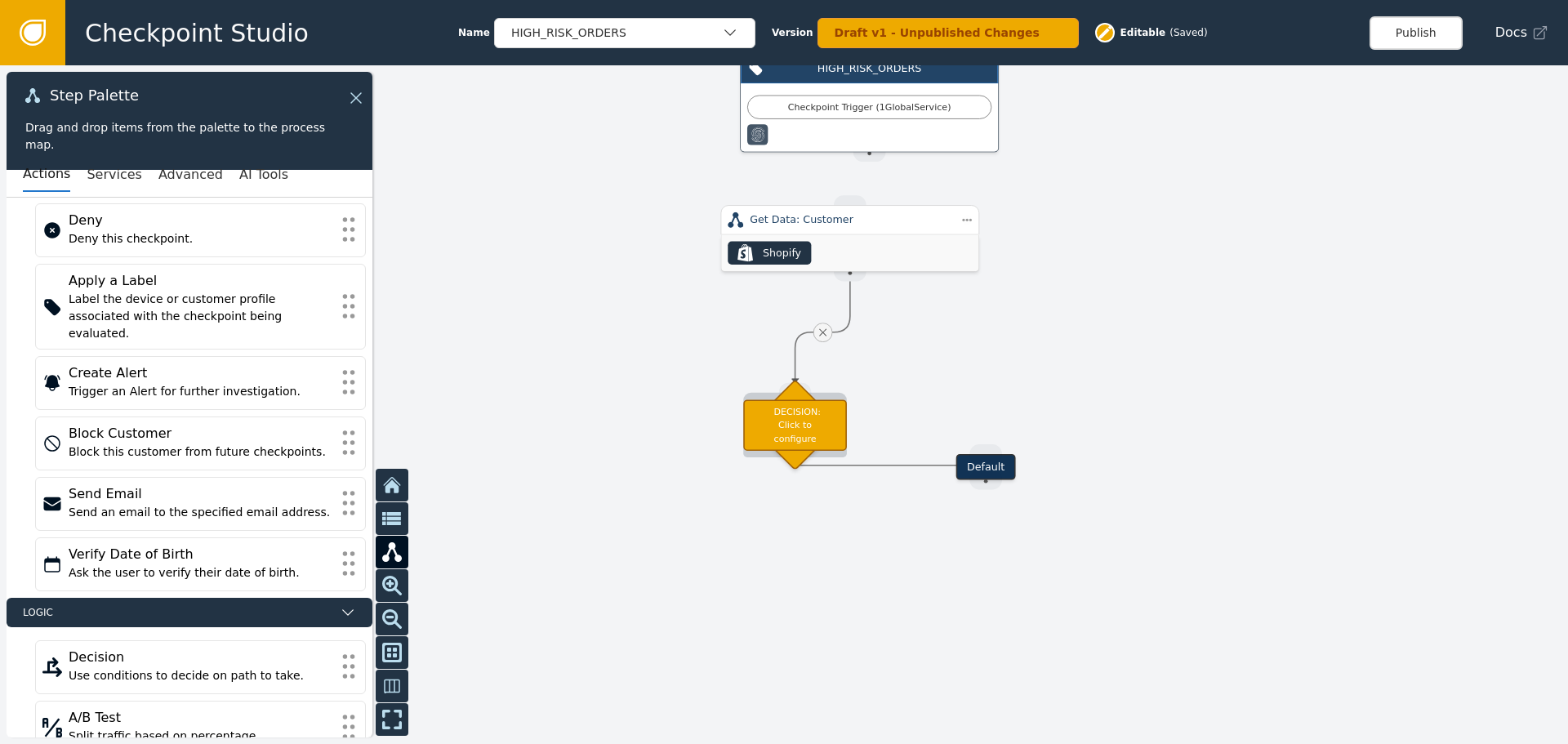
click at [812, 420] on div "DECISION: Click to configure" at bounding box center [795, 426] width 104 height 52
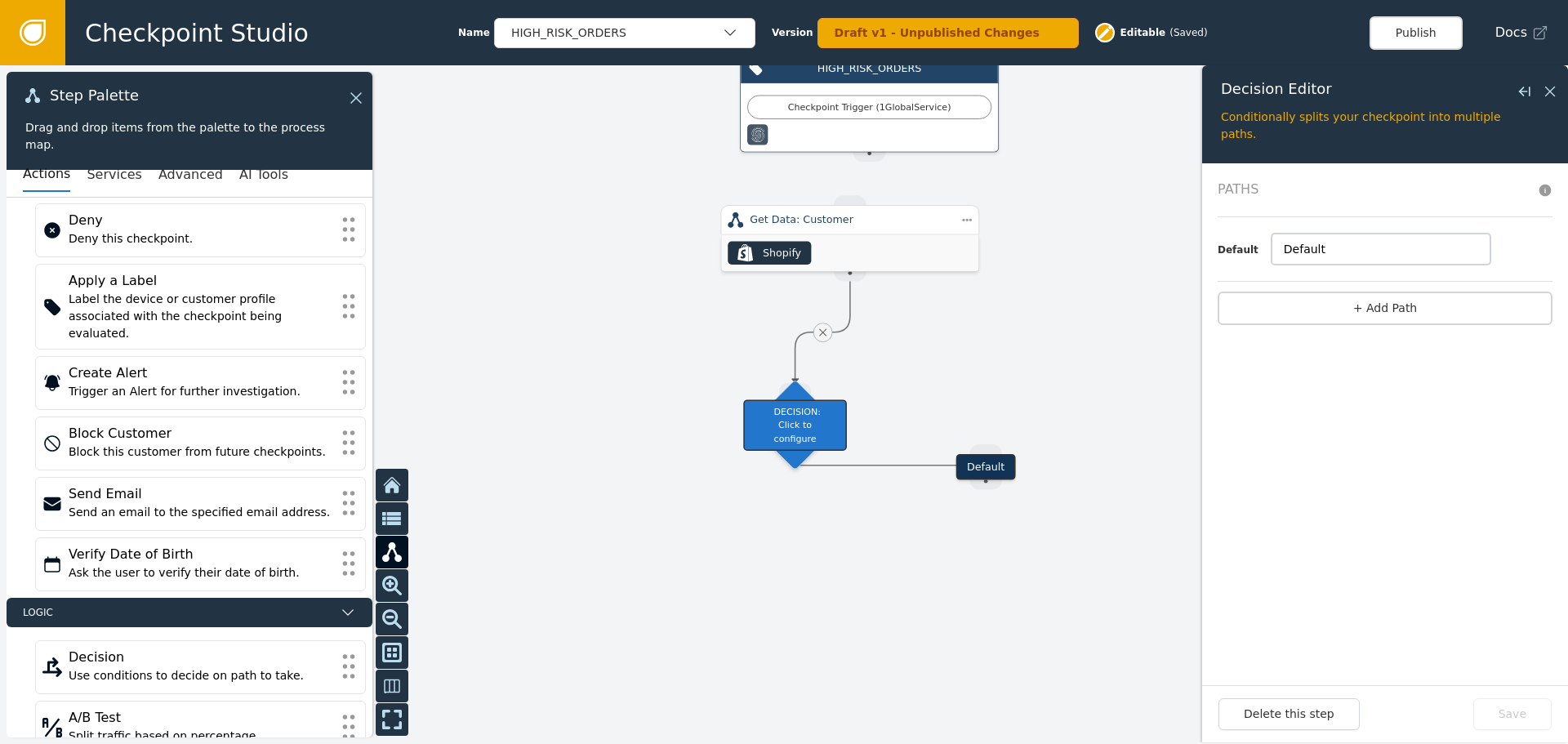
click at [1315, 247] on input "Default" at bounding box center [1381, 249] width 219 height 31
drag, startPoint x: 1315, startPoint y: 247, endPoint x: 1237, endPoint y: 243, distance: 78.1
click at [1237, 243] on div "Default Default" at bounding box center [1385, 249] width 335 height 31
type input "[PERSON_NAME]"
click at [1447, 310] on button "+ Add Path" at bounding box center [1385, 308] width 335 height 34
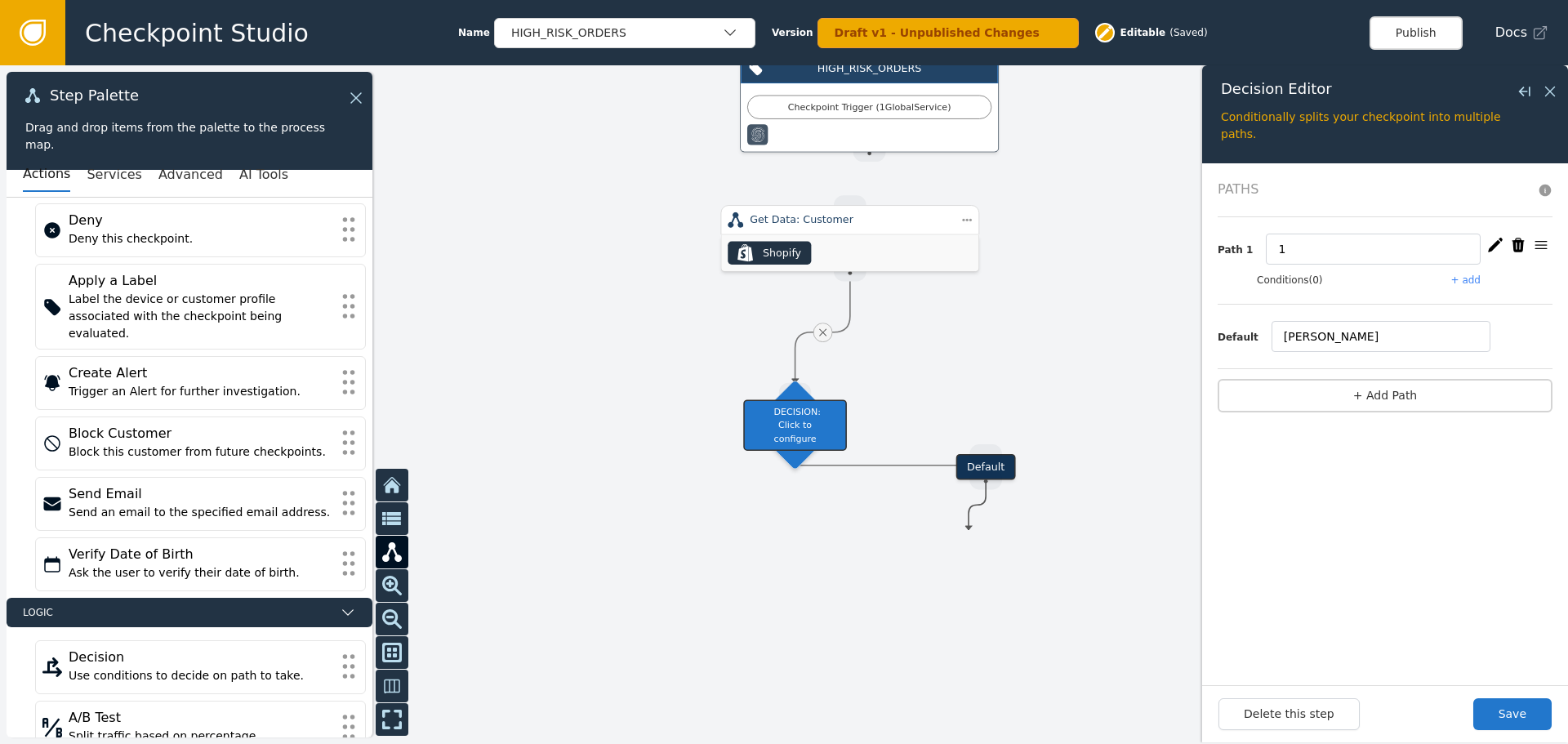
drag, startPoint x: 985, startPoint y: 470, endPoint x: 969, endPoint y: 531, distance: 63.1
click at [969, 531] on div "Target Handle for step Default Source Handle for step HIGH_RISK_ORDERS Checkpoi…" at bounding box center [784, 404] width 1568 height 679
drag, startPoint x: 809, startPoint y: 411, endPoint x: 871, endPoint y: 420, distance: 62.6
click at [861, 413] on div "DECISION: Click to configure" at bounding box center [847, 428] width 104 height 52
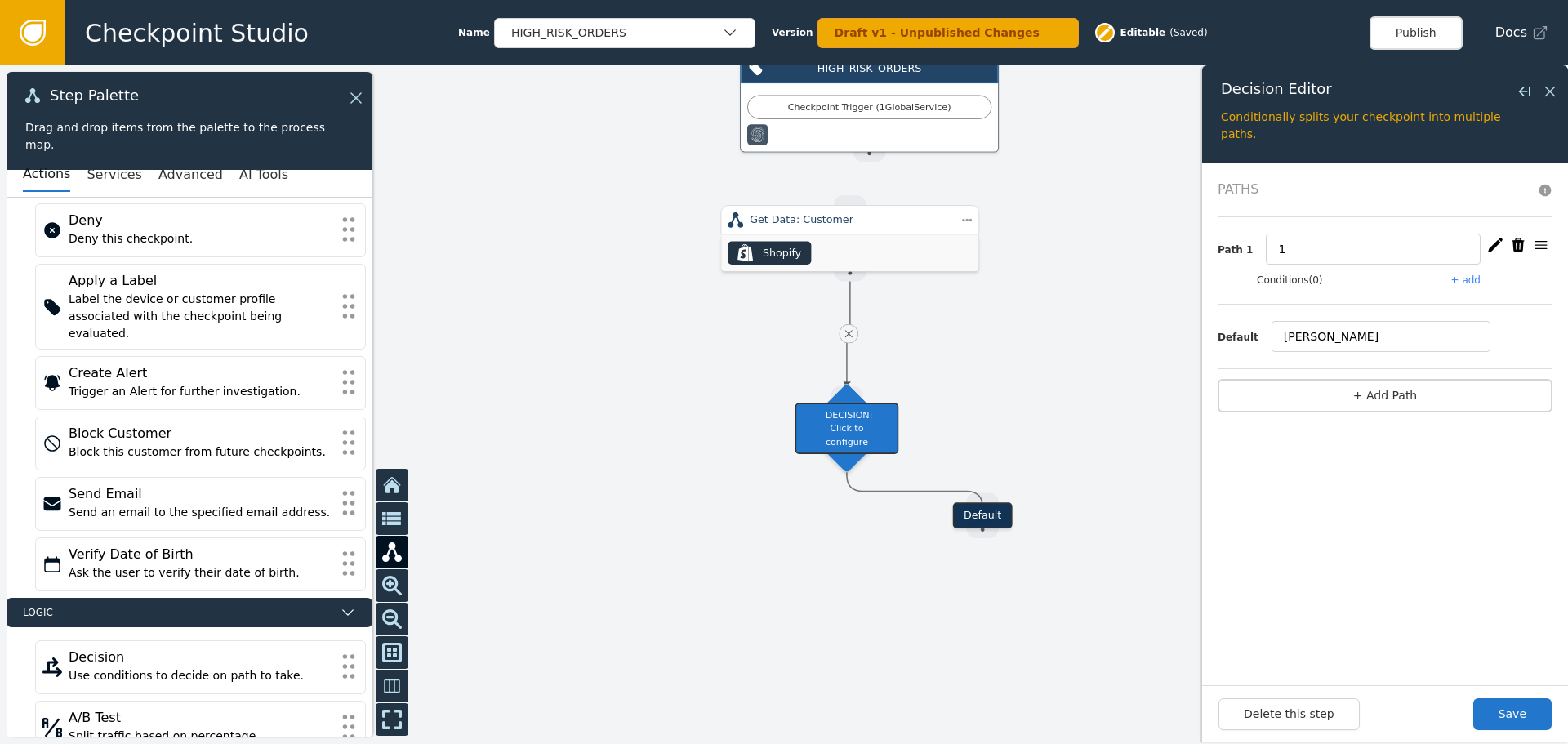
drag, startPoint x: 980, startPoint y: 469, endPoint x: 976, endPoint y: 521, distance: 52.2
click at [976, 521] on div "Default" at bounding box center [983, 515] width 59 height 26
click at [928, 221] on div "Get Data: Customer" at bounding box center [849, 220] width 200 height 15
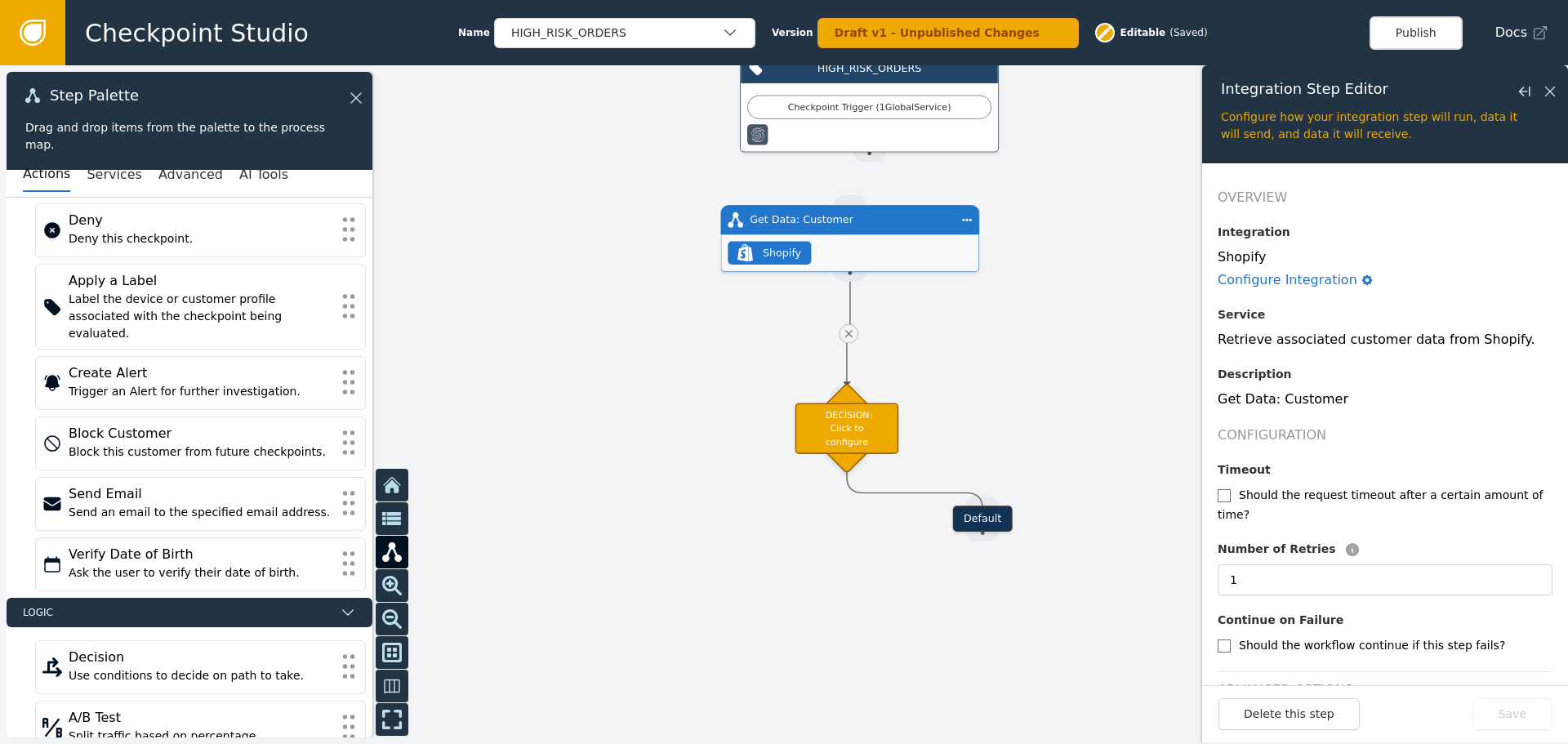
scroll to position [20, 0]
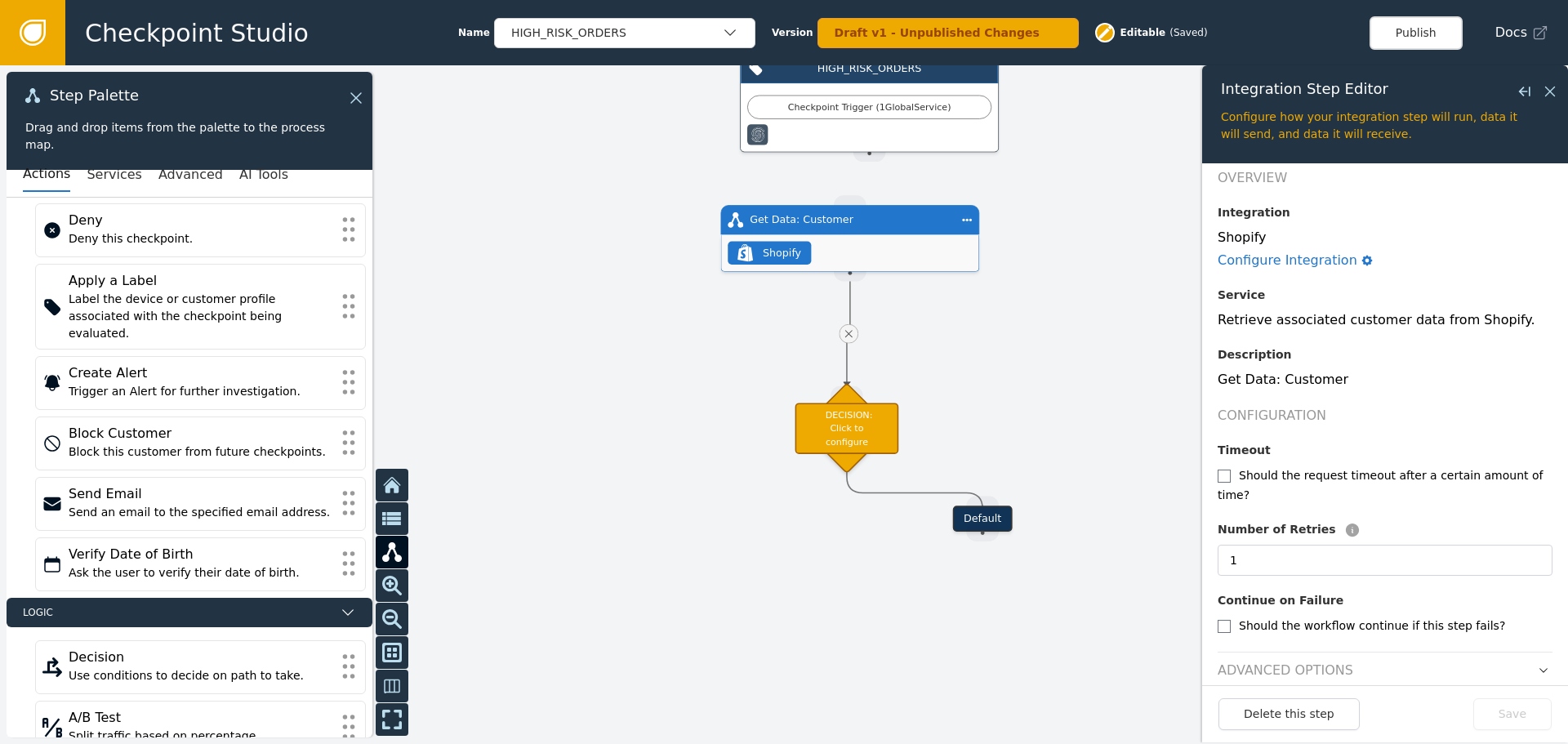
click at [1299, 661] on h2 "Advanced Options" at bounding box center [1285, 671] width 136 height 20
click at [1538, 665] on icon "button" at bounding box center [1543, 670] width 11 height 11
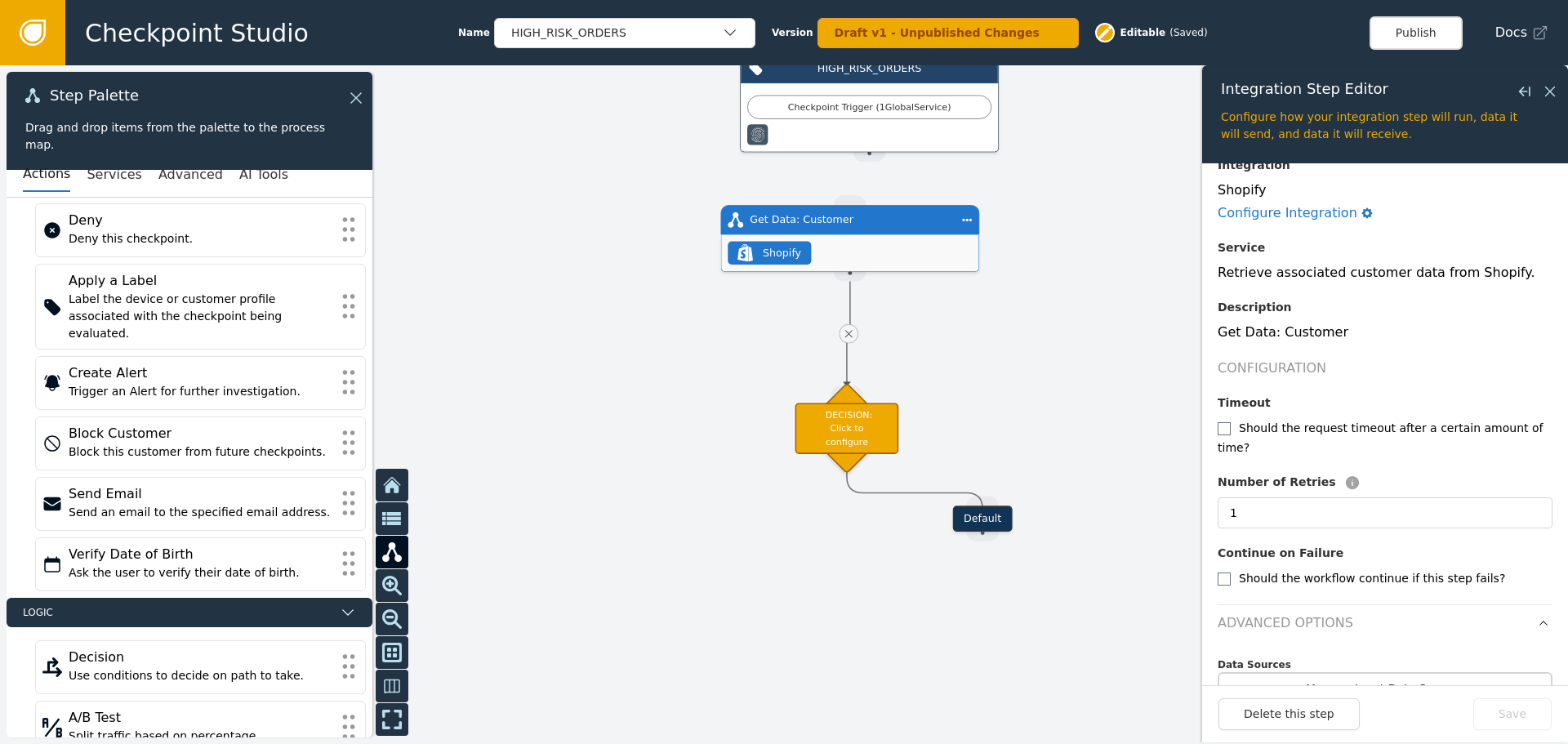
scroll to position [92, 0]
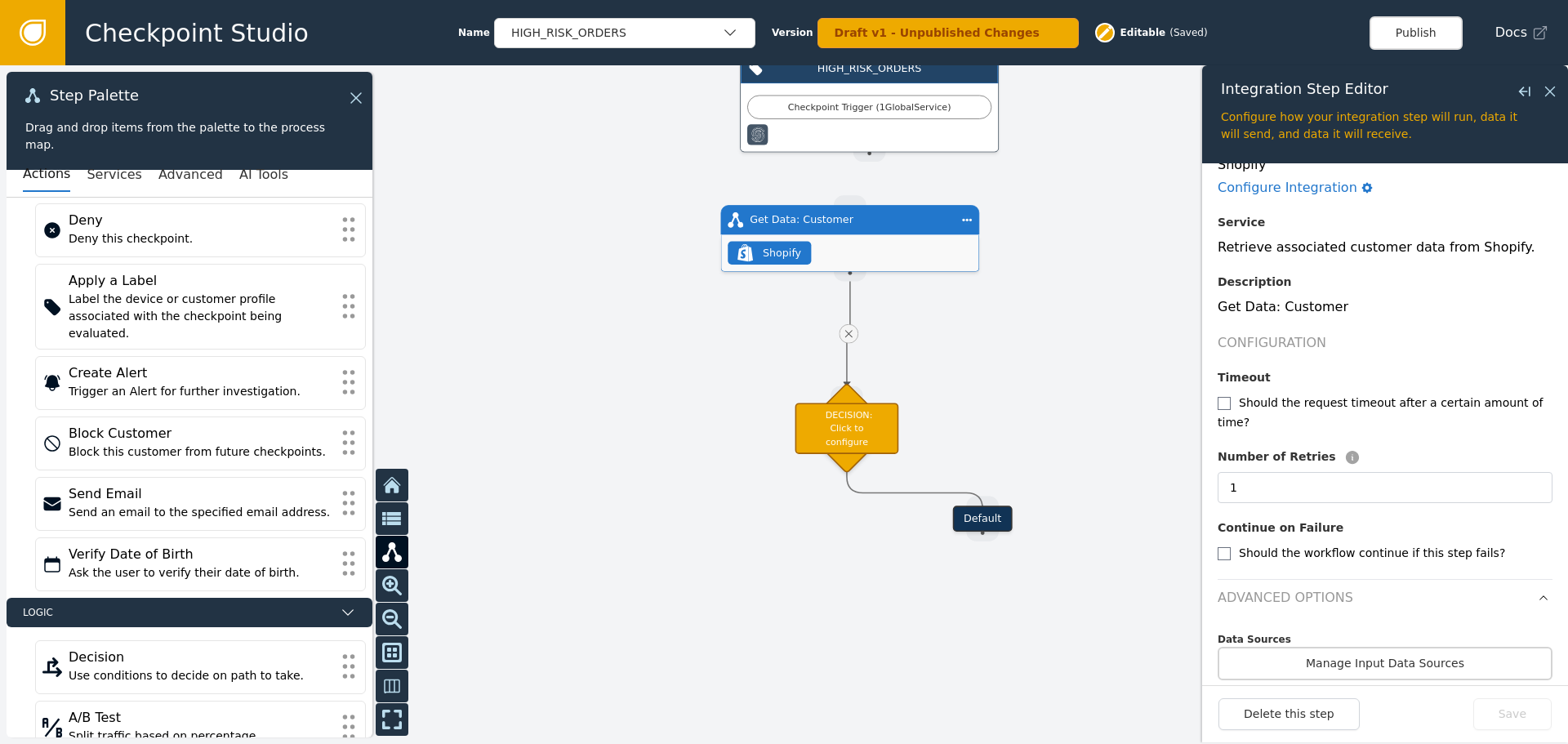
click at [1278, 580] on header "Advanced Options" at bounding box center [1385, 593] width 335 height 28
drag, startPoint x: 1533, startPoint y: 581, endPoint x: 1300, endPoint y: 329, distance: 343.2
click at [1538, 593] on icon "button" at bounding box center [1543, 598] width 11 height 11
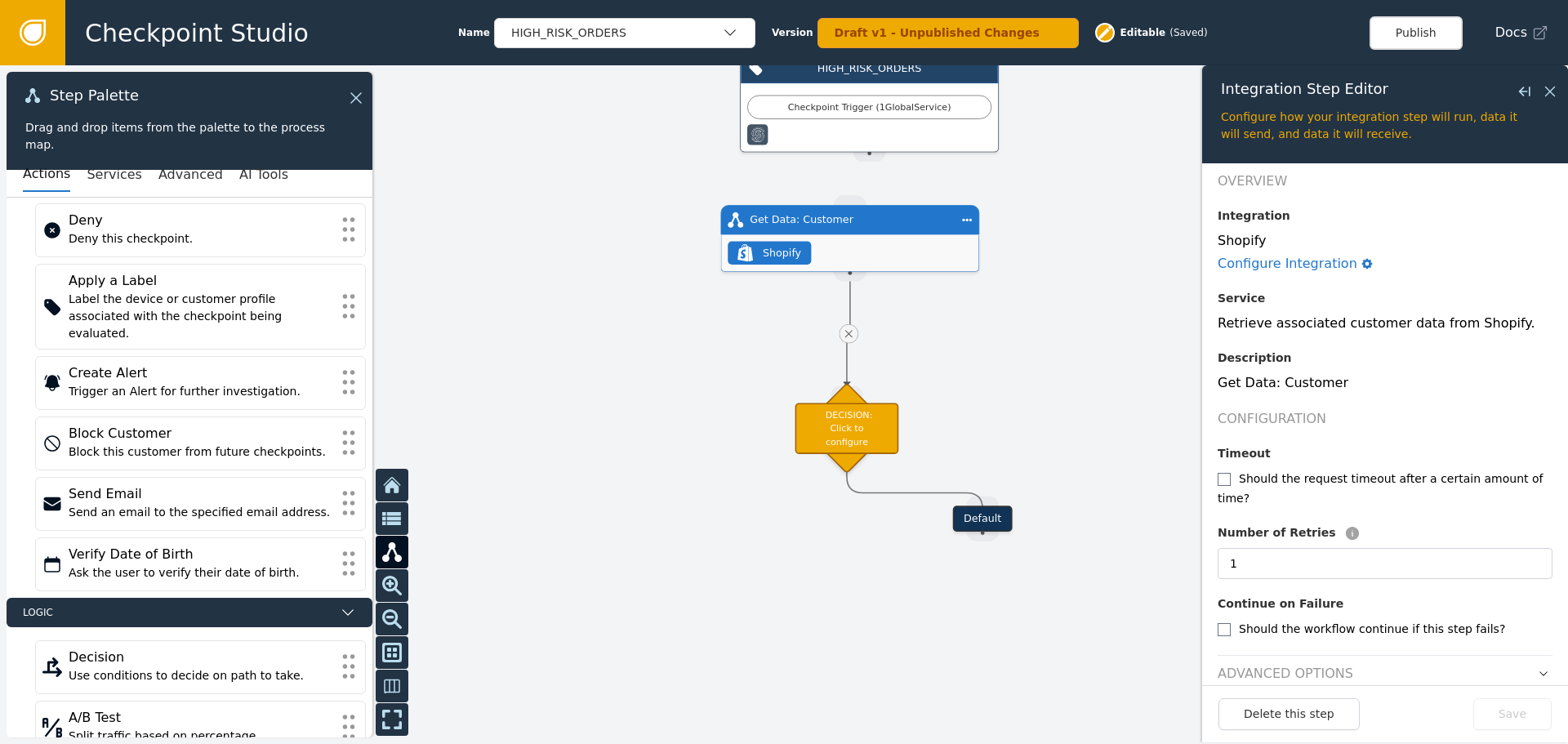
scroll to position [20, 0]
click at [1538, 665] on icon "button" at bounding box center [1543, 670] width 11 height 11
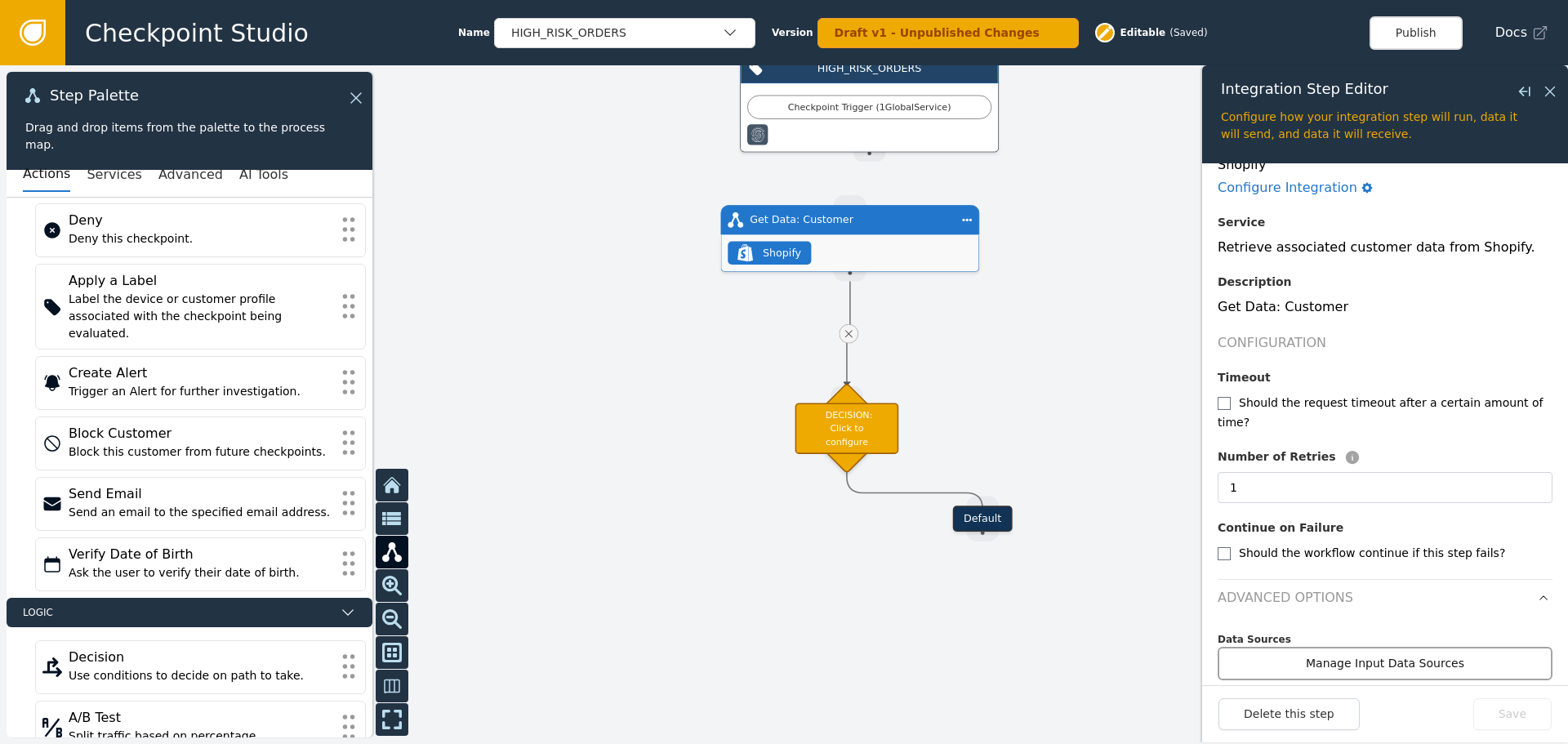
click at [1424, 647] on button "Manage Input Data Sources" at bounding box center [1385, 663] width 335 height 34
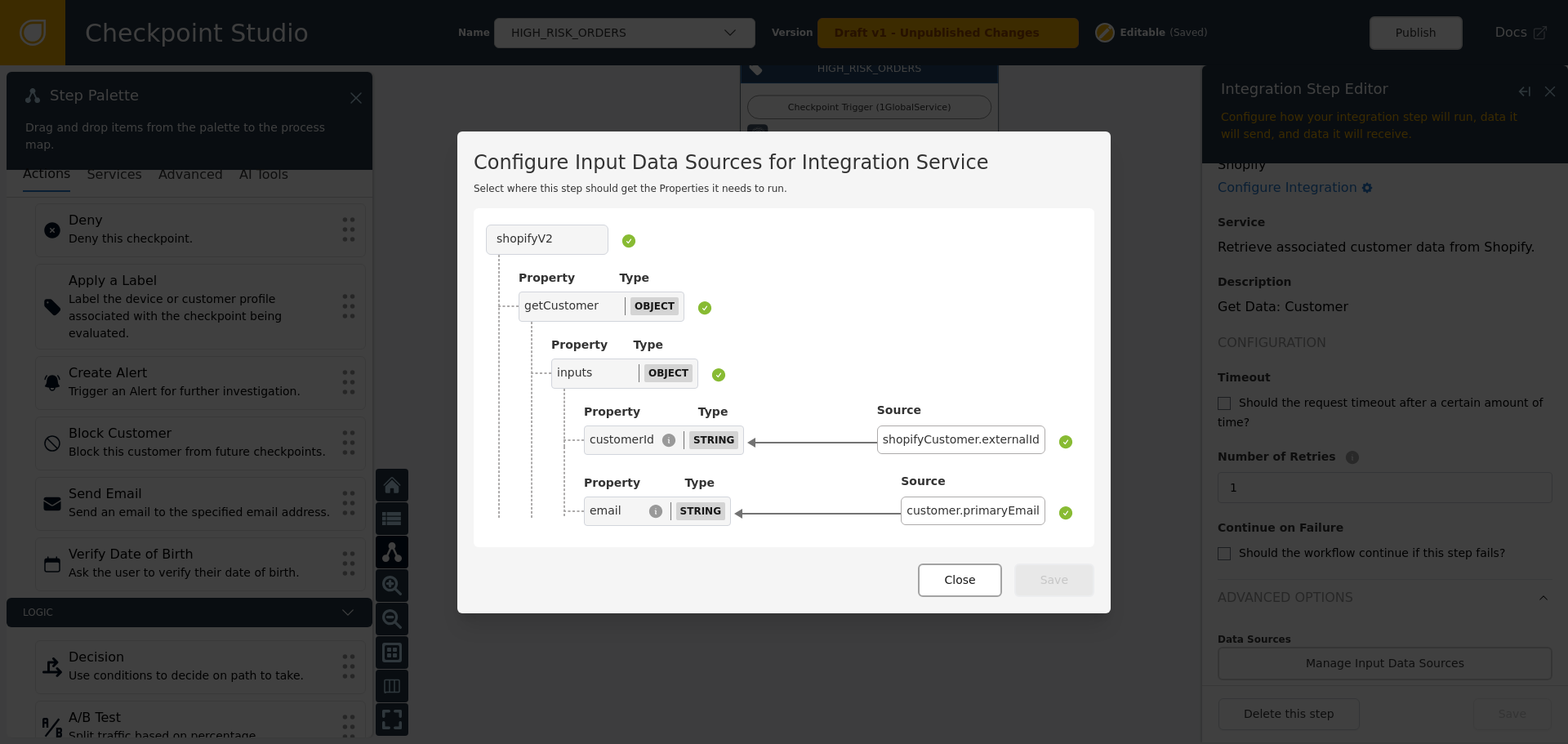
click at [972, 582] on button "Close" at bounding box center [959, 581] width 83 height 34
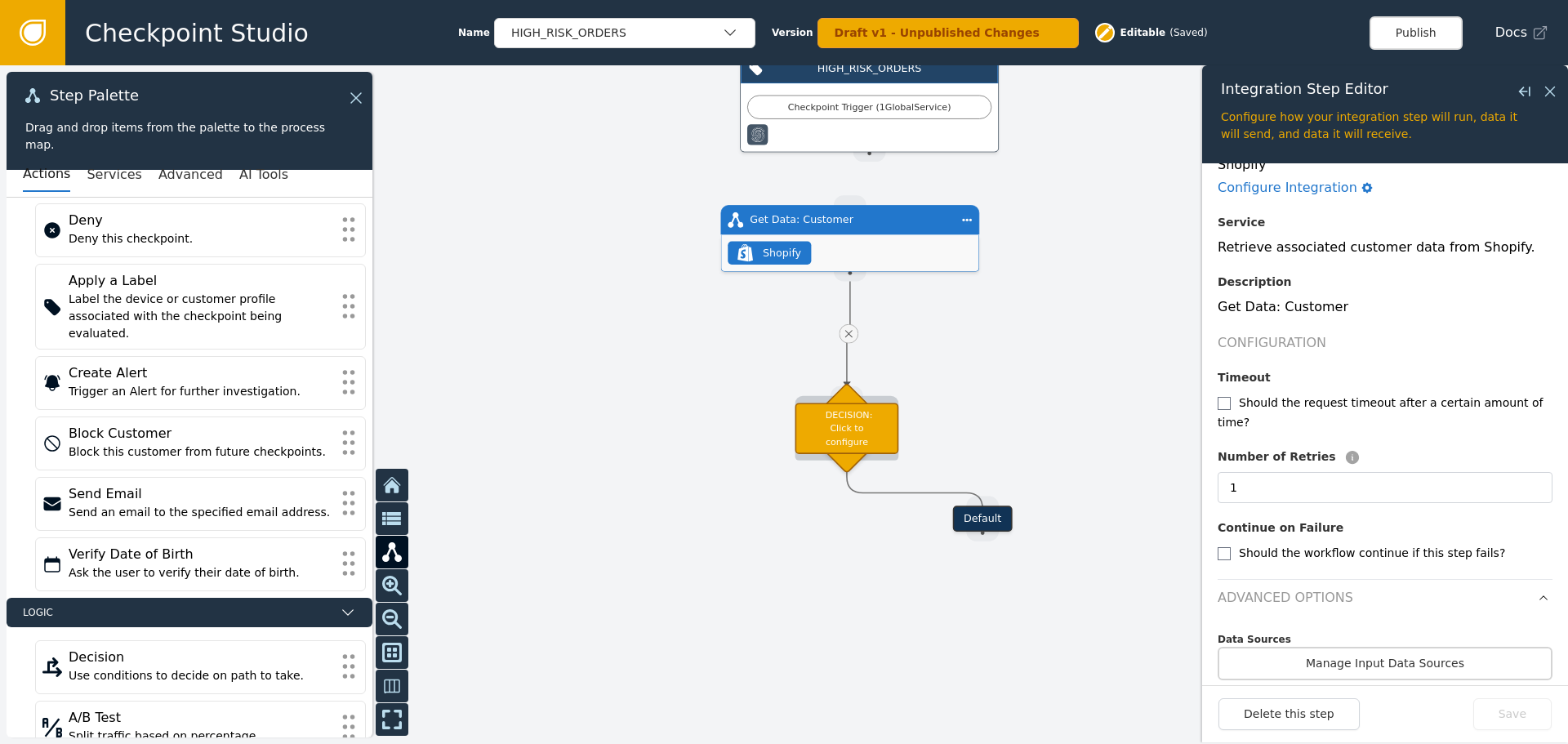
click at [864, 419] on div "DECISION: Click to configure" at bounding box center [847, 428] width 104 height 52
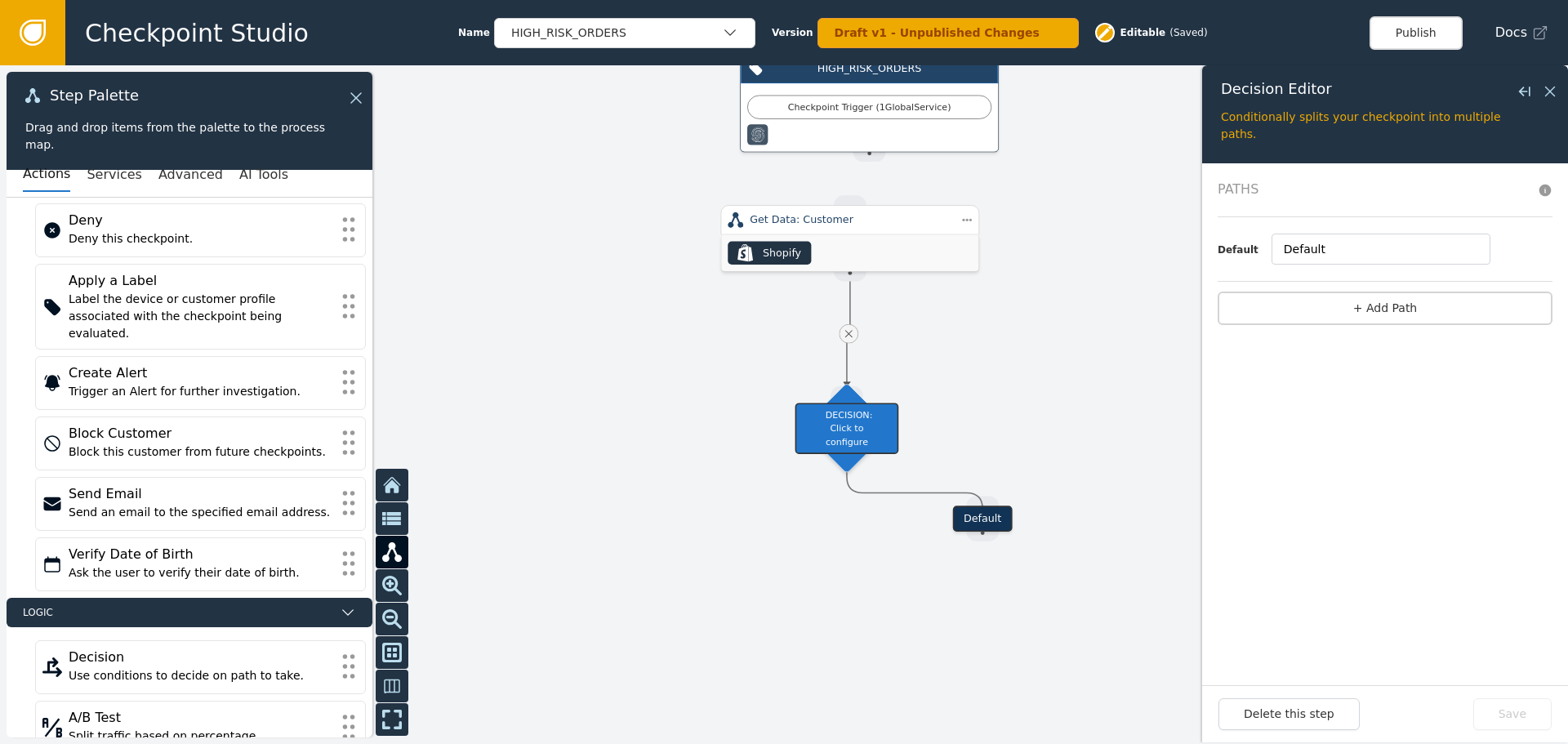
click at [965, 519] on div "Default" at bounding box center [983, 519] width 59 height 26
click at [848, 423] on div "DECISION: Click to configure" at bounding box center [847, 428] width 104 height 52
click at [847, 423] on div "DECISION: Click to configure" at bounding box center [847, 428] width 104 height 52
click at [827, 440] on div "DECISION: Click to configure" at bounding box center [847, 428] width 104 height 52
drag, startPoint x: 693, startPoint y: 398, endPoint x: 743, endPoint y: 427, distance: 57.8
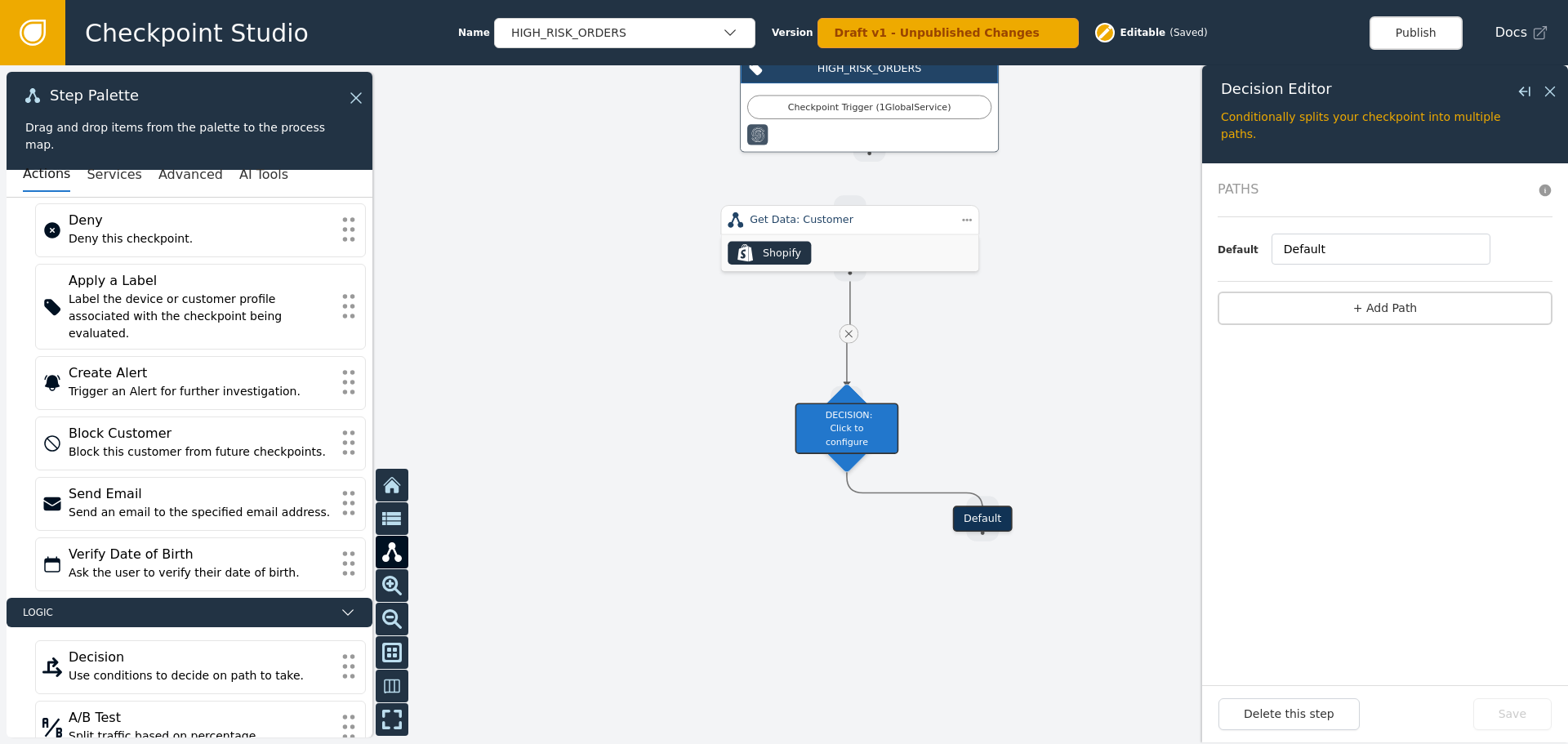
click at [693, 397] on div at bounding box center [784, 404] width 1568 height 679
click at [890, 448] on div "DECISION: Click to configure" at bounding box center [847, 427] width 104 height 52
click at [853, 417] on div "DECISION: Click to configure" at bounding box center [847, 427] width 104 height 52
click at [1283, 713] on button "Delete this step" at bounding box center [1289, 714] width 141 height 32
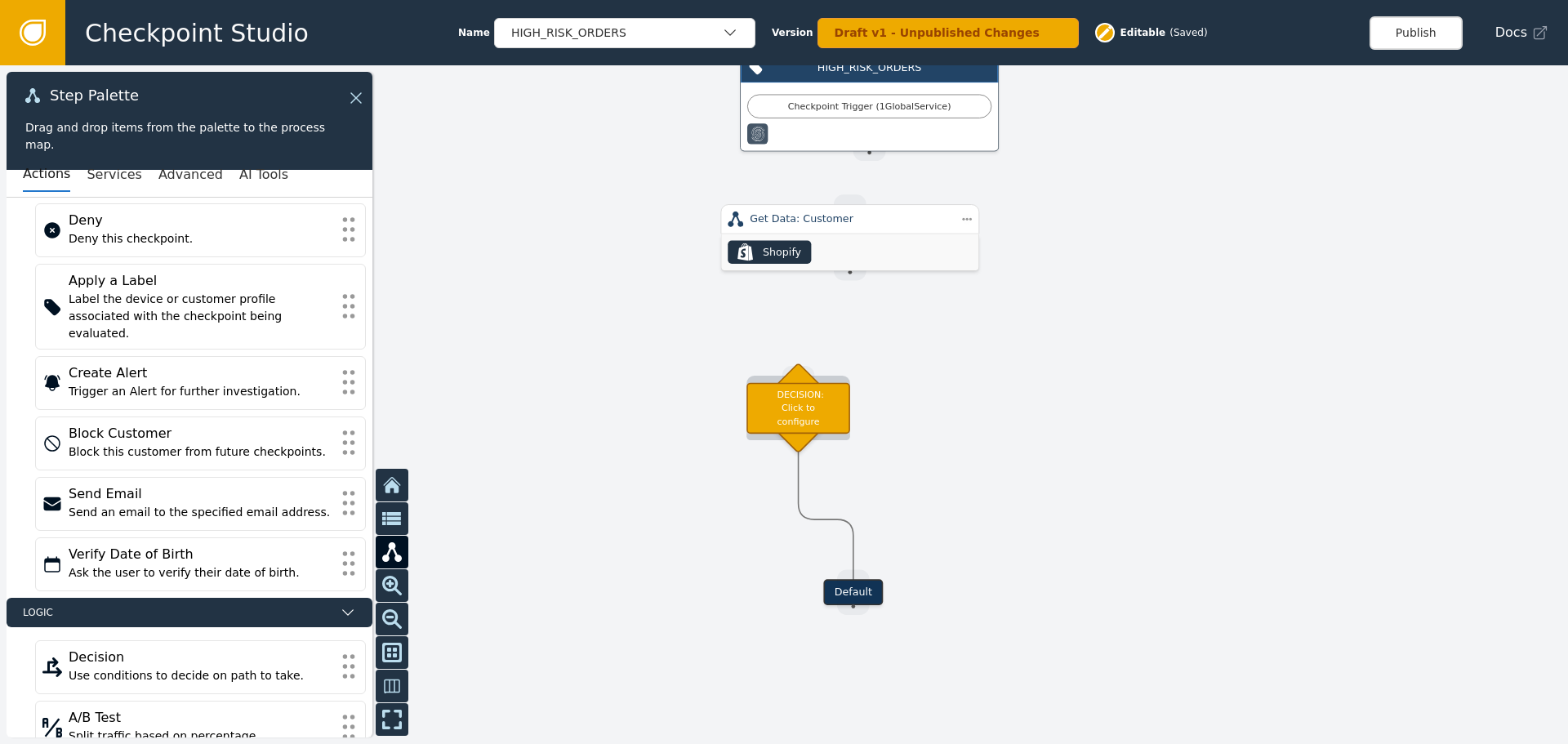
drag, startPoint x: 807, startPoint y: 475, endPoint x: 799, endPoint y: 401, distance: 74.4
click at [799, 401] on div "DECISION: Click to configure" at bounding box center [798, 409] width 104 height 52
drag, startPoint x: 852, startPoint y: 595, endPoint x: 965, endPoint y: 537, distance: 127.0
click at [965, 537] on div "Target Handle for step Default Source Handle for step" at bounding box center [966, 534] width 233 height 26
click at [788, 386] on div "DECISION: Click to configure" at bounding box center [798, 409] width 104 height 52
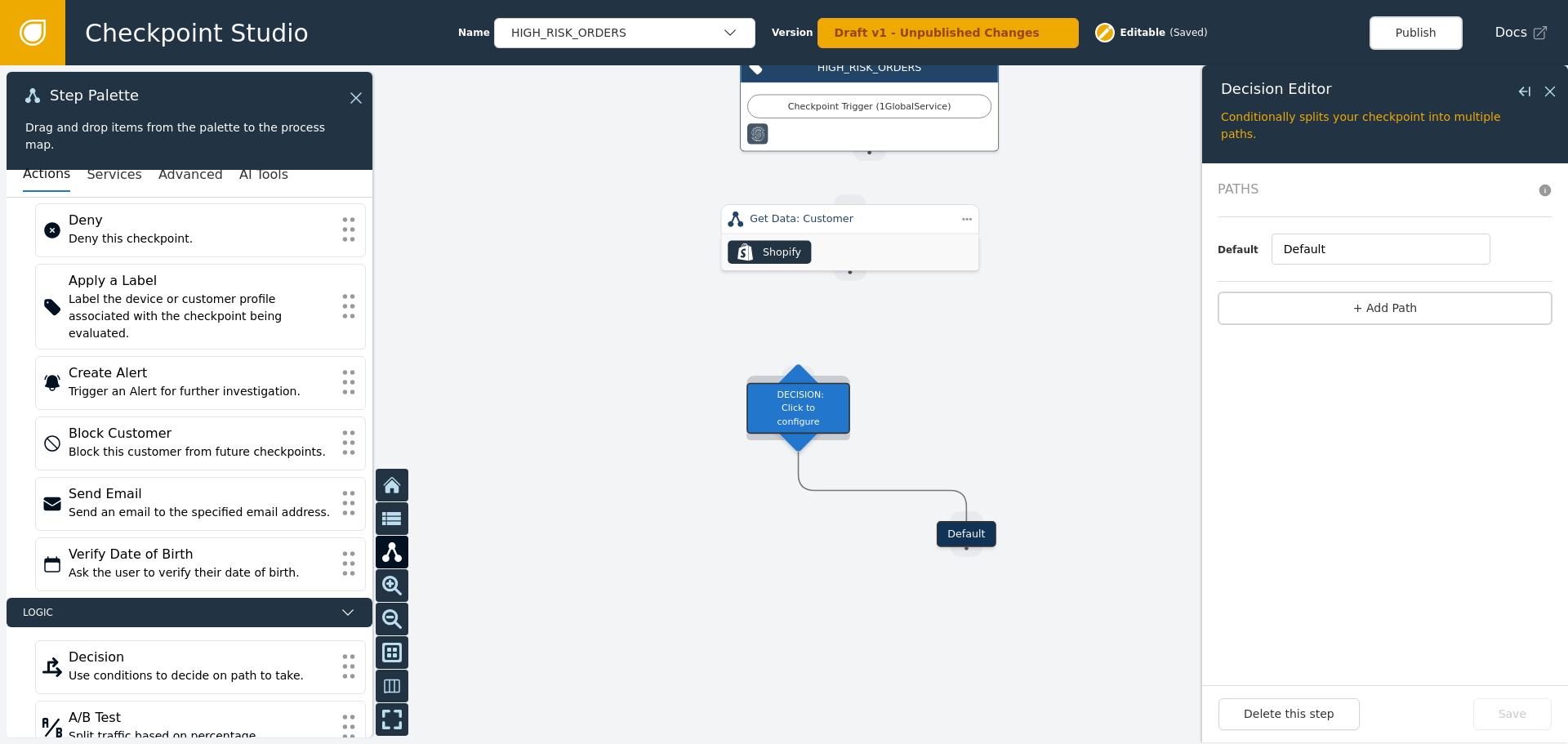
click at [788, 386] on div "DECISION: Click to configure" at bounding box center [798, 409] width 104 height 52
click at [1381, 251] on input "Default" at bounding box center [1381, 249] width 219 height 31
drag, startPoint x: 1345, startPoint y: 254, endPoint x: 1198, endPoint y: 231, distance: 148.8
click at [1198, 231] on div "Target Handle for step Default Source Handle for step HIGH_RISK_ORDERS Checkpoi…" at bounding box center [784, 404] width 1568 height 679
type input "Multiple_Orders_Same_Device"
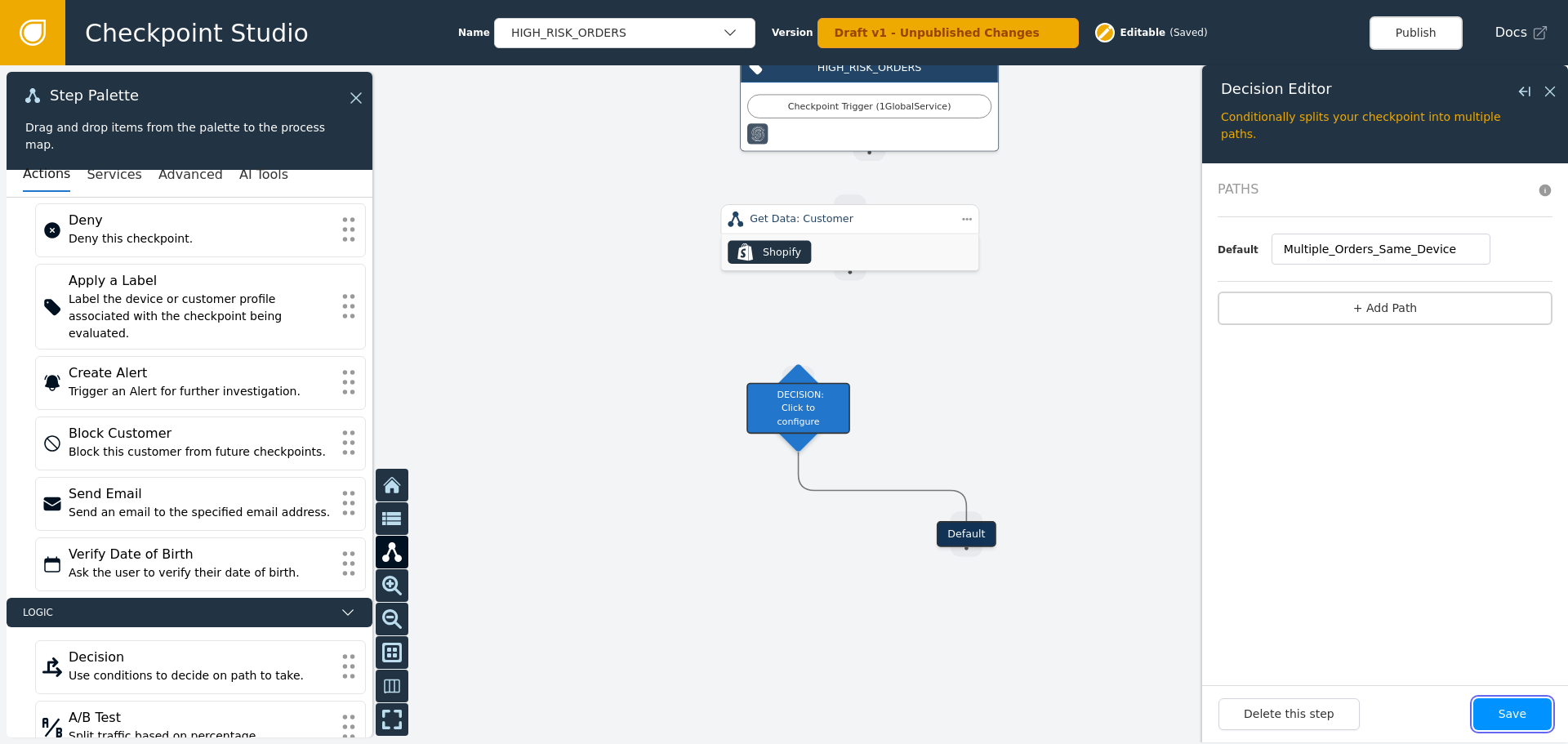
click at [1511, 721] on button "Save" at bounding box center [1512, 714] width 78 height 32
click at [946, 542] on div "Multiple_Orders_Same_Device" at bounding box center [965, 534] width 178 height 26
click at [1009, 540] on div "Multiple_Orders_Same_Device" at bounding box center [965, 534] width 178 height 26
click at [1008, 539] on div "Multiple_Orders_Same_Device" at bounding box center [965, 534] width 178 height 26
click at [830, 417] on div "DECISION: Click to configure" at bounding box center [798, 409] width 104 height 52
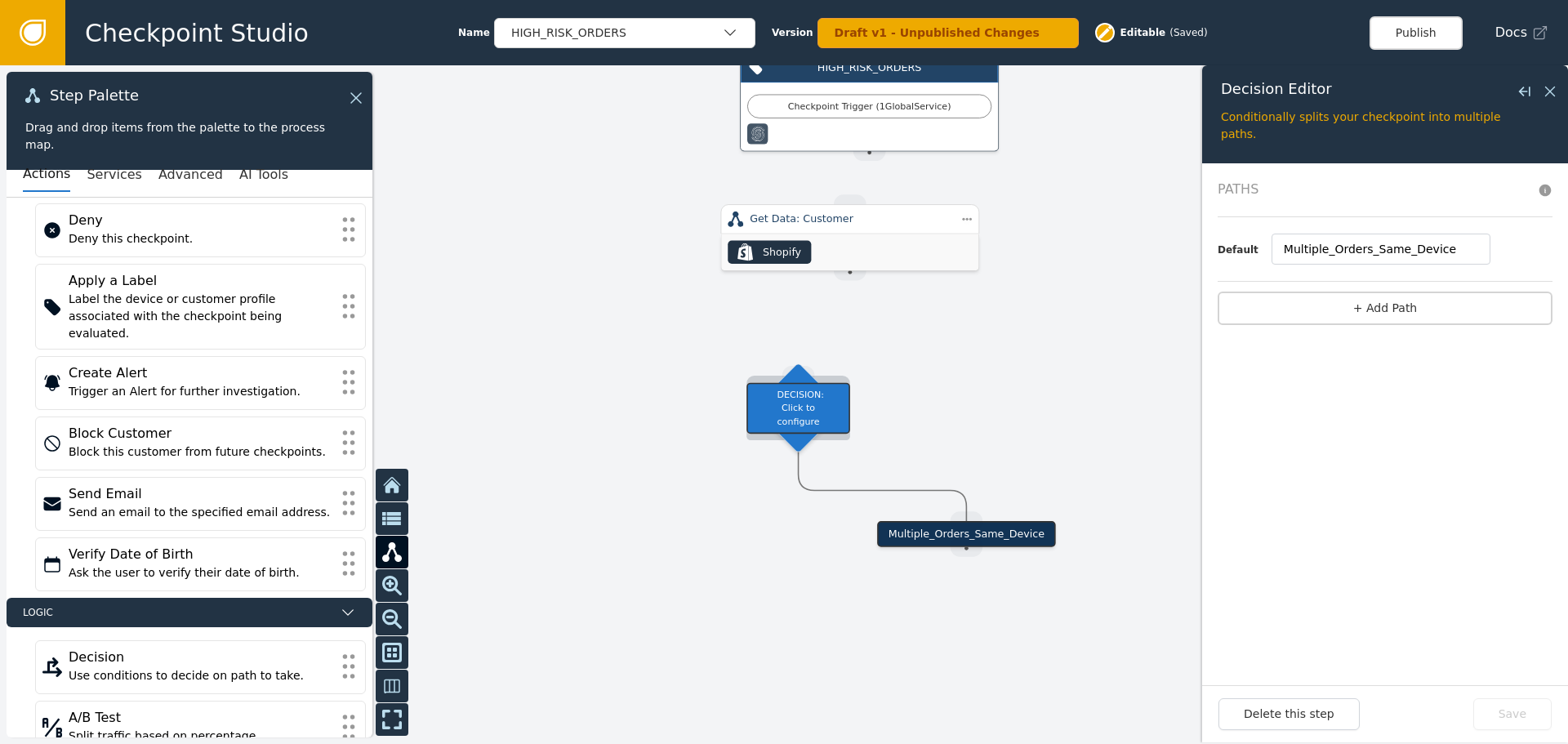
click at [831, 417] on div "DECISION: Click to configure" at bounding box center [798, 409] width 104 height 52
click at [1433, 312] on button "+ Add Path" at bounding box center [1385, 308] width 335 height 34
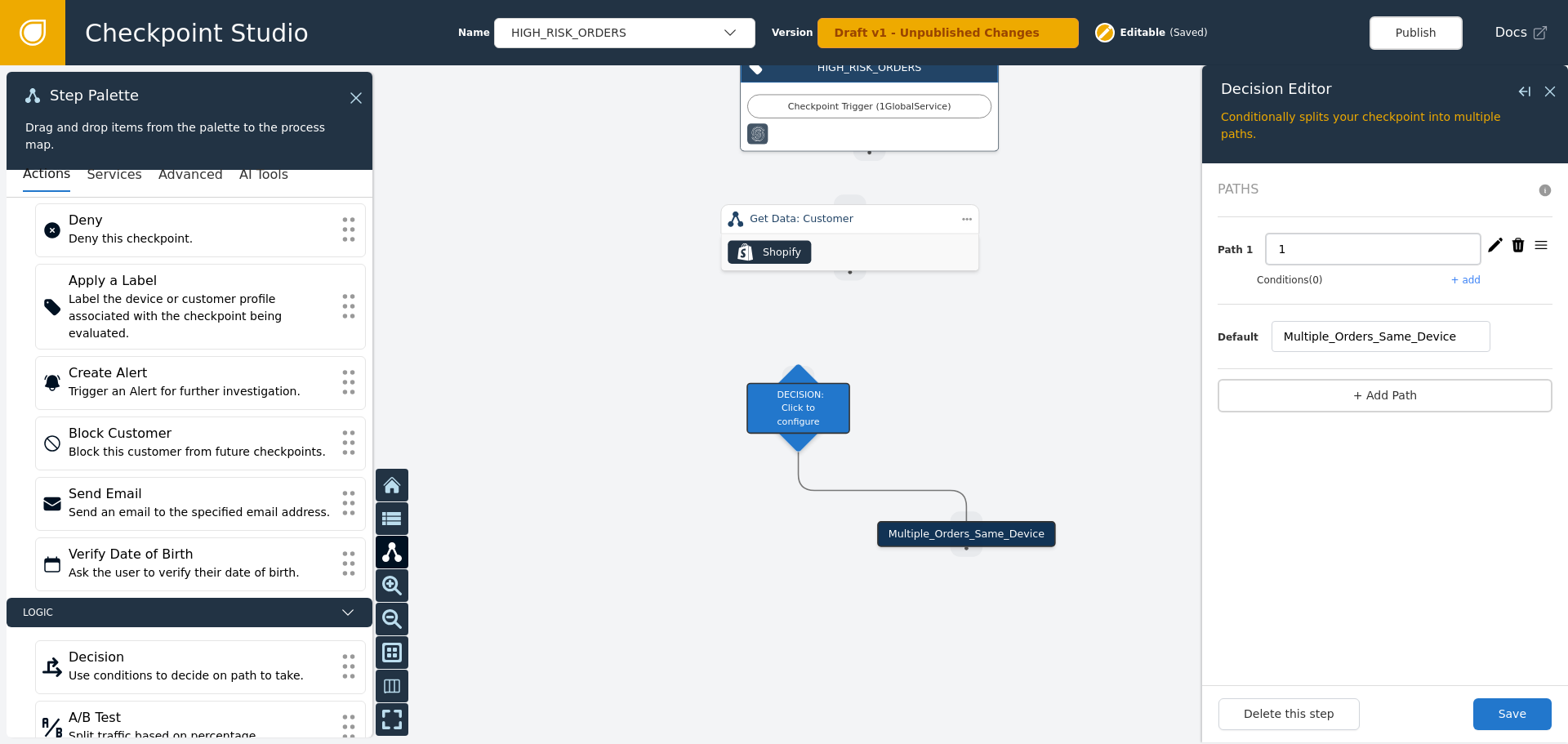
drag, startPoint x: 1302, startPoint y: 252, endPoint x: 1118, endPoint y: 211, distance: 188.5
click at [1118, 211] on div "Target Handle for step Multiple_Orders_Same_Device Source Handle for step HIGH_…" at bounding box center [784, 404] width 1568 height 679
type input "Unique_Devices"
click at [1293, 433] on div "Paths Path 1 Unique_Devices Conditions (0) + add Default Multiple_Orders_Same_D…" at bounding box center [1385, 308] width 335 height 257
